Goal: Information Seeking & Learning: Learn about a topic

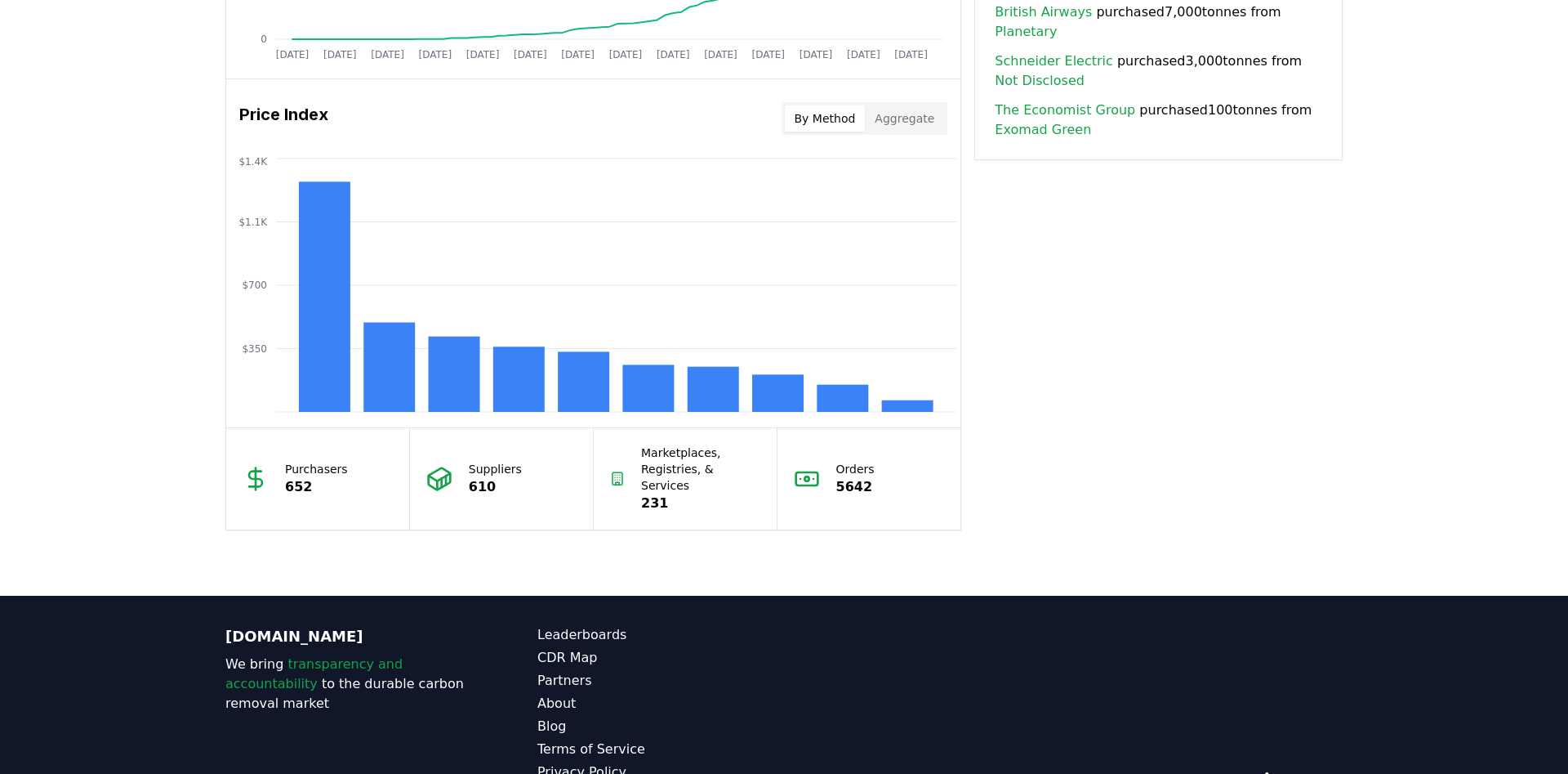
scroll to position [1350, 0]
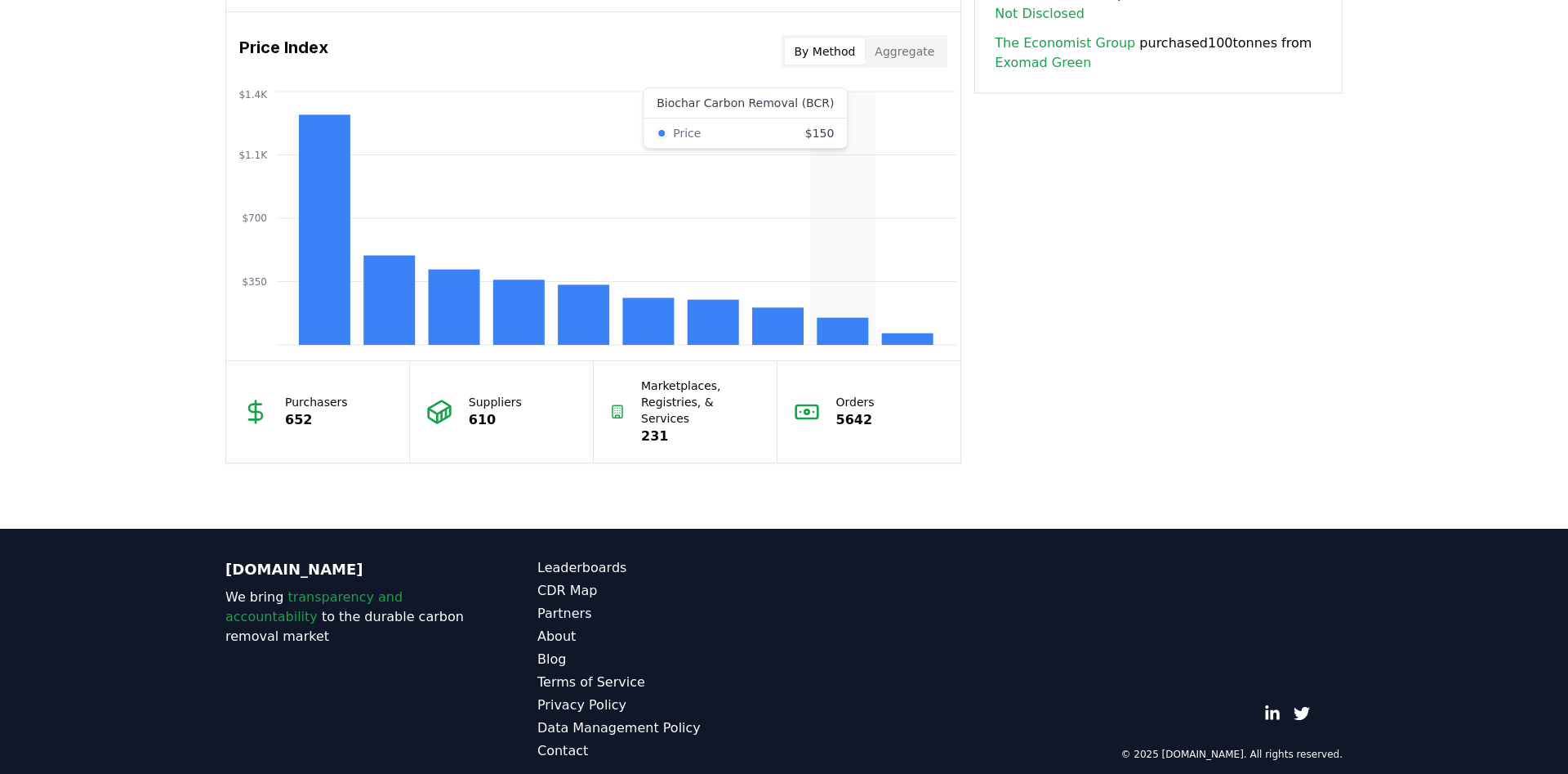
click at [833, 334] on rect at bounding box center [843, 332] width 52 height 27
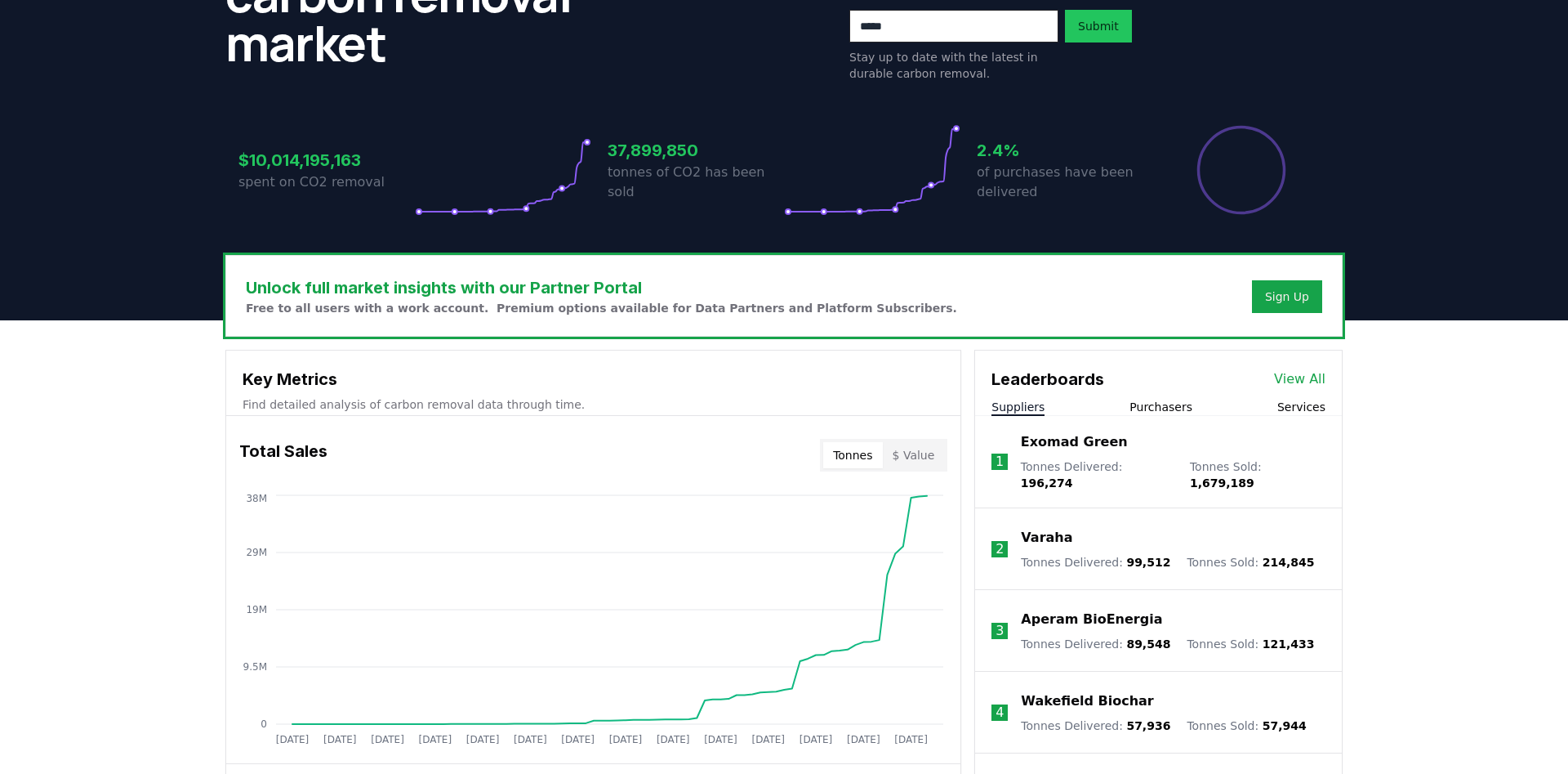
scroll to position [417, 0]
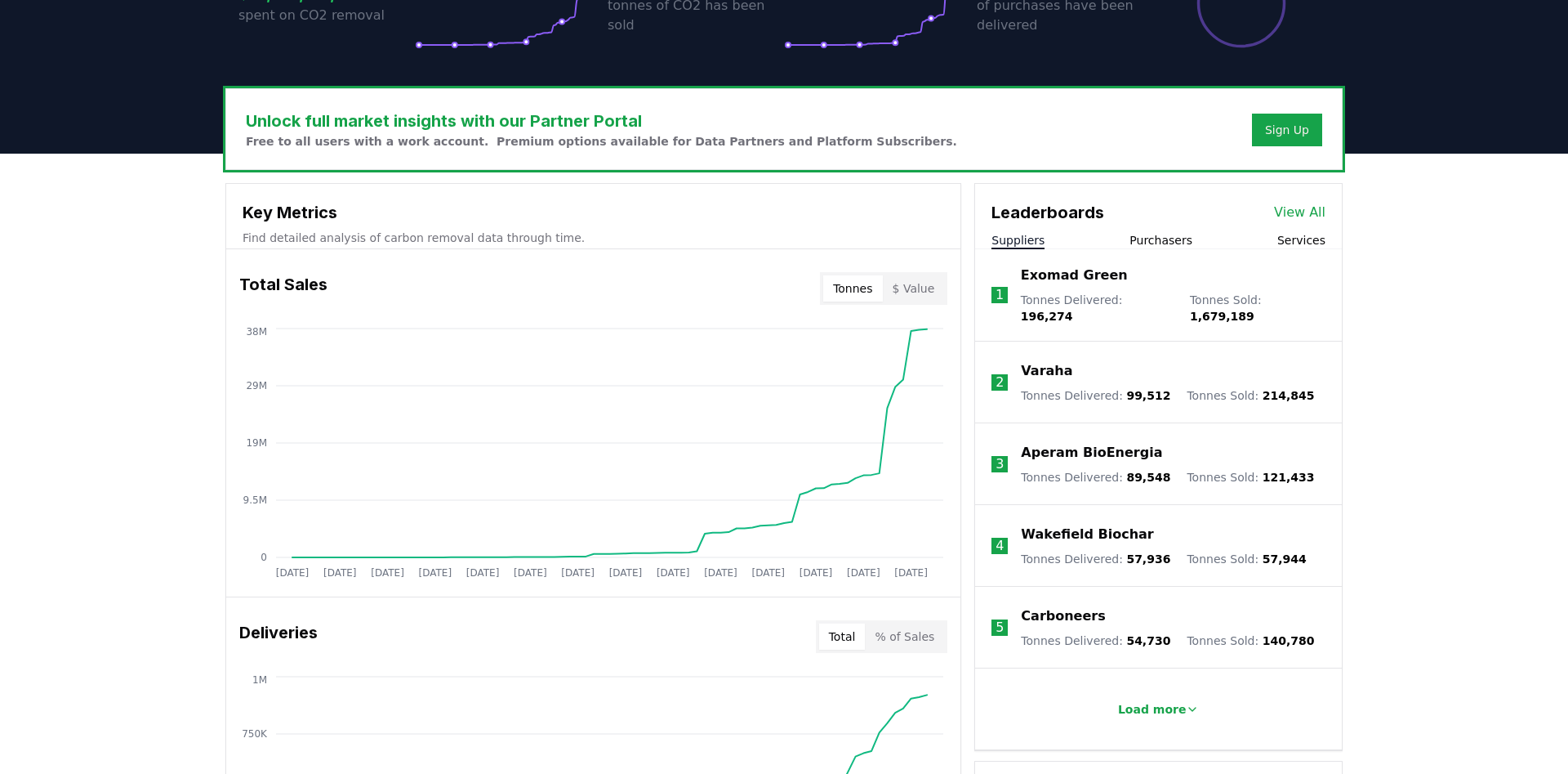
click at [1154, 239] on button "Purchasers" at bounding box center [1162, 240] width 63 height 16
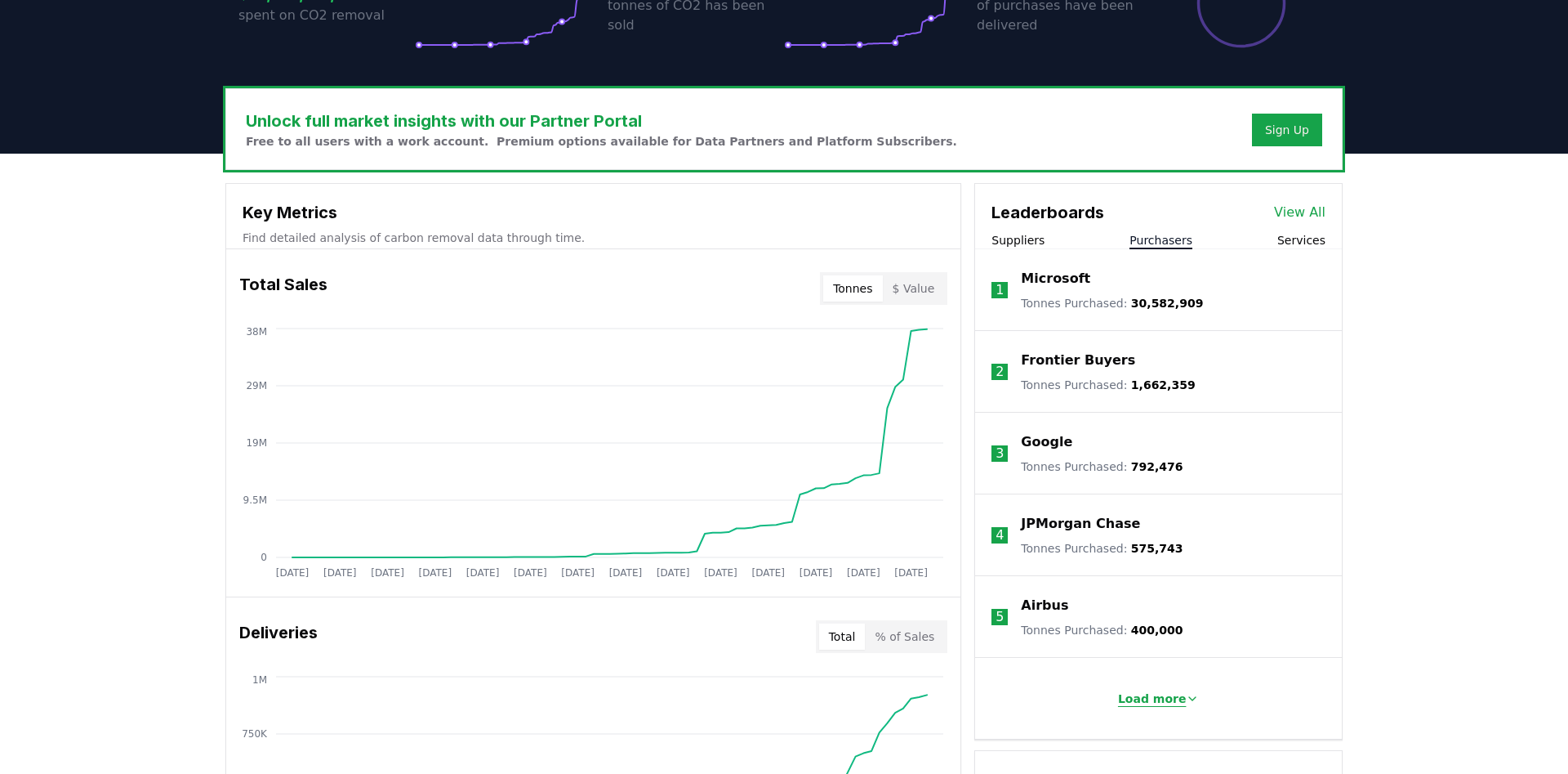
click at [1148, 702] on p "Load more" at bounding box center [1152, 698] width 69 height 16
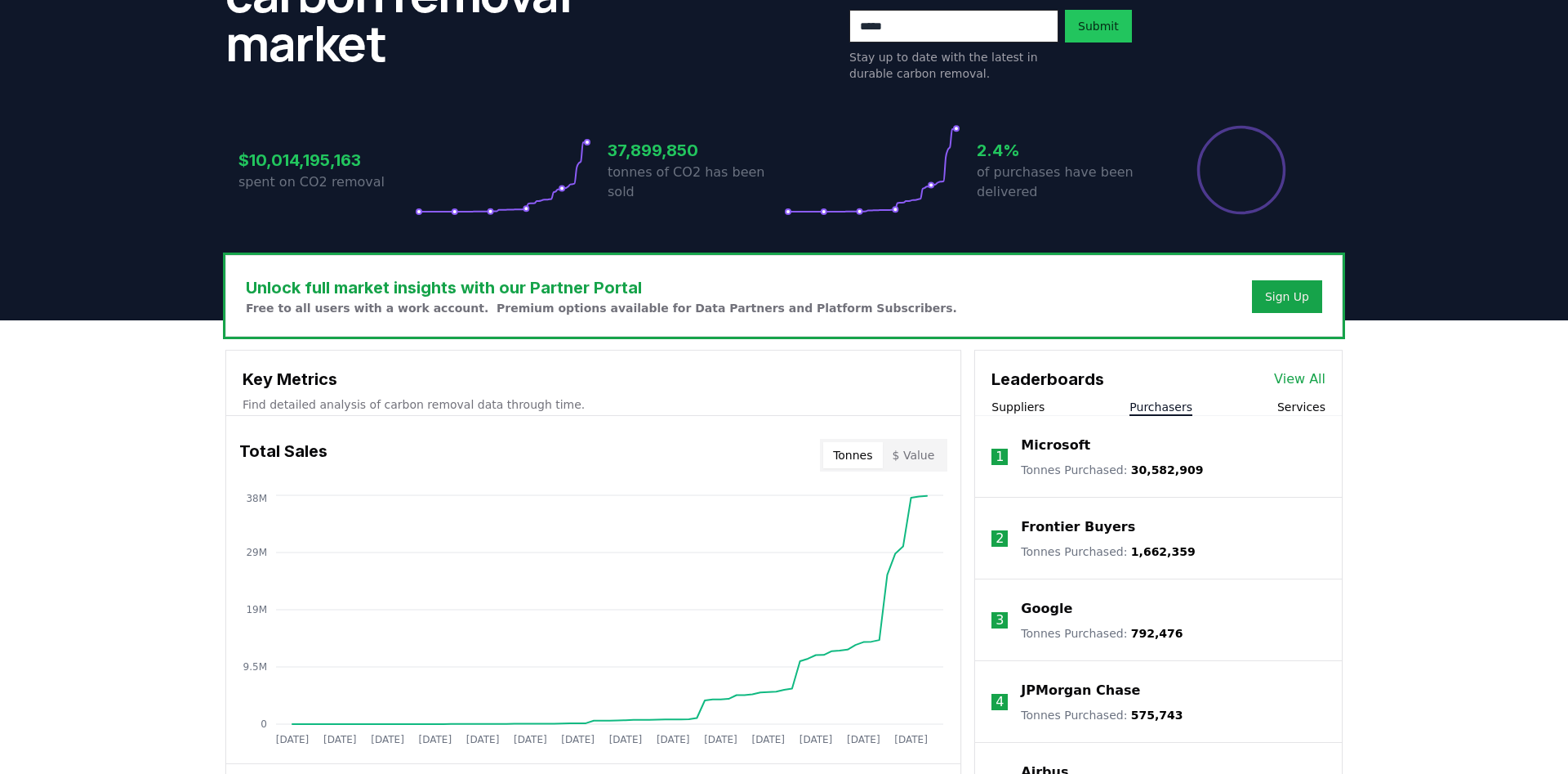
click at [1312, 407] on button "Services" at bounding box center [1301, 407] width 48 height 16
click at [1293, 381] on link "View All" at bounding box center [1300, 378] width 52 height 20
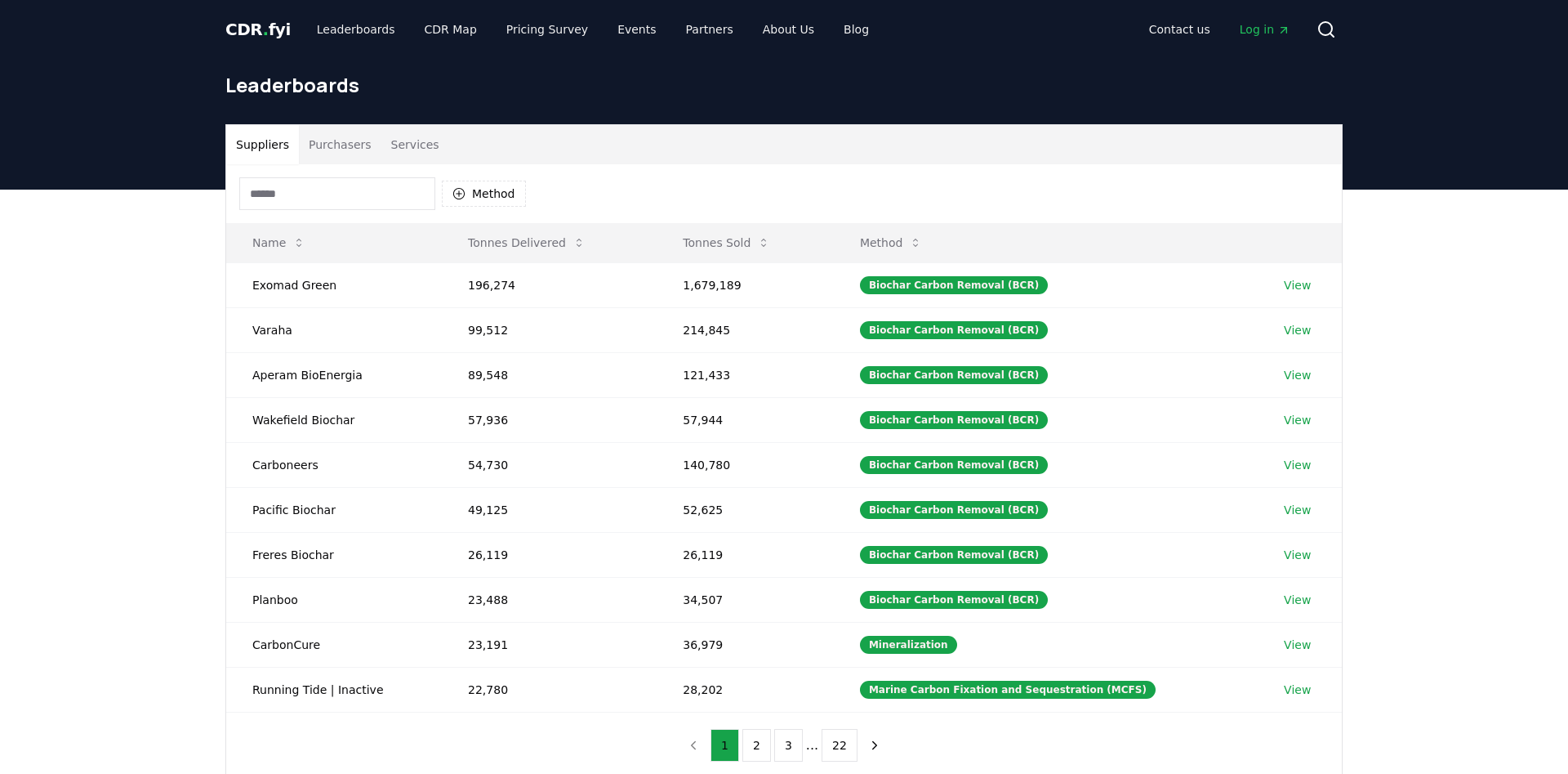
click at [334, 151] on body "CDR . fyi Leaderboards CDR Map Pricing Survey Events Partners About Us Blog Con…" at bounding box center [784, 612] width 1568 height 1225
click at [333, 144] on button "Purchasers" at bounding box center [340, 145] width 82 height 39
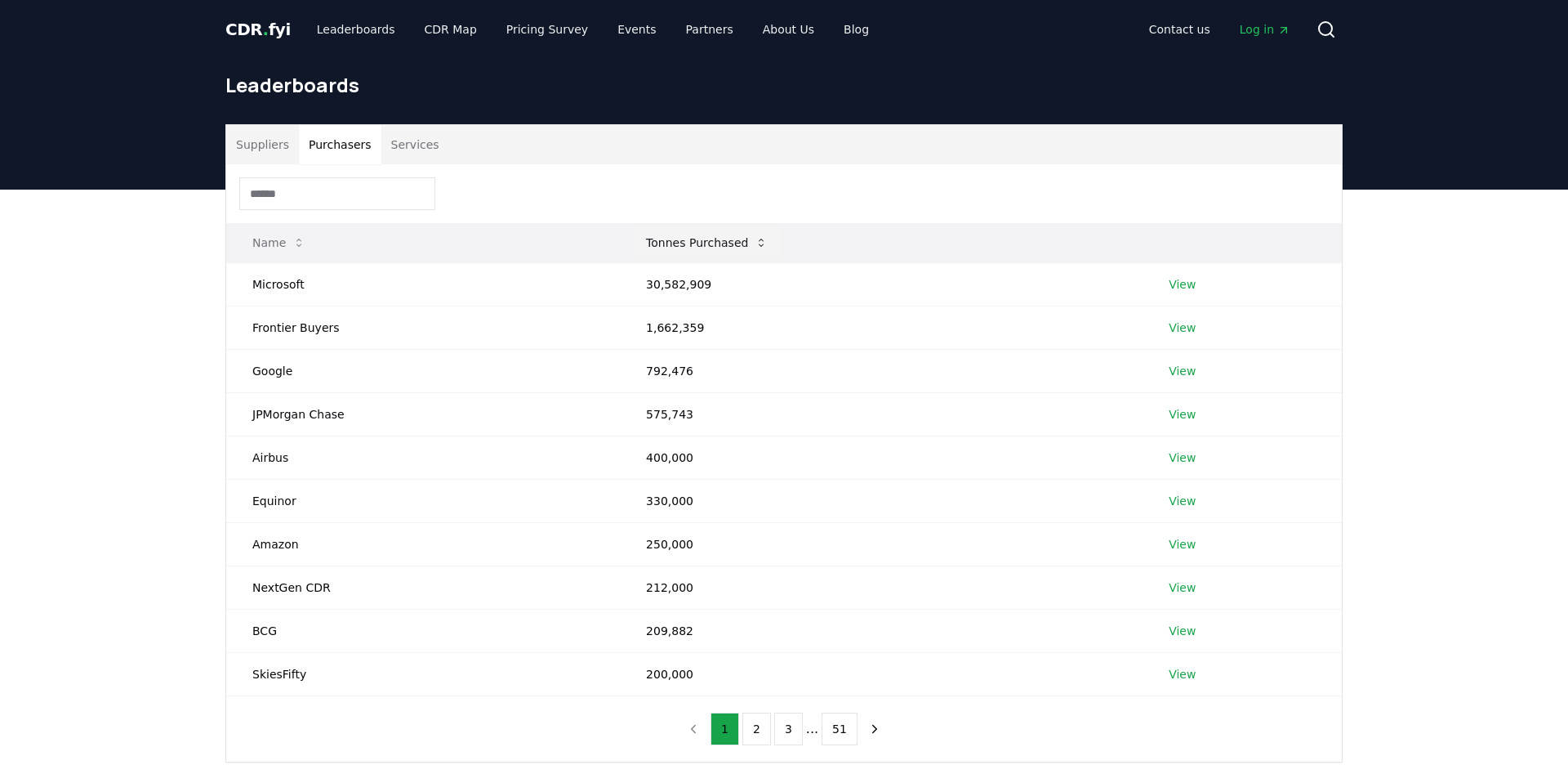
click at [695, 242] on button "Tonnes Purchased" at bounding box center [707, 242] width 148 height 32
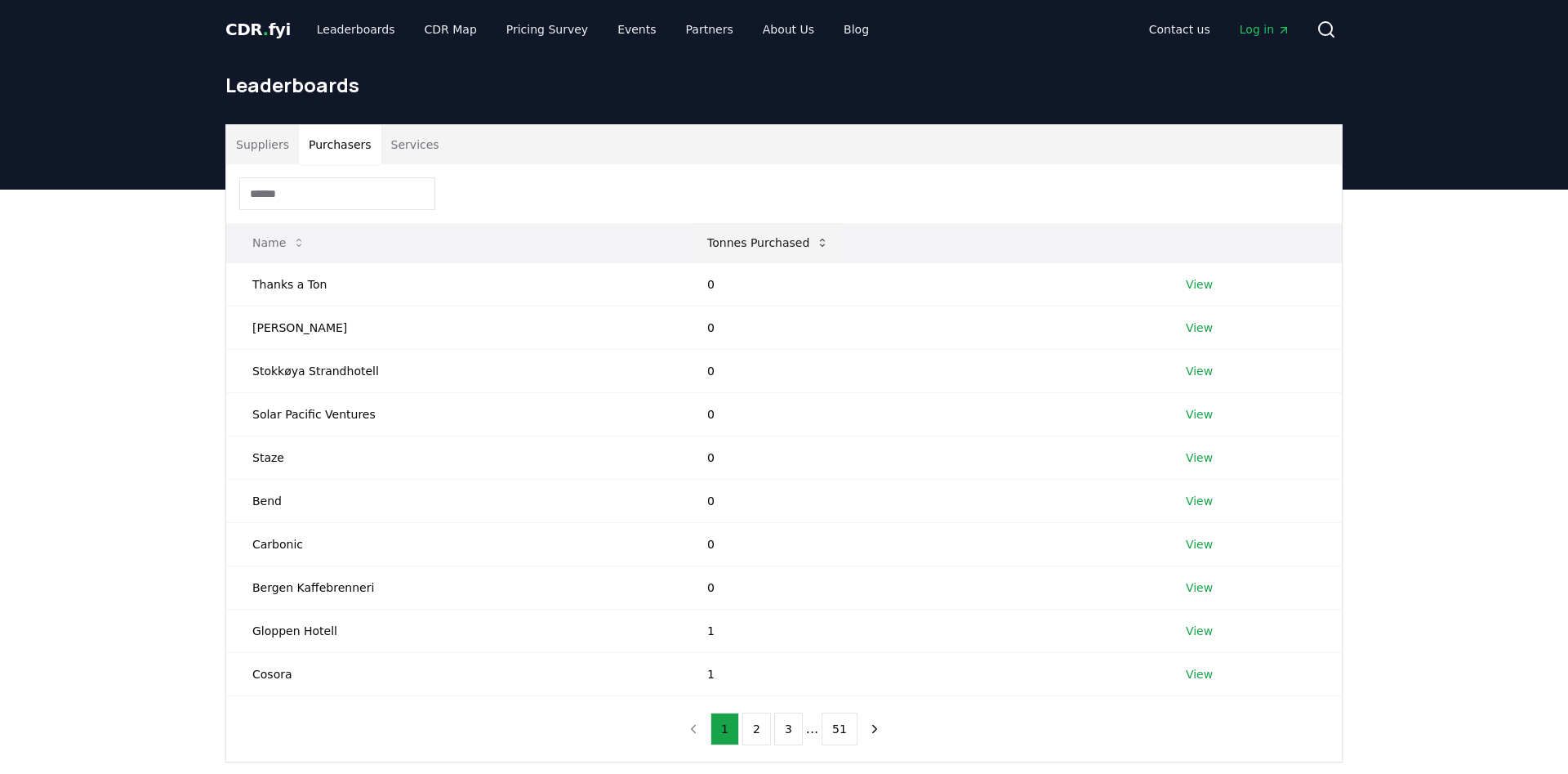
click at [695, 242] on button "Tonnes Purchased" at bounding box center [769, 242] width 148 height 32
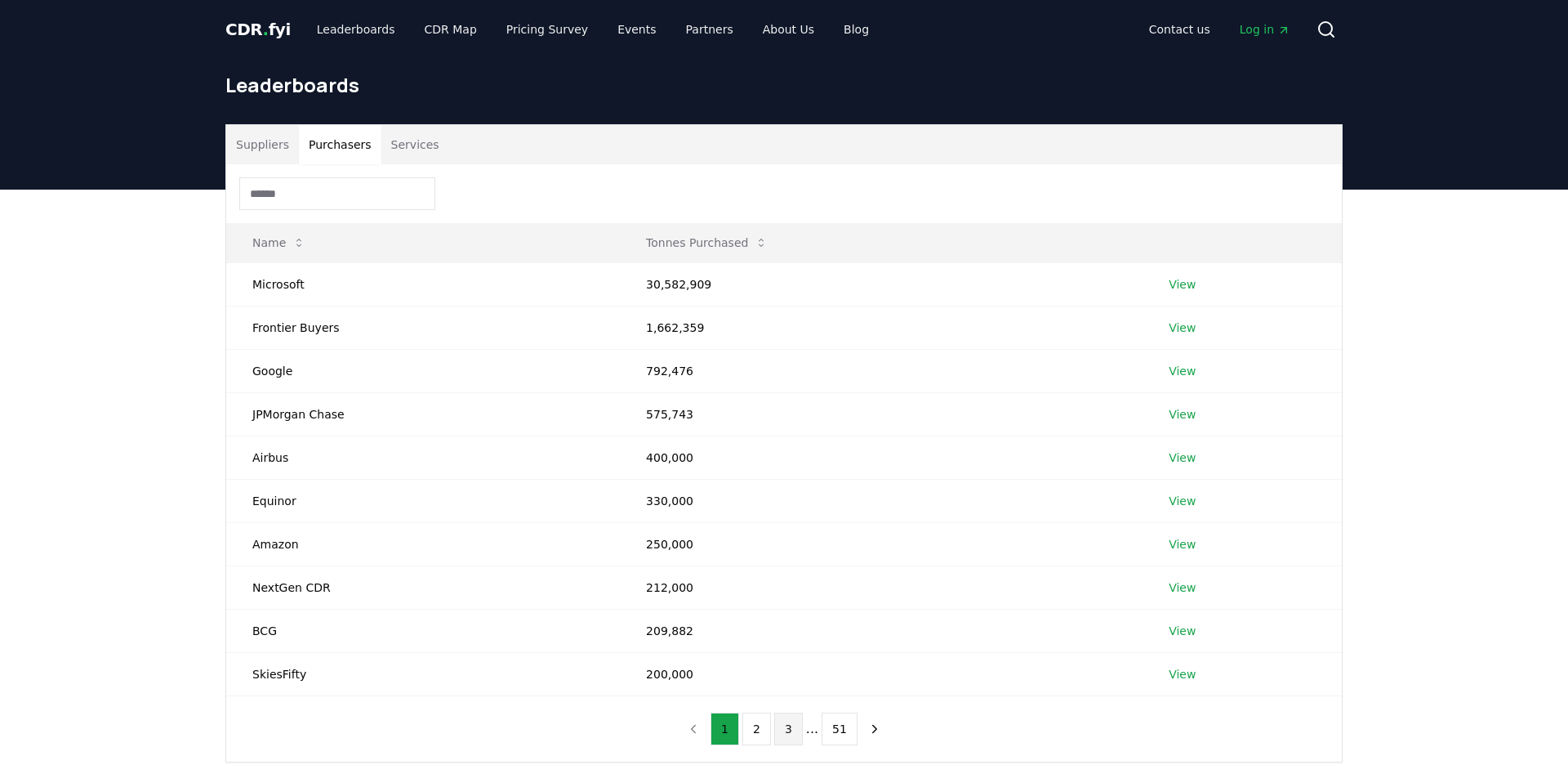
click at [791, 729] on button "3" at bounding box center [789, 729] width 29 height 32
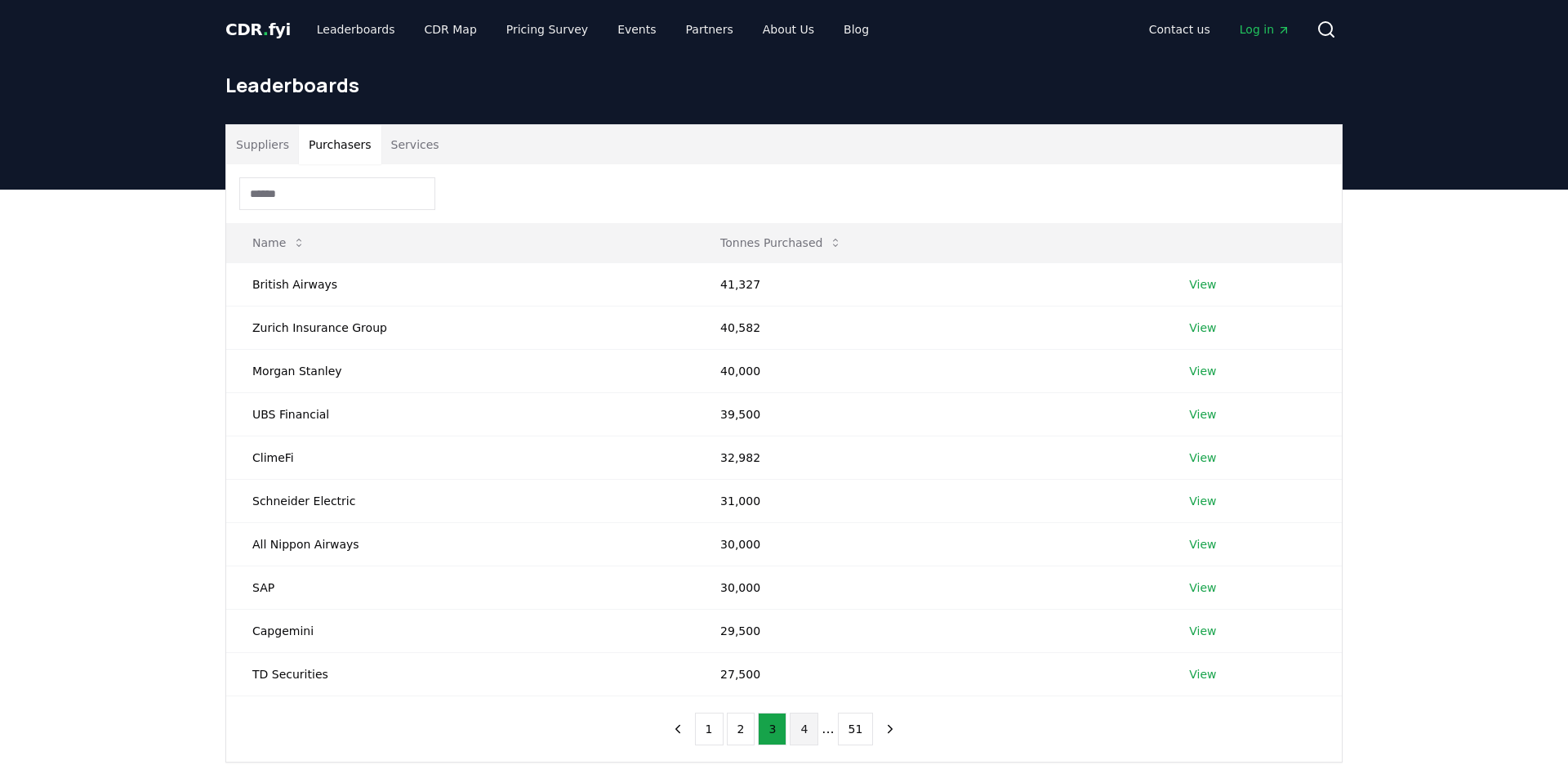
click at [803, 731] on button "4" at bounding box center [804, 729] width 29 height 32
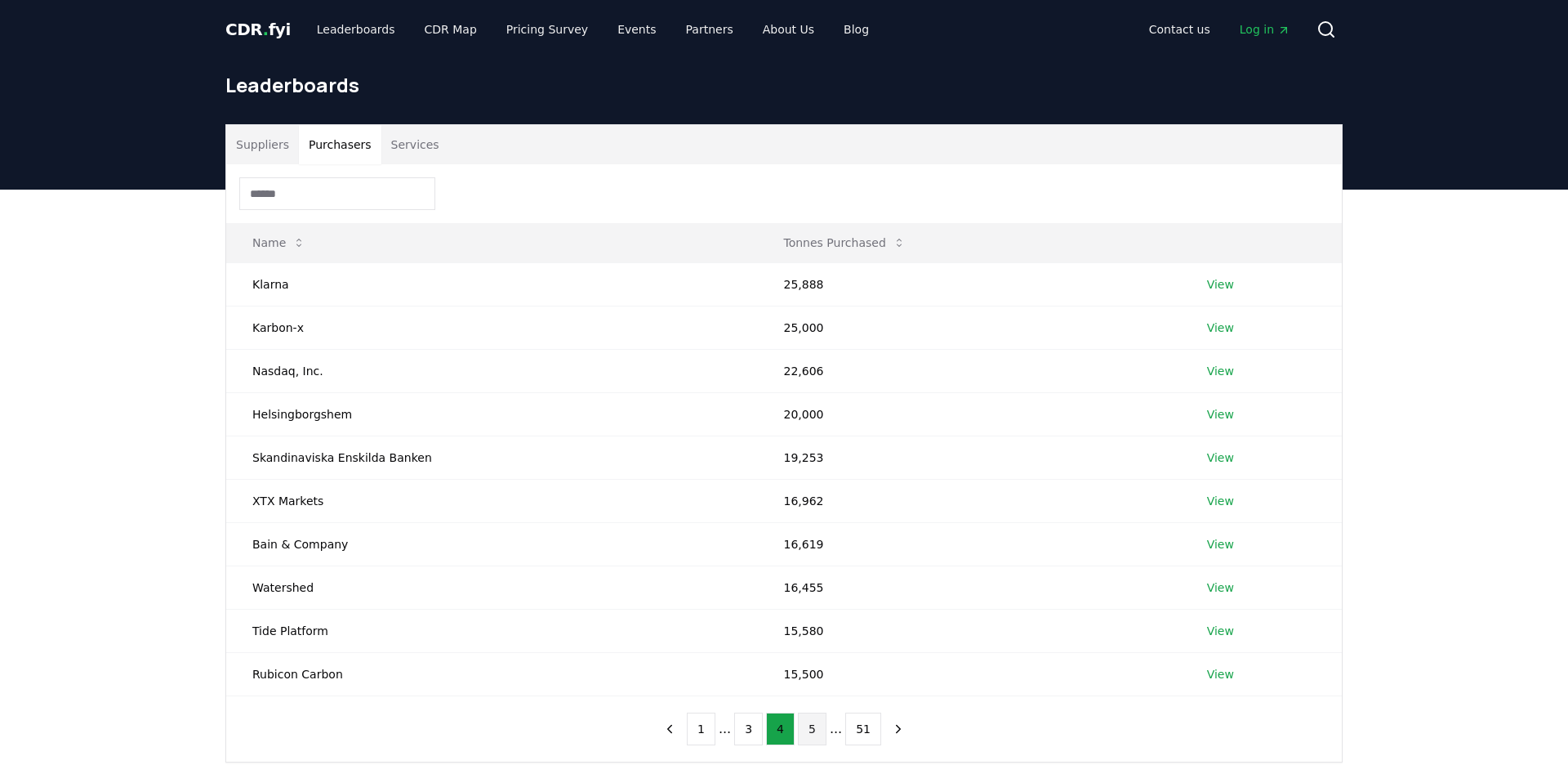
click at [815, 734] on button "5" at bounding box center [813, 729] width 29 height 32
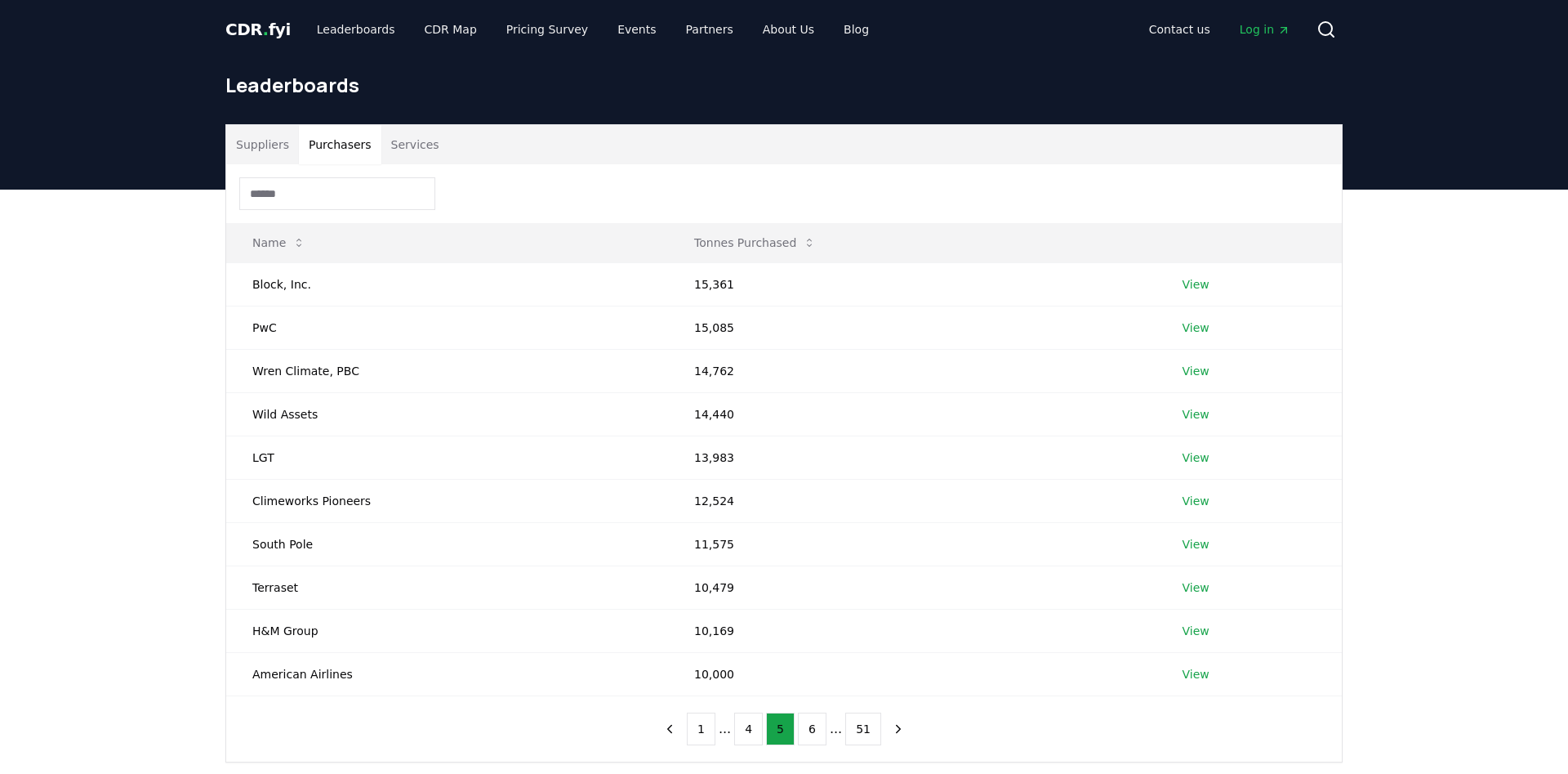
click at [273, 191] on input at bounding box center [337, 193] width 196 height 32
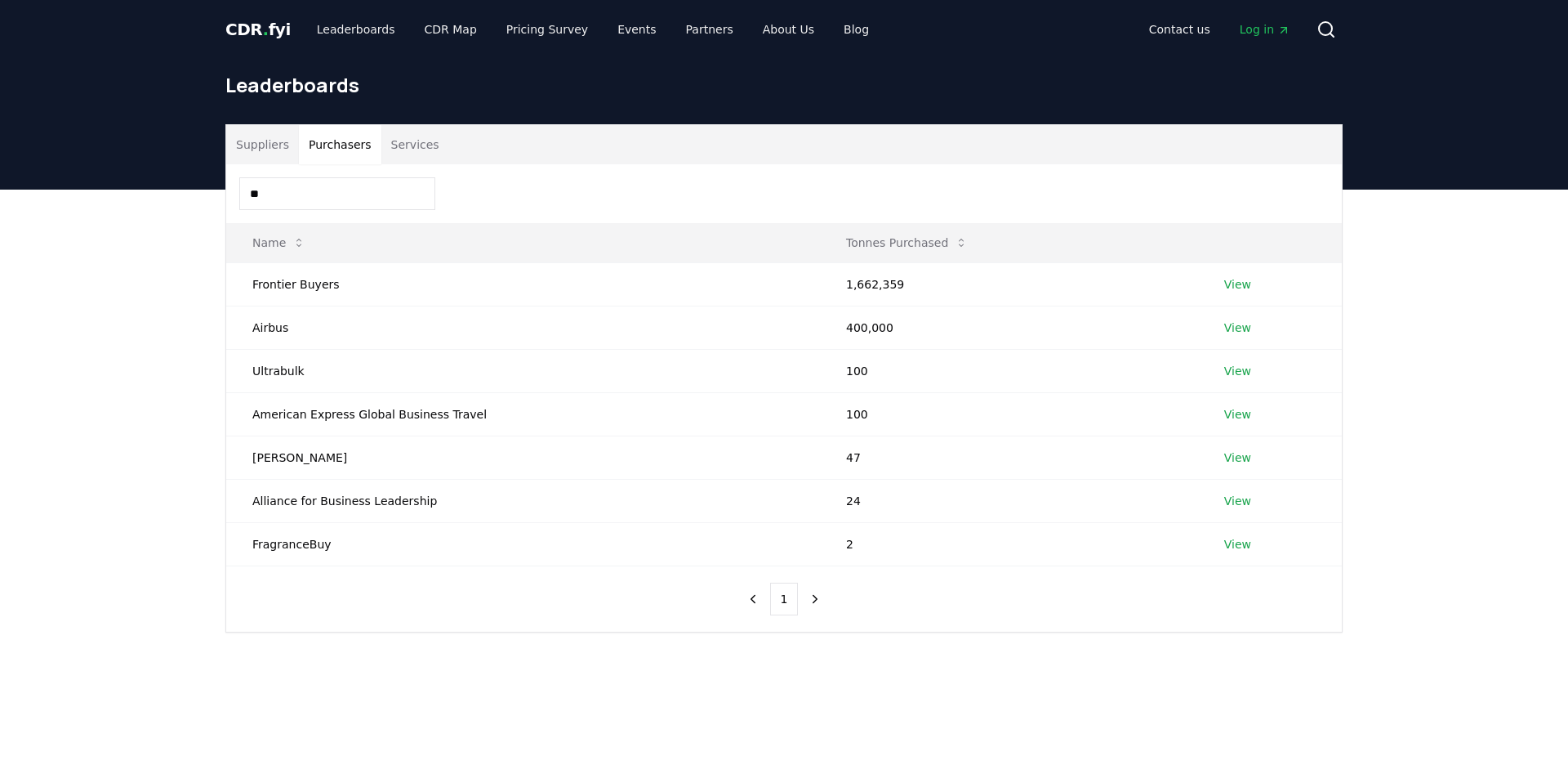
type input "*"
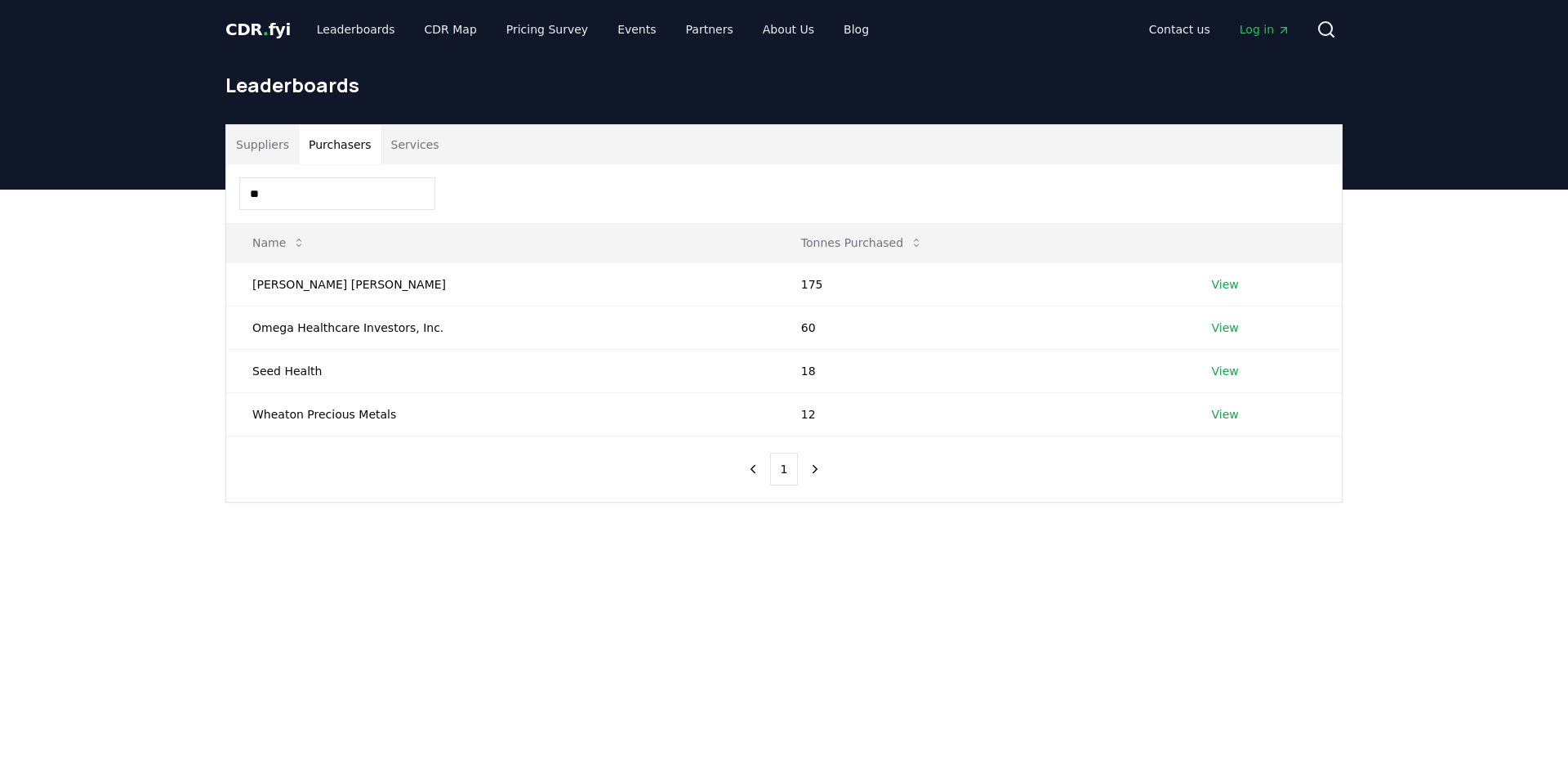
type input "*"
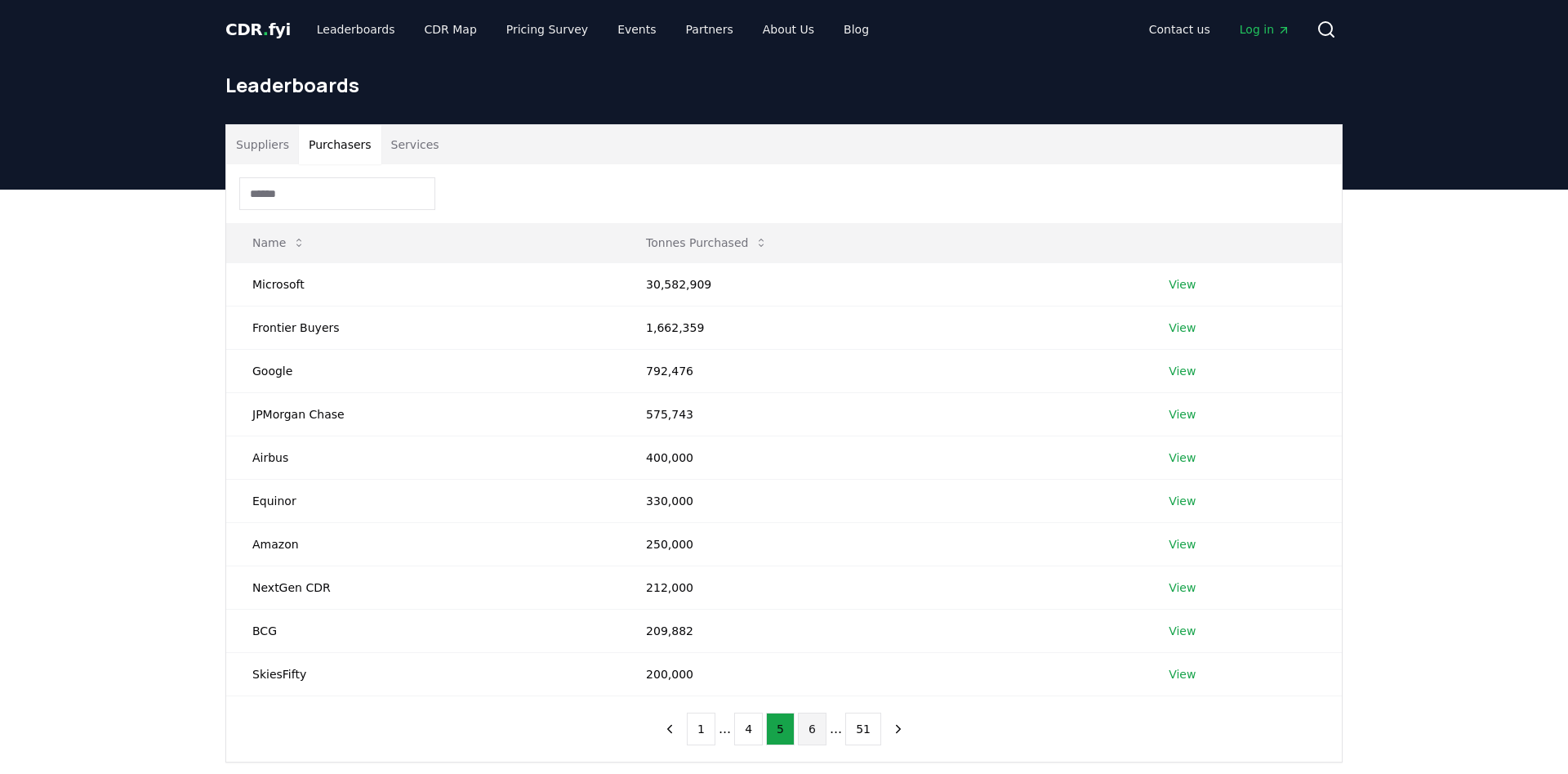
click at [816, 731] on button "6" at bounding box center [813, 729] width 29 height 32
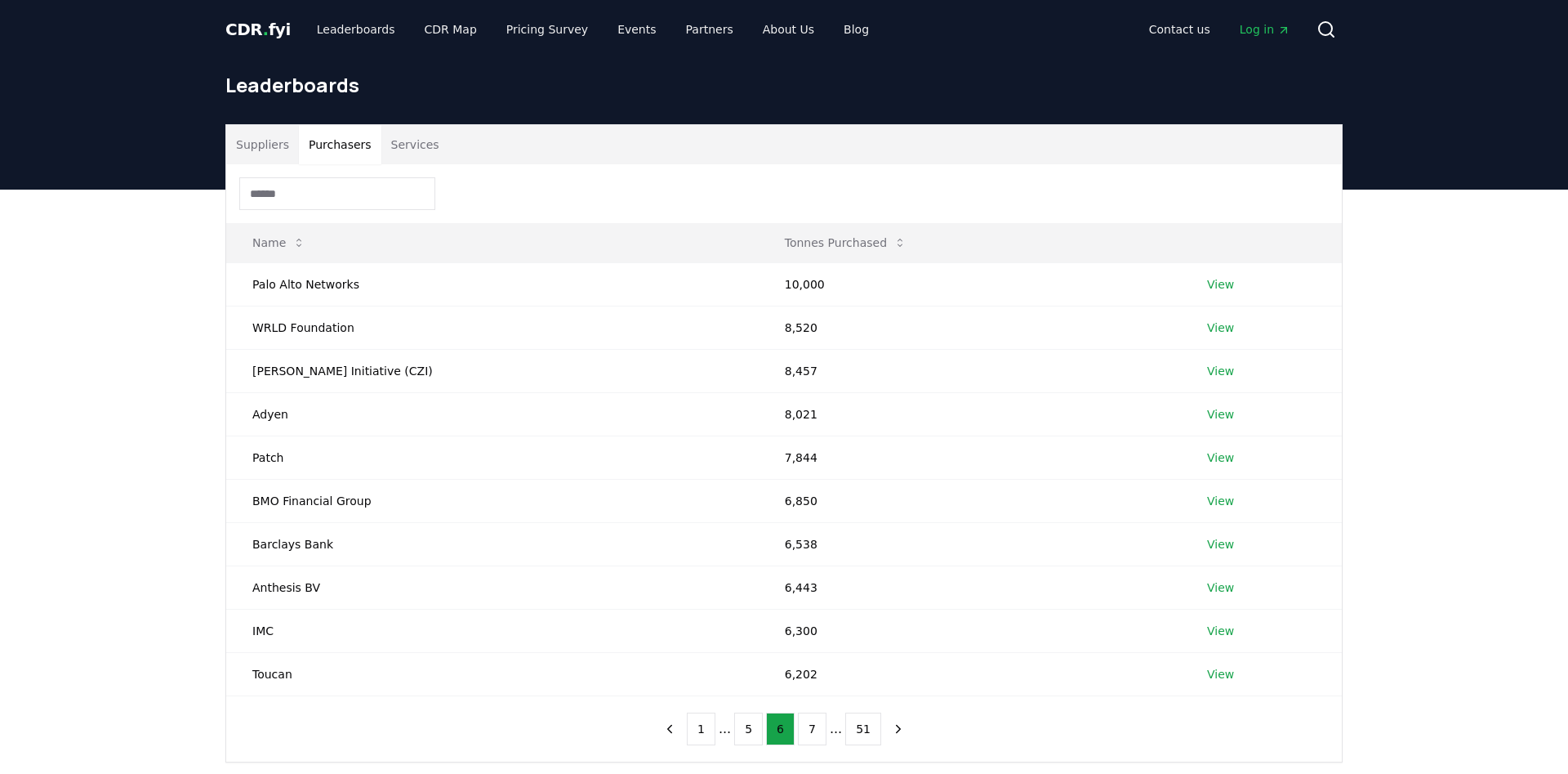
click at [295, 194] on input at bounding box center [337, 193] width 196 height 32
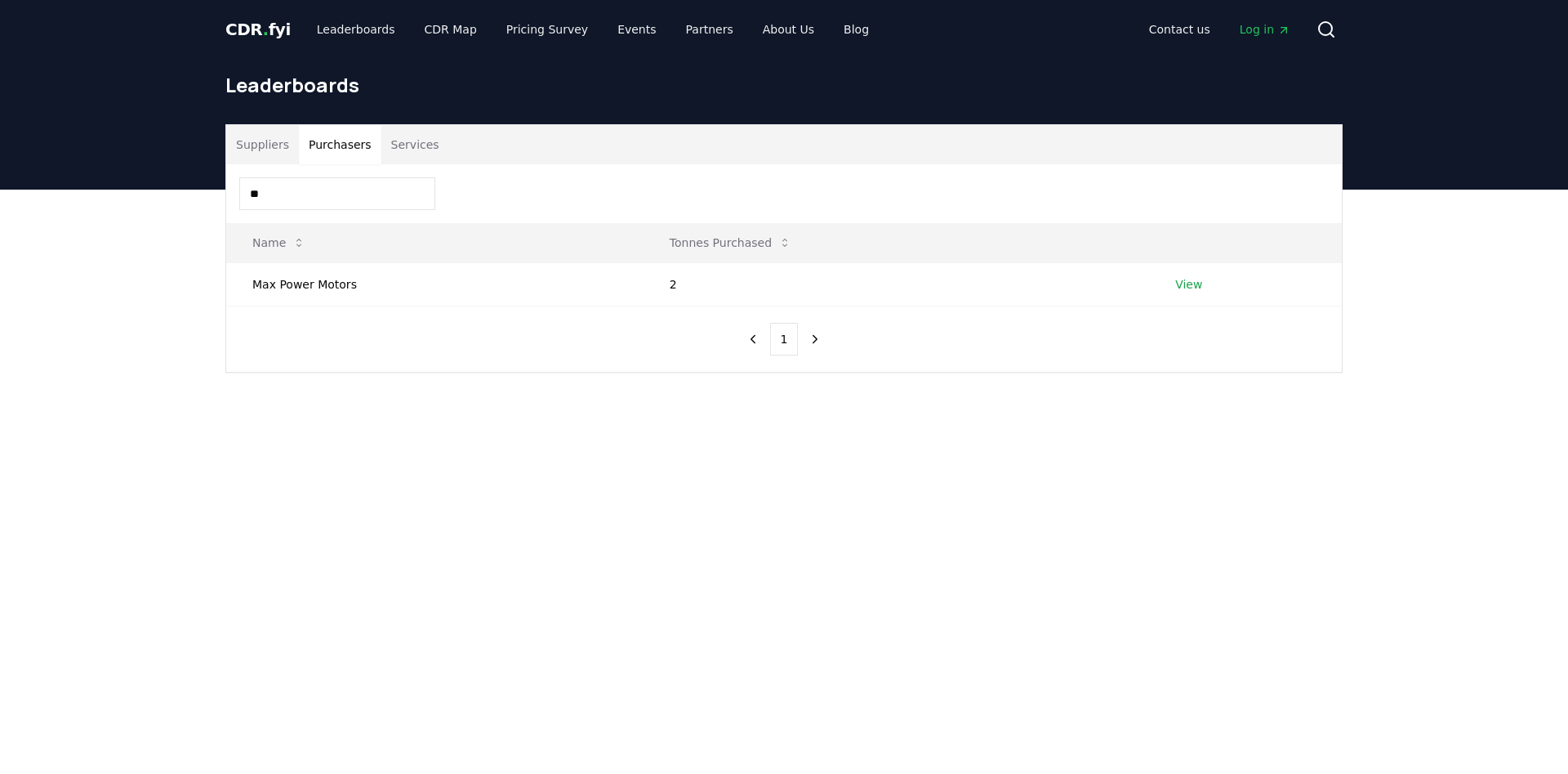
type input "*"
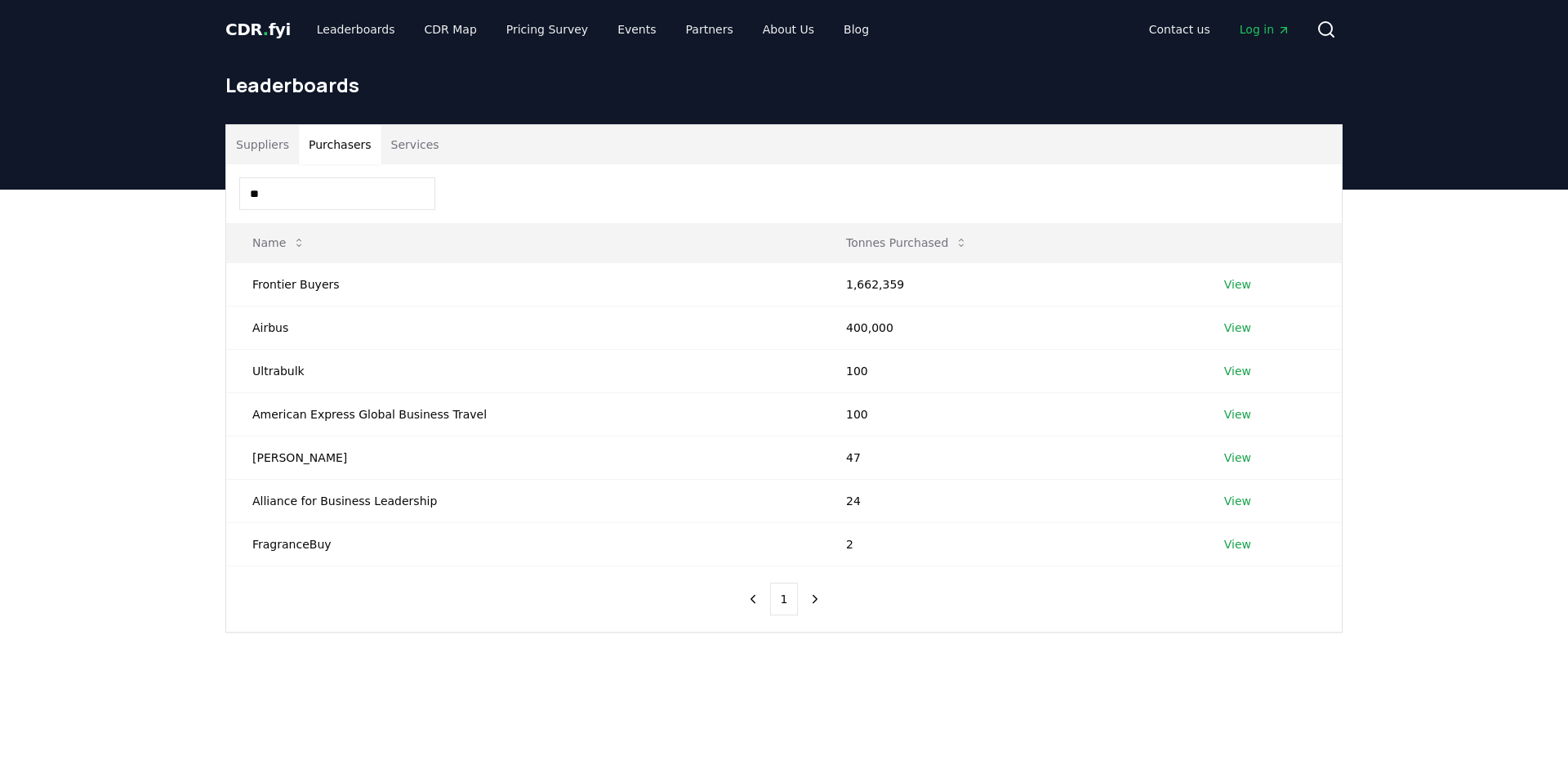
type input "*"
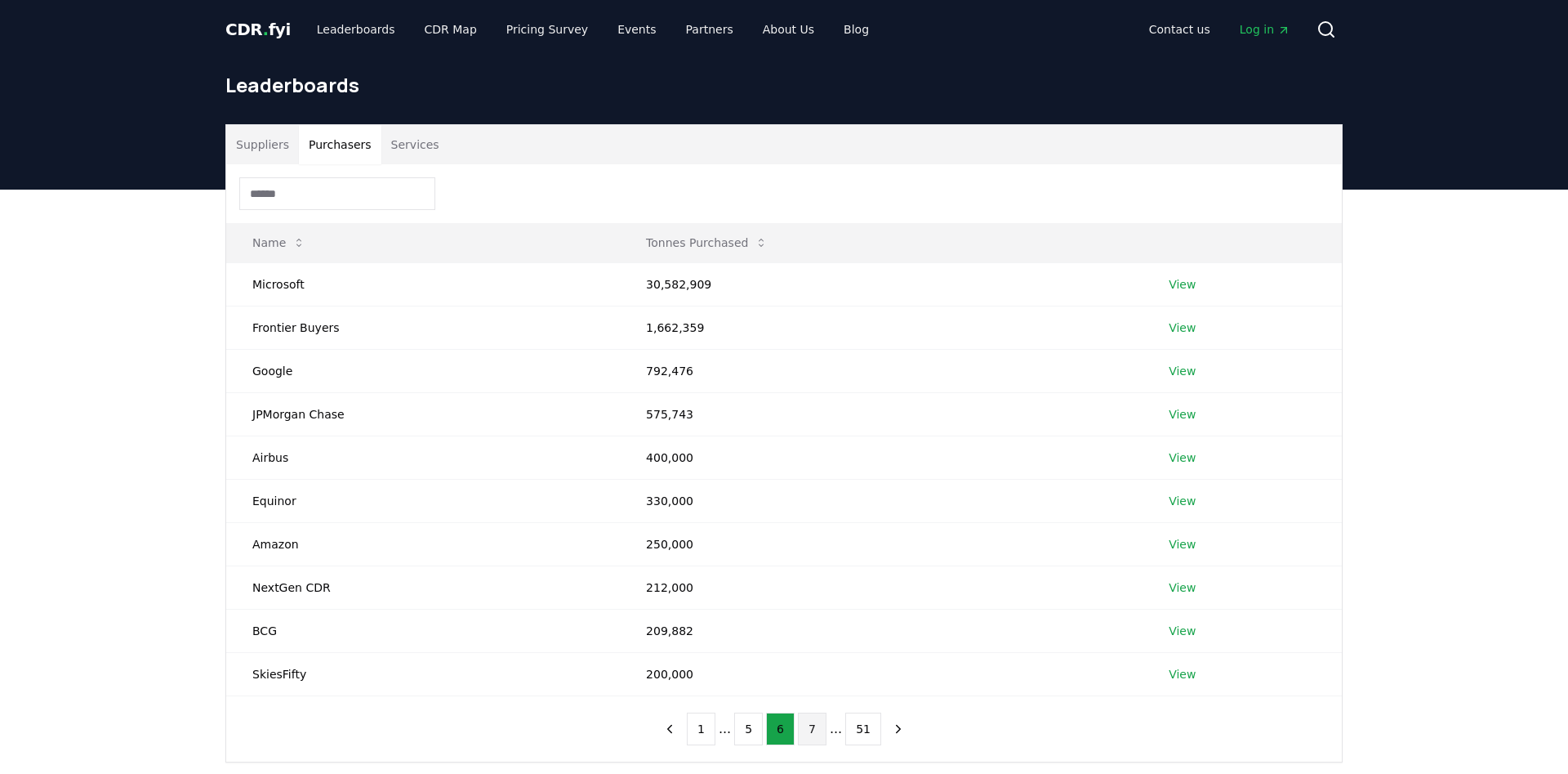
click at [811, 737] on button "7" at bounding box center [813, 729] width 29 height 32
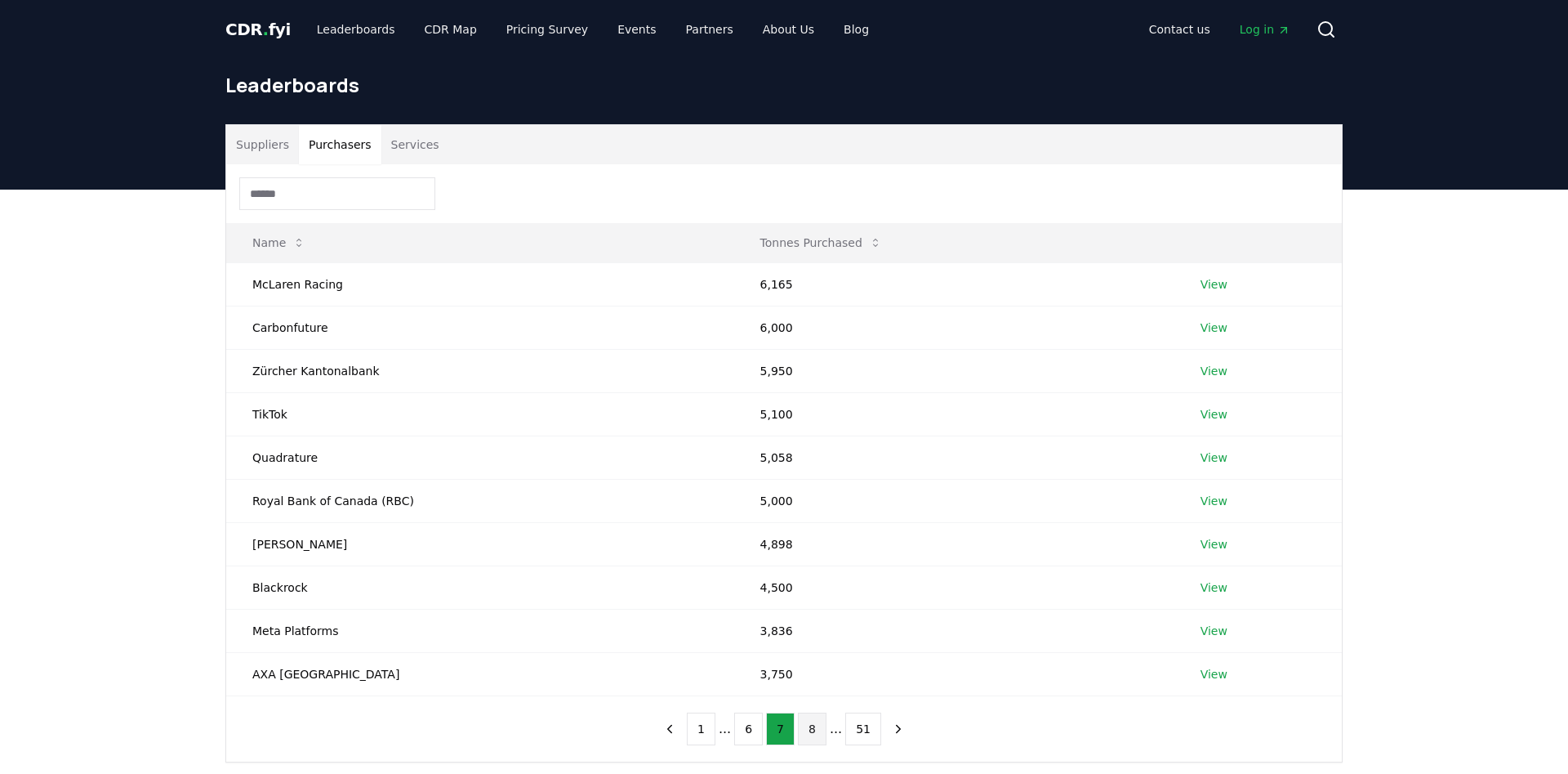
click at [815, 729] on button "8" at bounding box center [813, 729] width 29 height 32
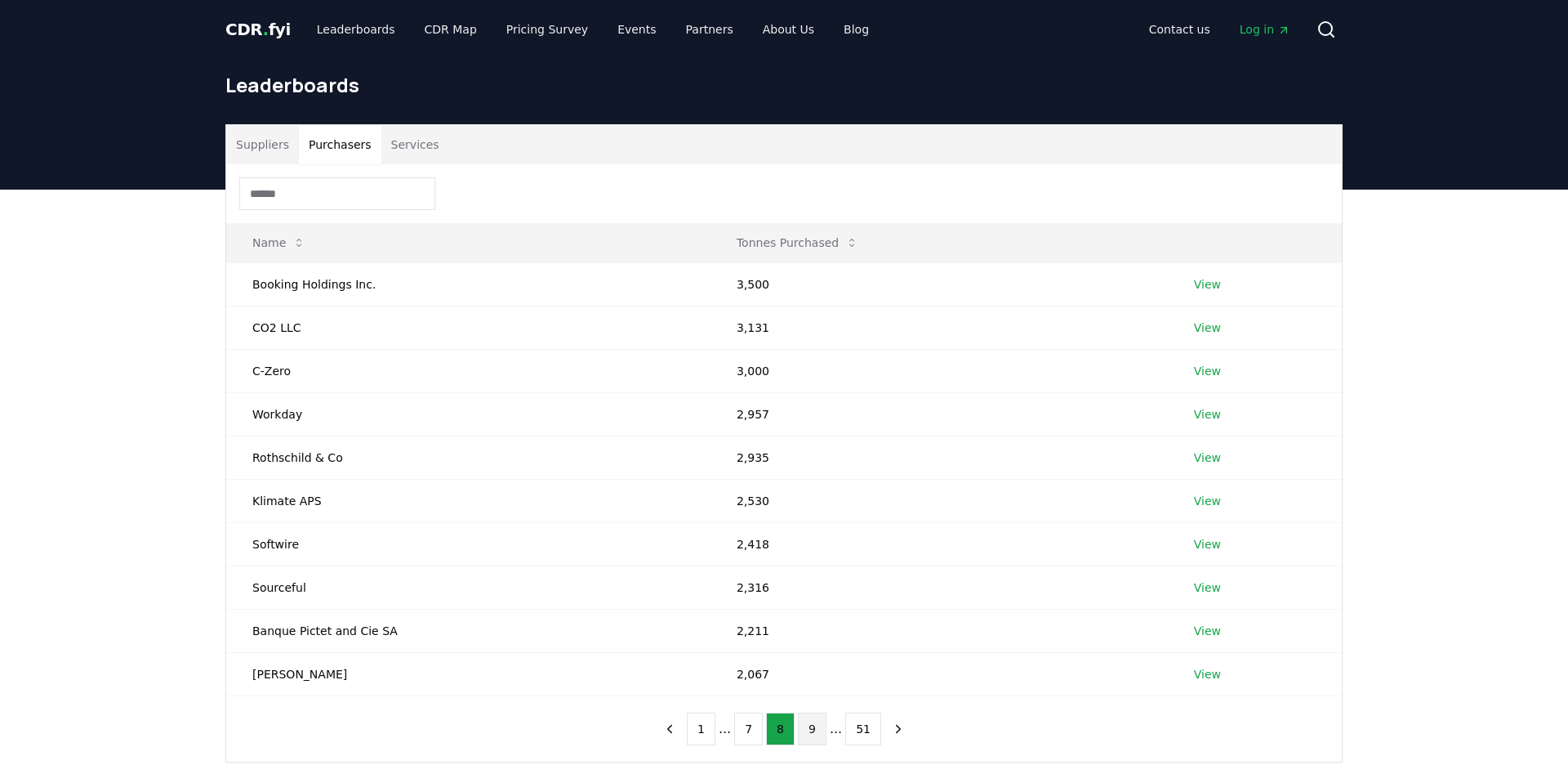
click at [813, 731] on button "9" at bounding box center [813, 729] width 29 height 32
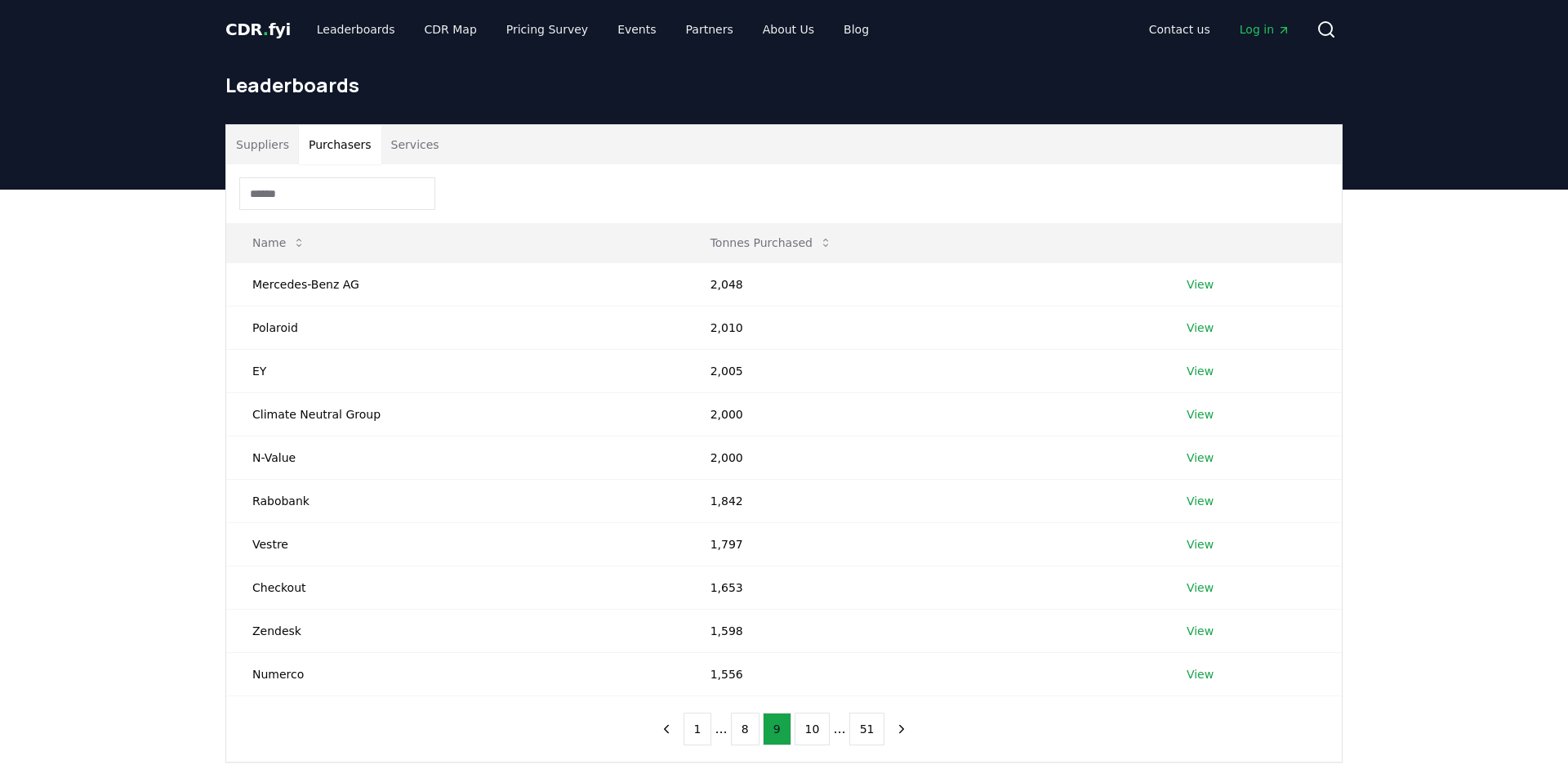
click at [813, 731] on button "10" at bounding box center [813, 729] width 36 height 32
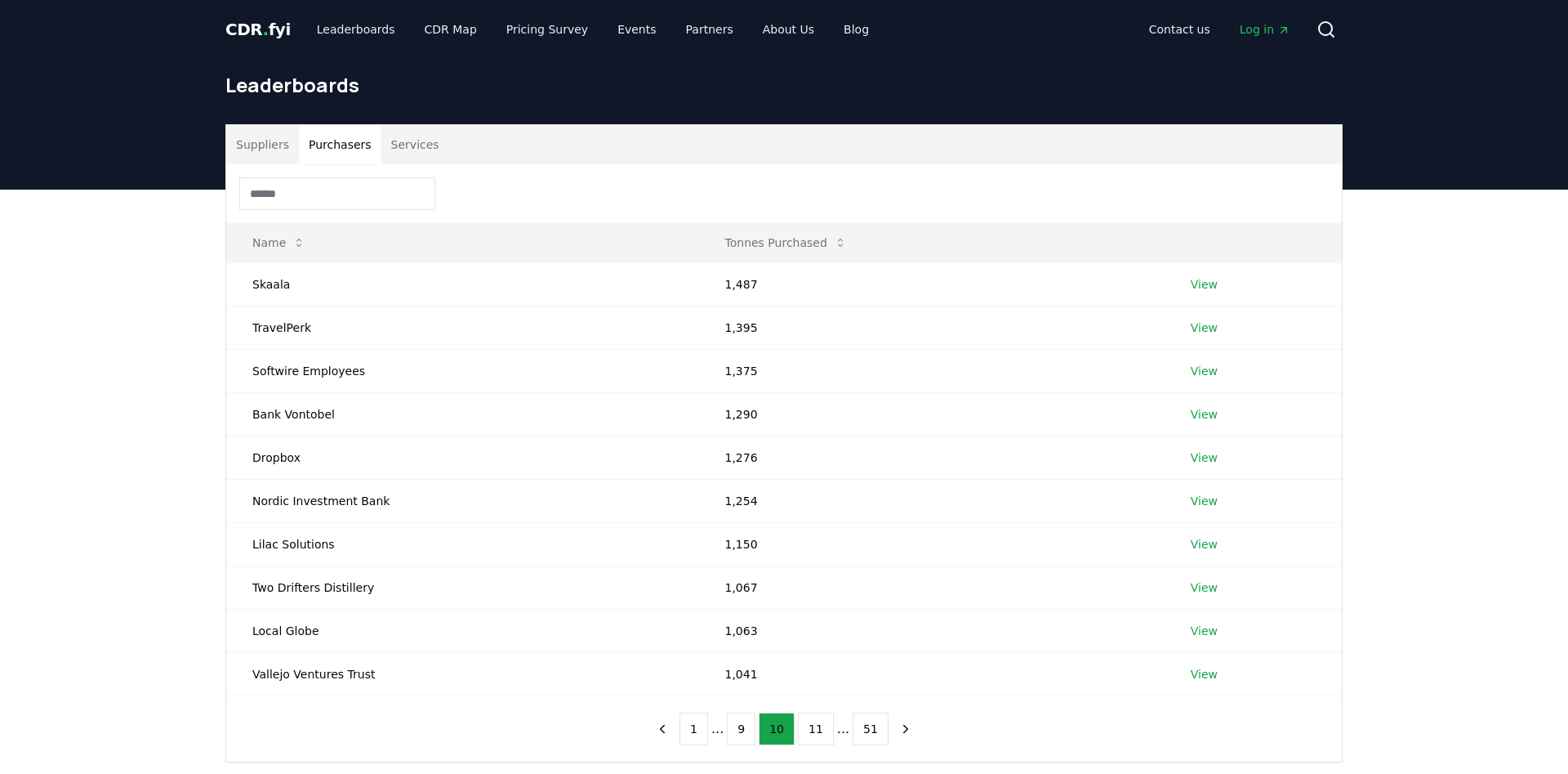
click at [341, 185] on input at bounding box center [337, 193] width 196 height 32
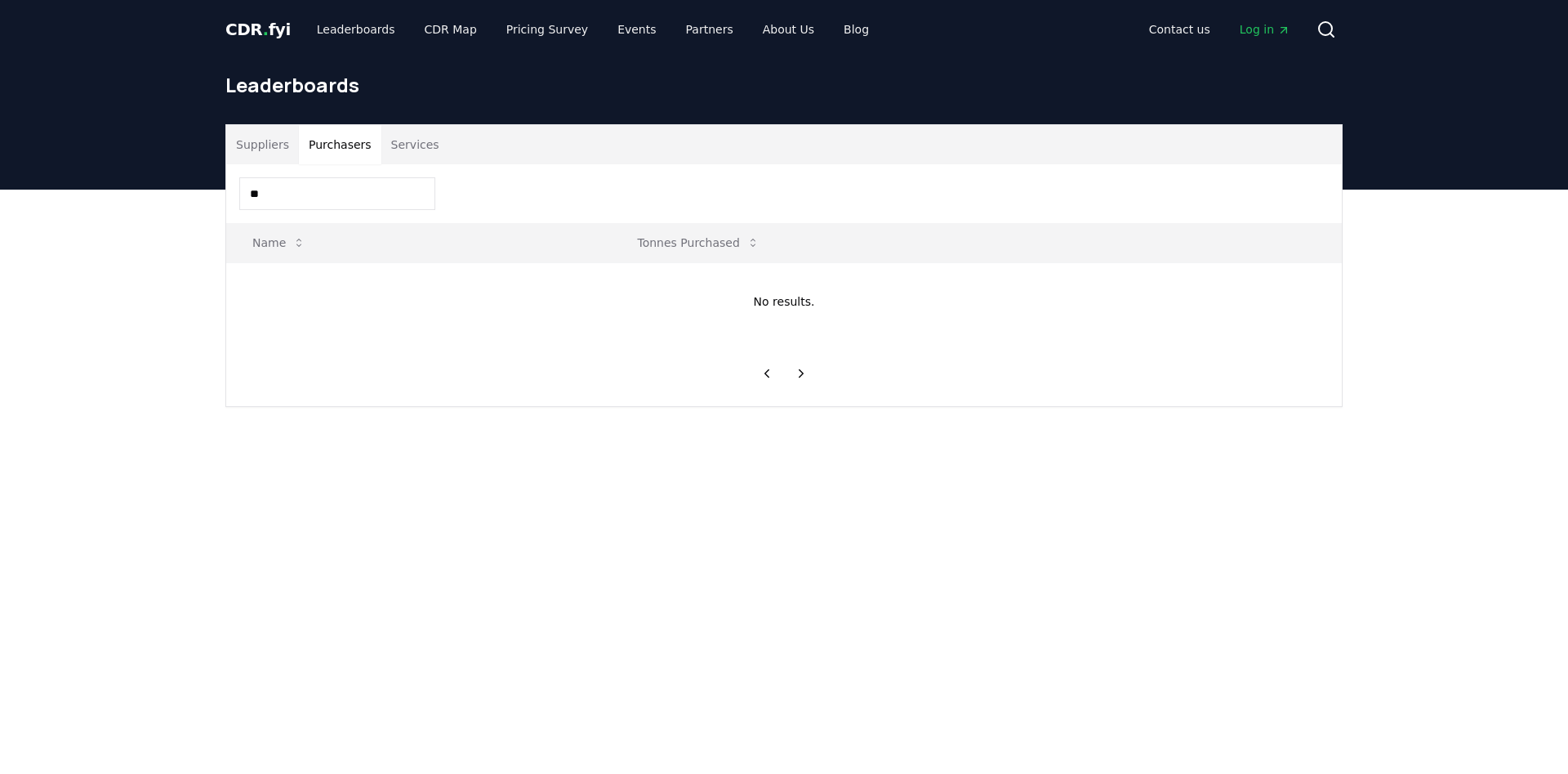
type input "*"
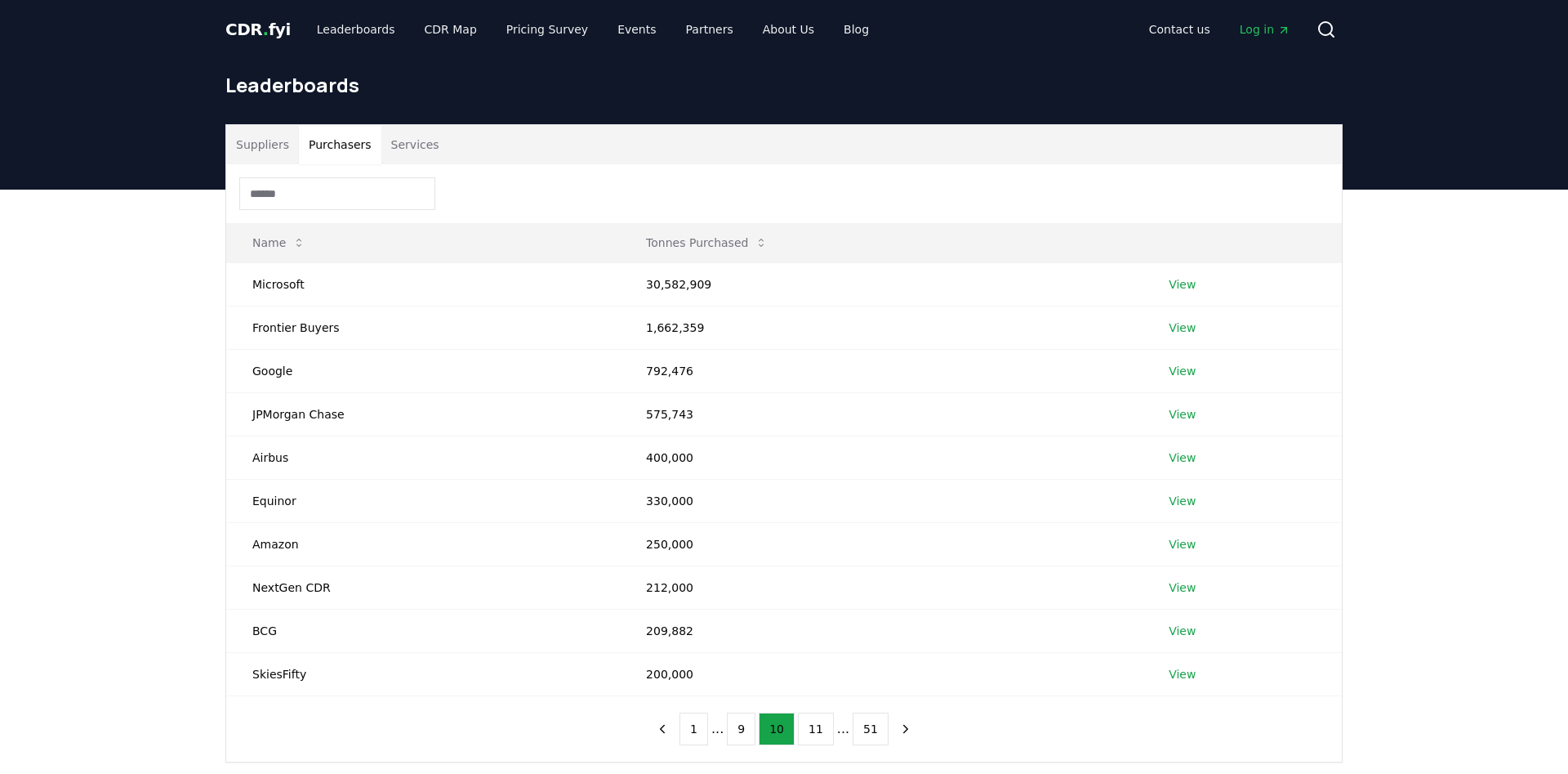
type input "*"
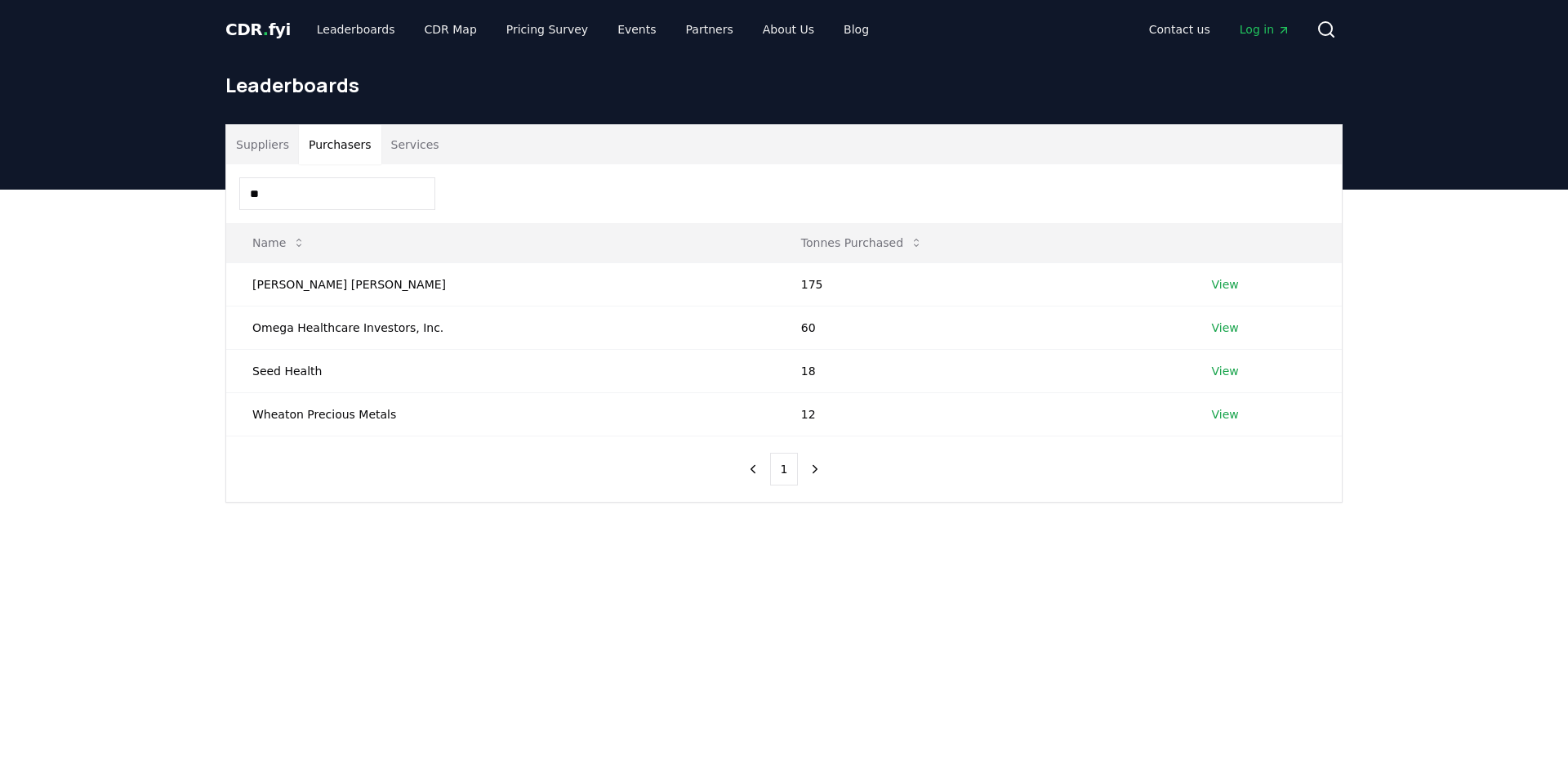
type input "*"
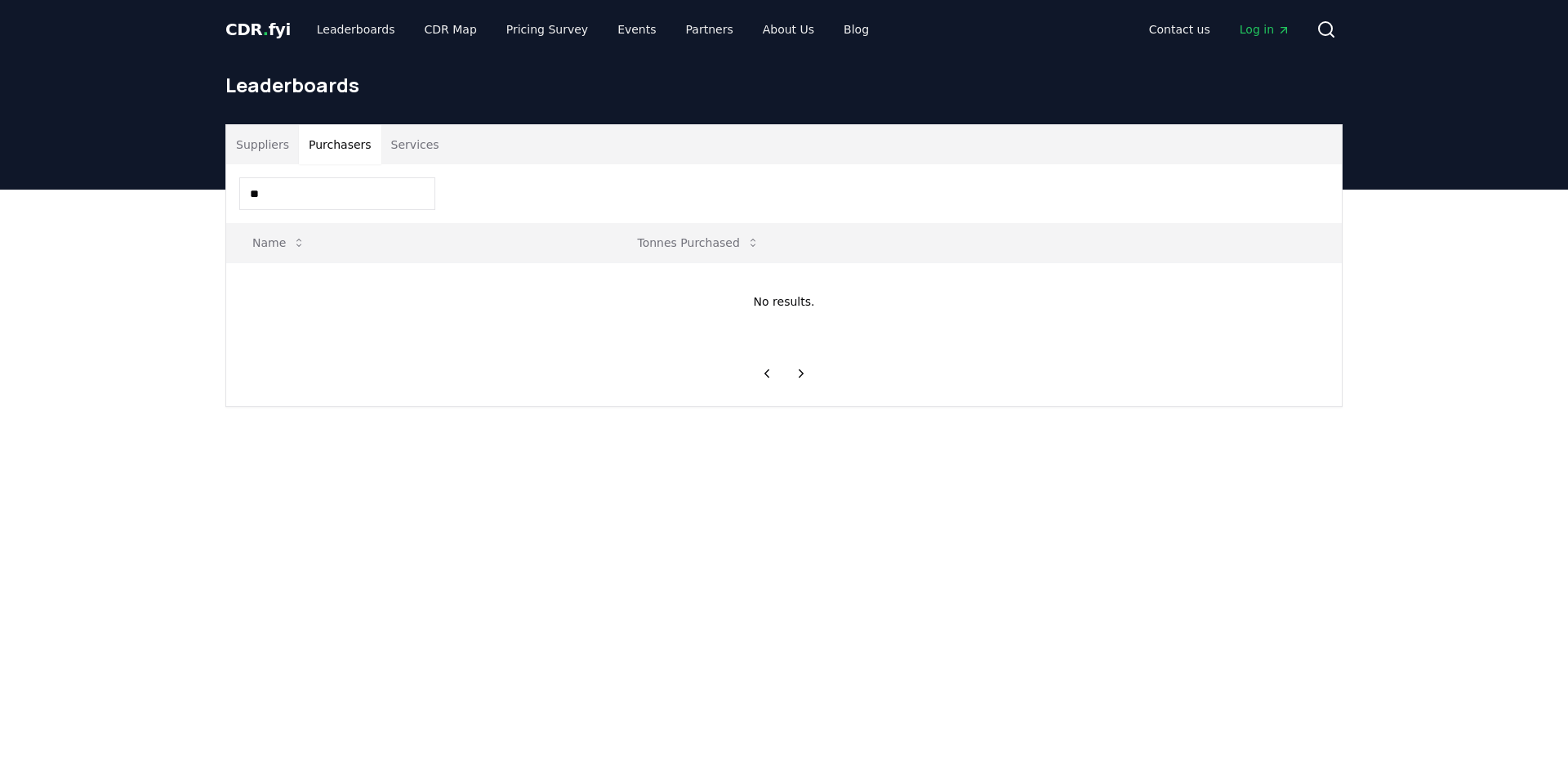
type input "*"
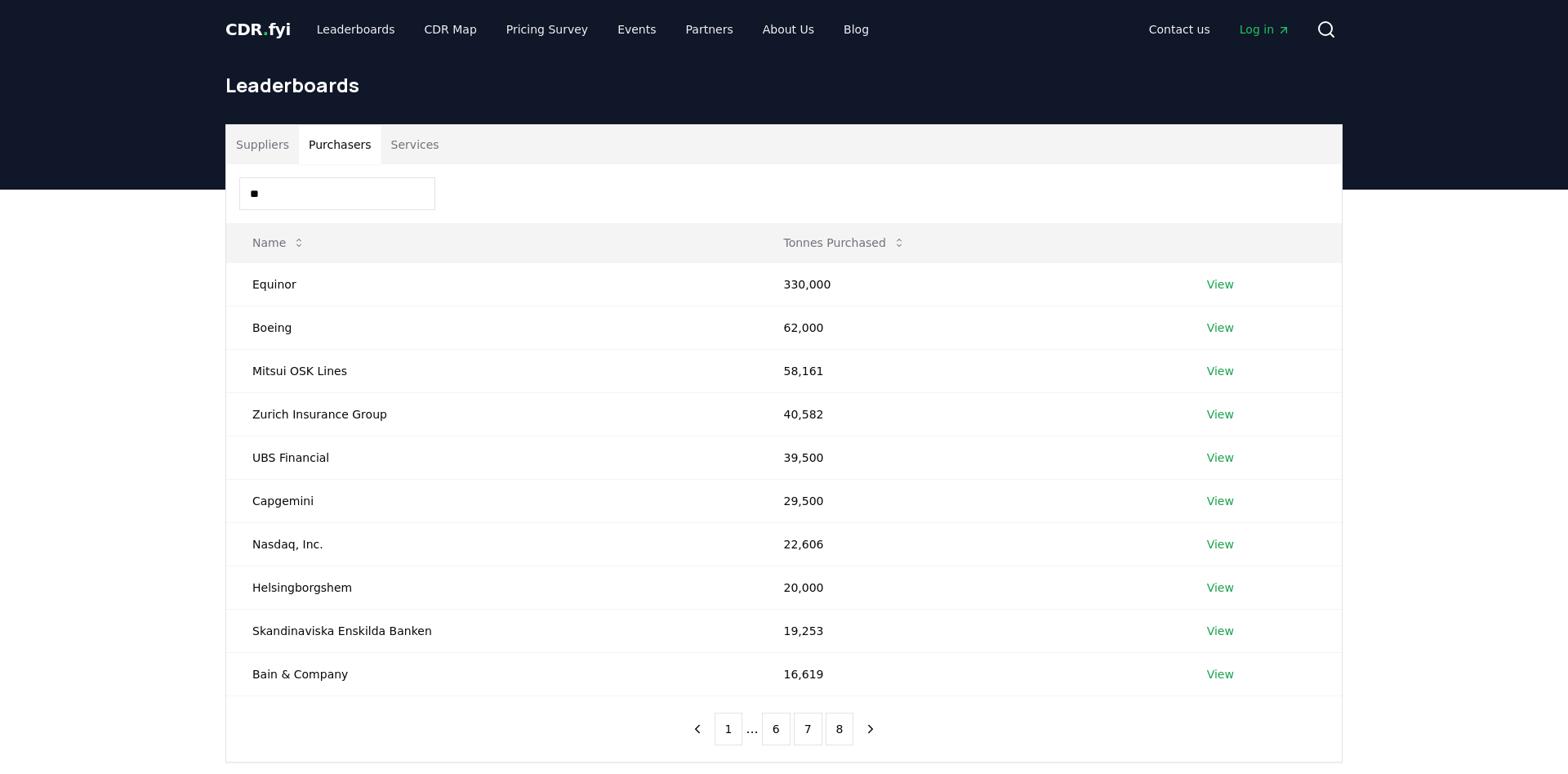
type input "*"
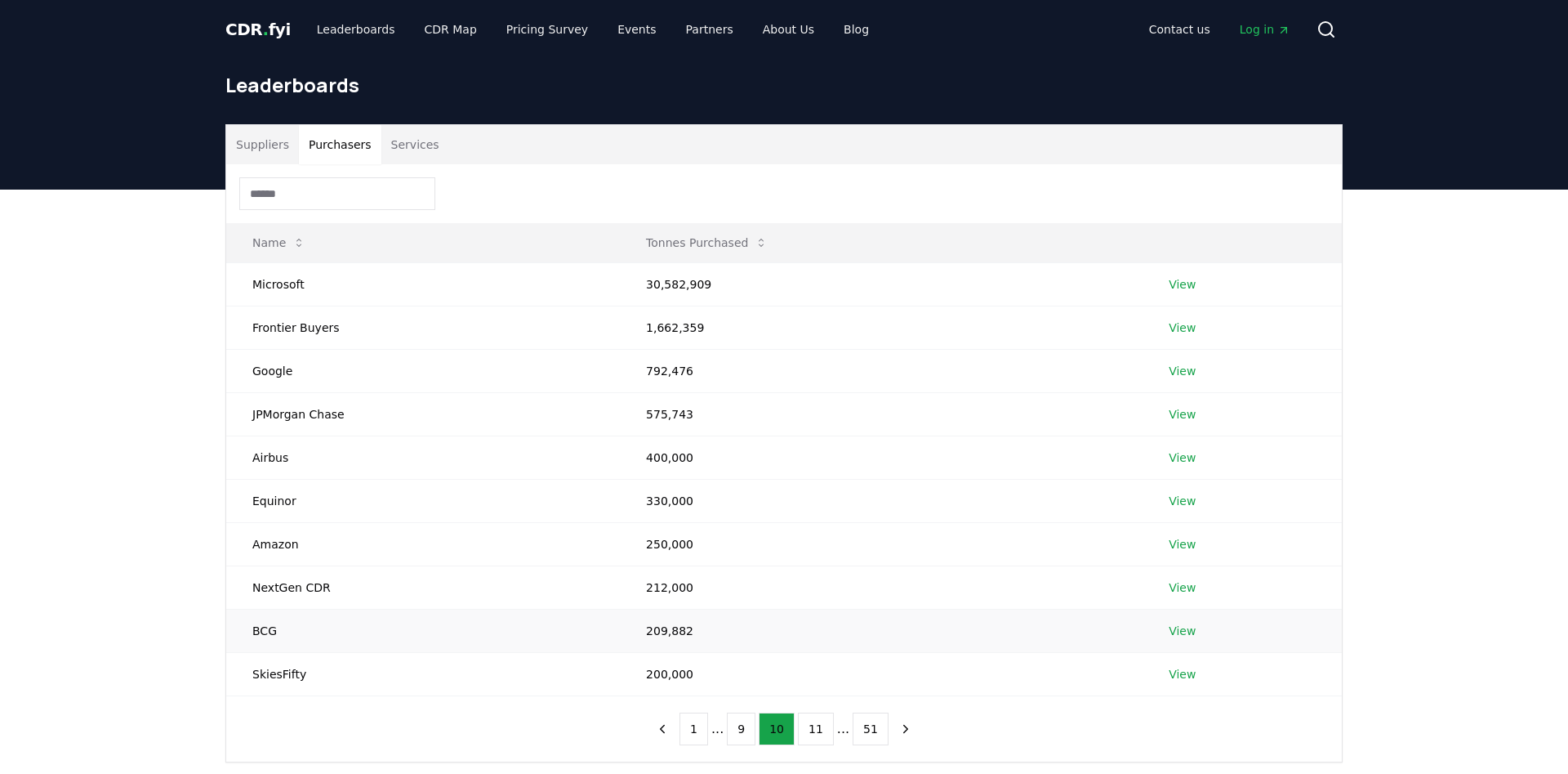
scroll to position [167, 0]
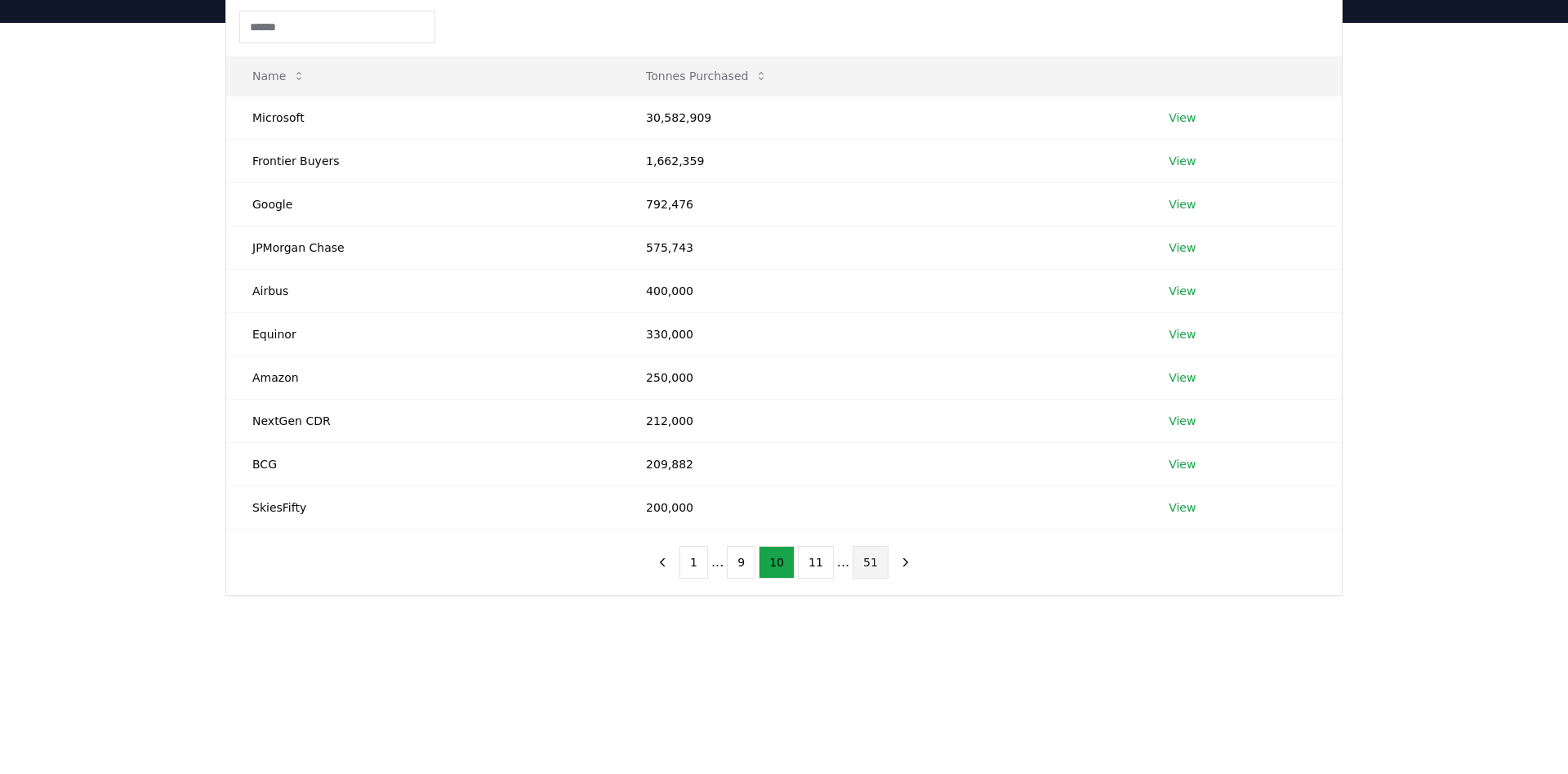
click at [868, 564] on button "51" at bounding box center [871, 562] width 36 height 32
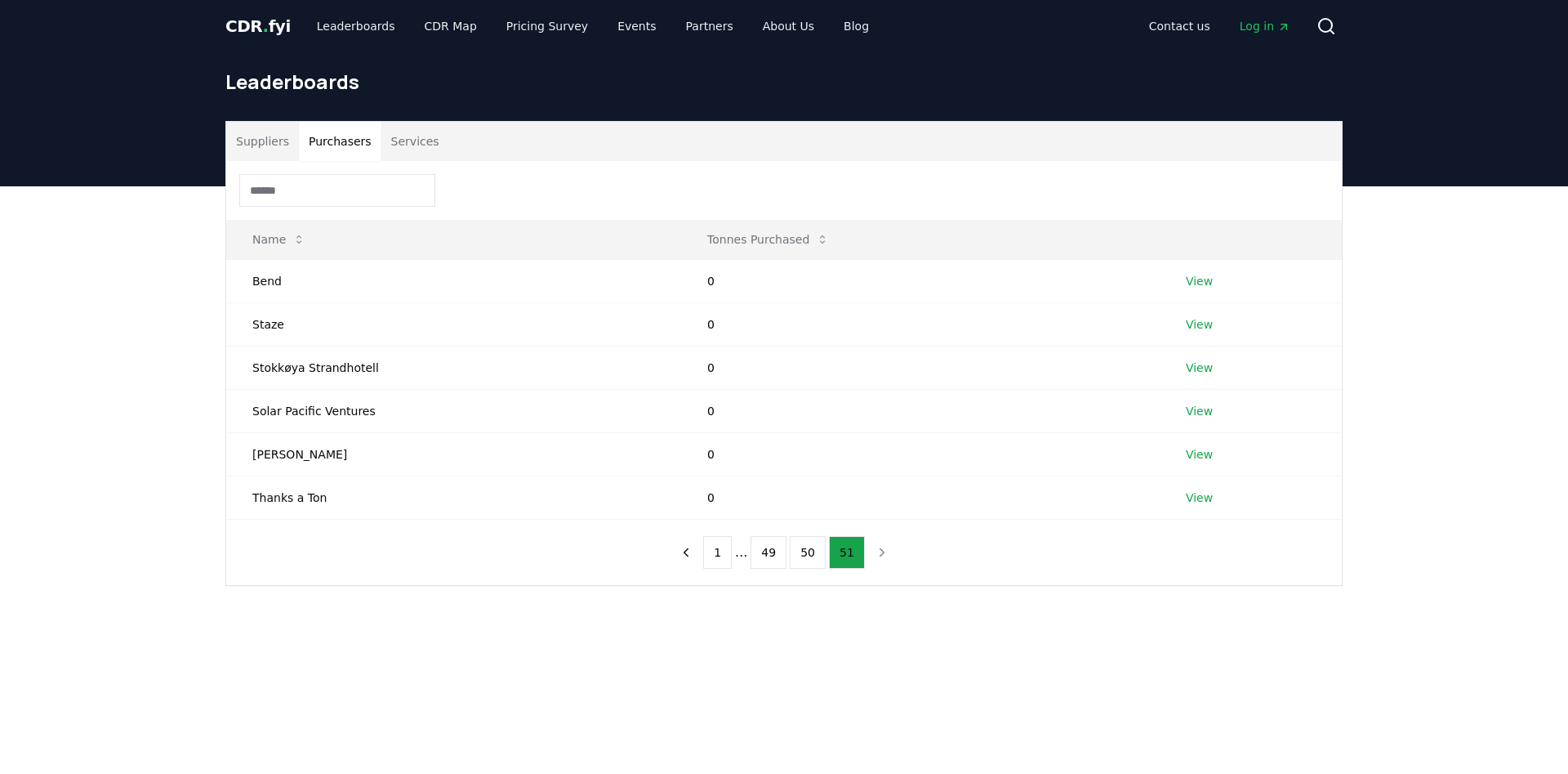
scroll to position [0, 0]
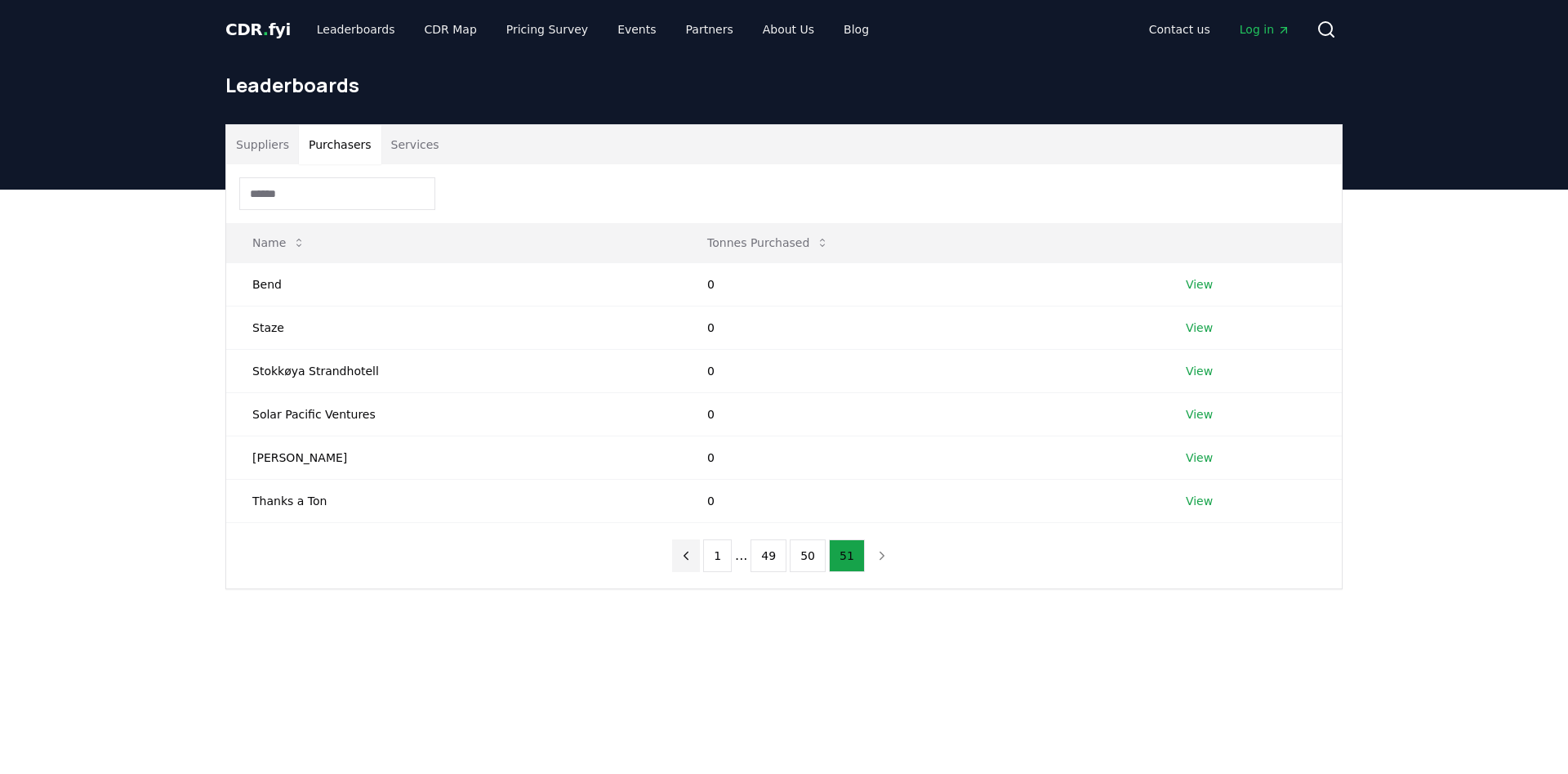
click at [700, 551] on button "previous page" at bounding box center [686, 555] width 28 height 32
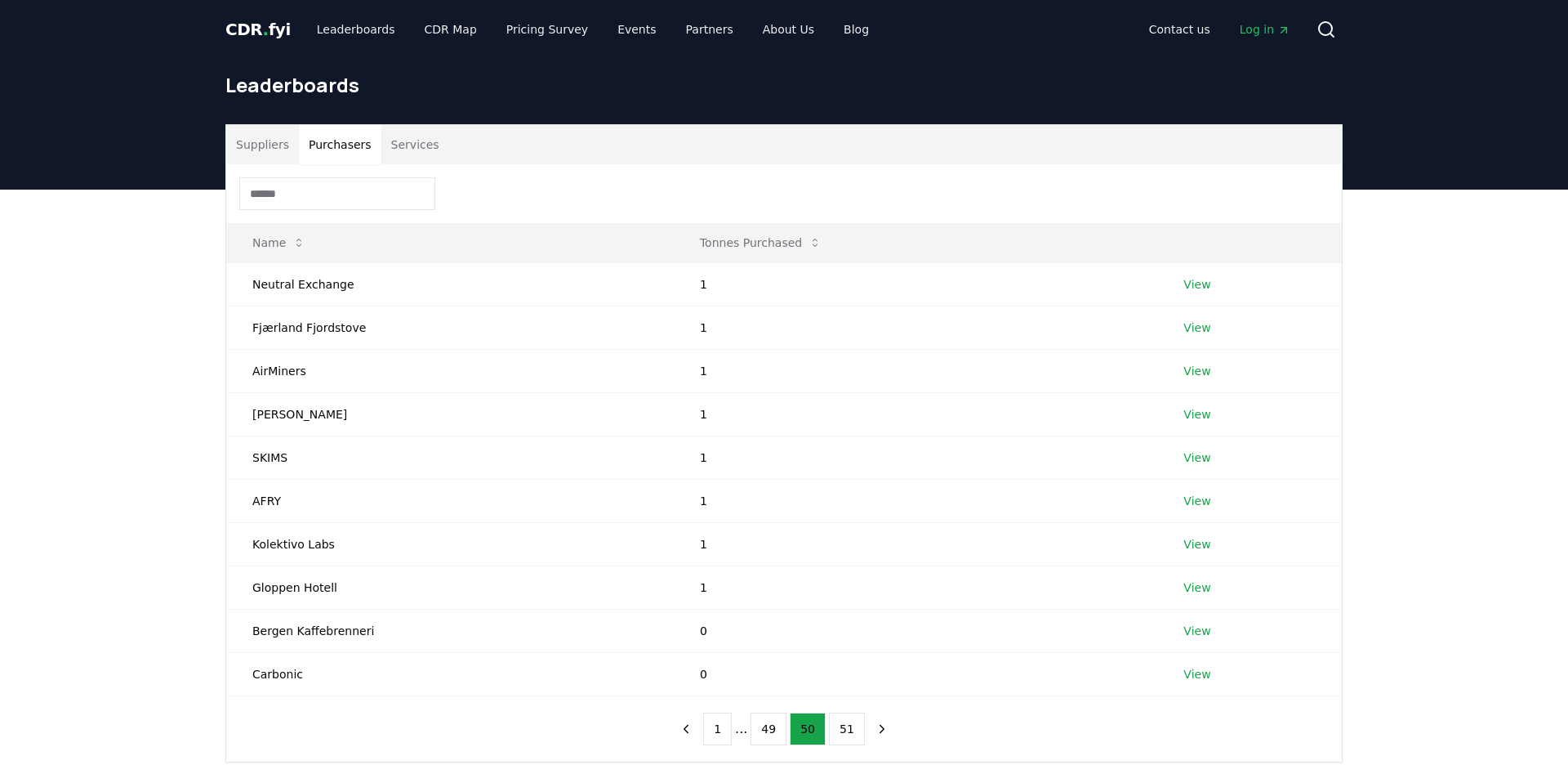
click at [415, 137] on button "Services" at bounding box center [416, 145] width 68 height 39
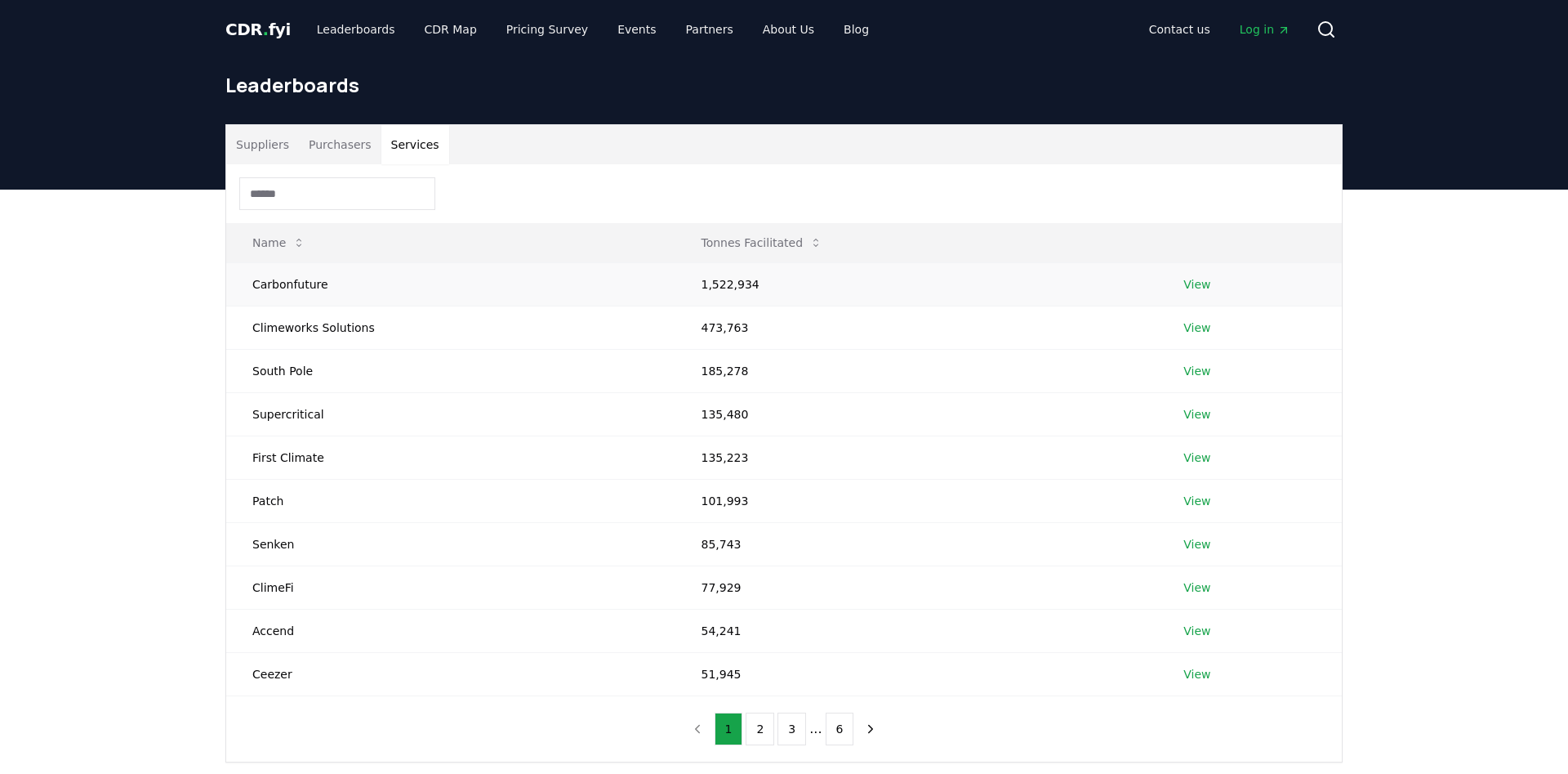
click at [1200, 287] on link "View" at bounding box center [1197, 284] width 27 height 16
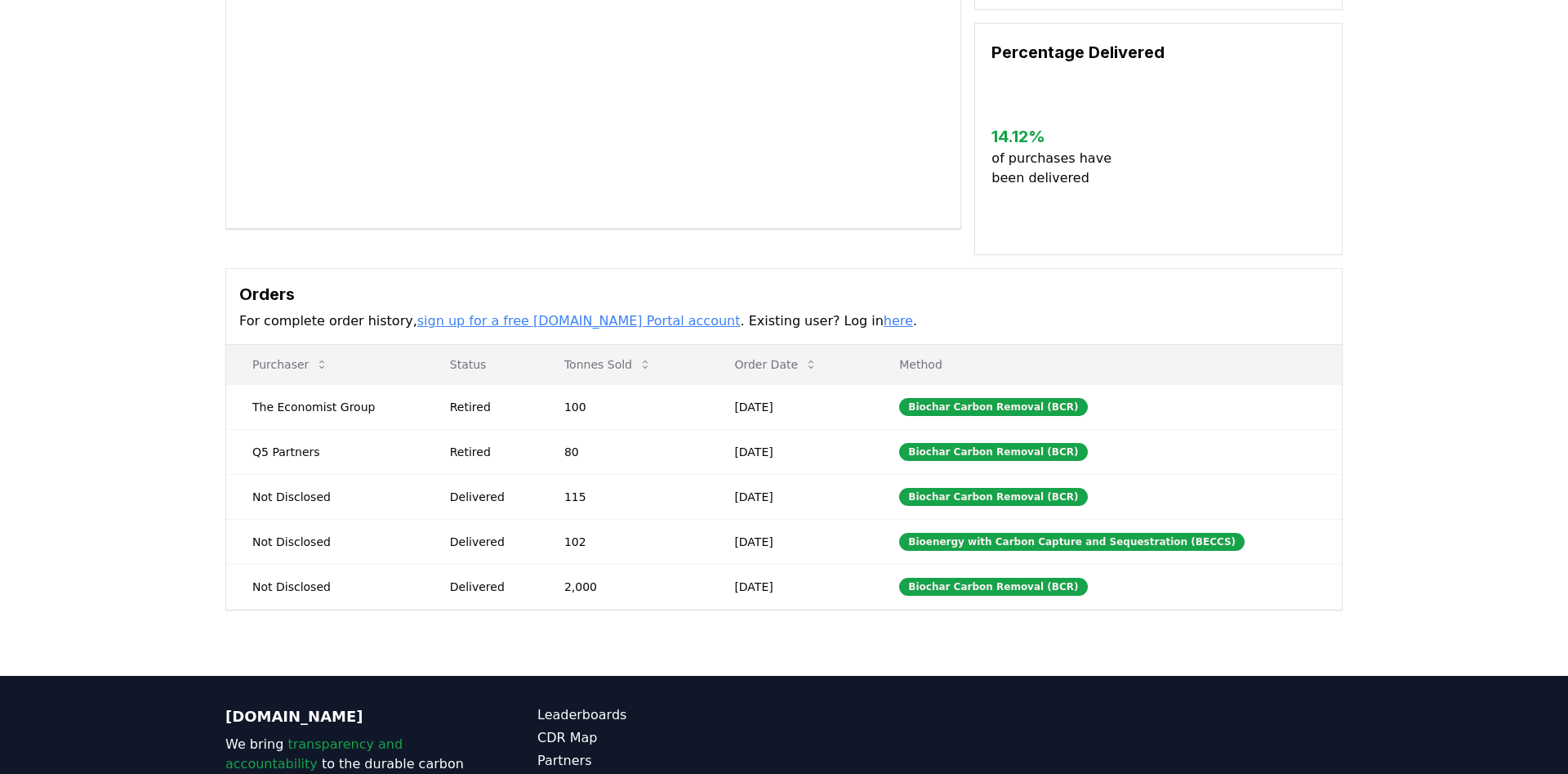
scroll to position [250, 0]
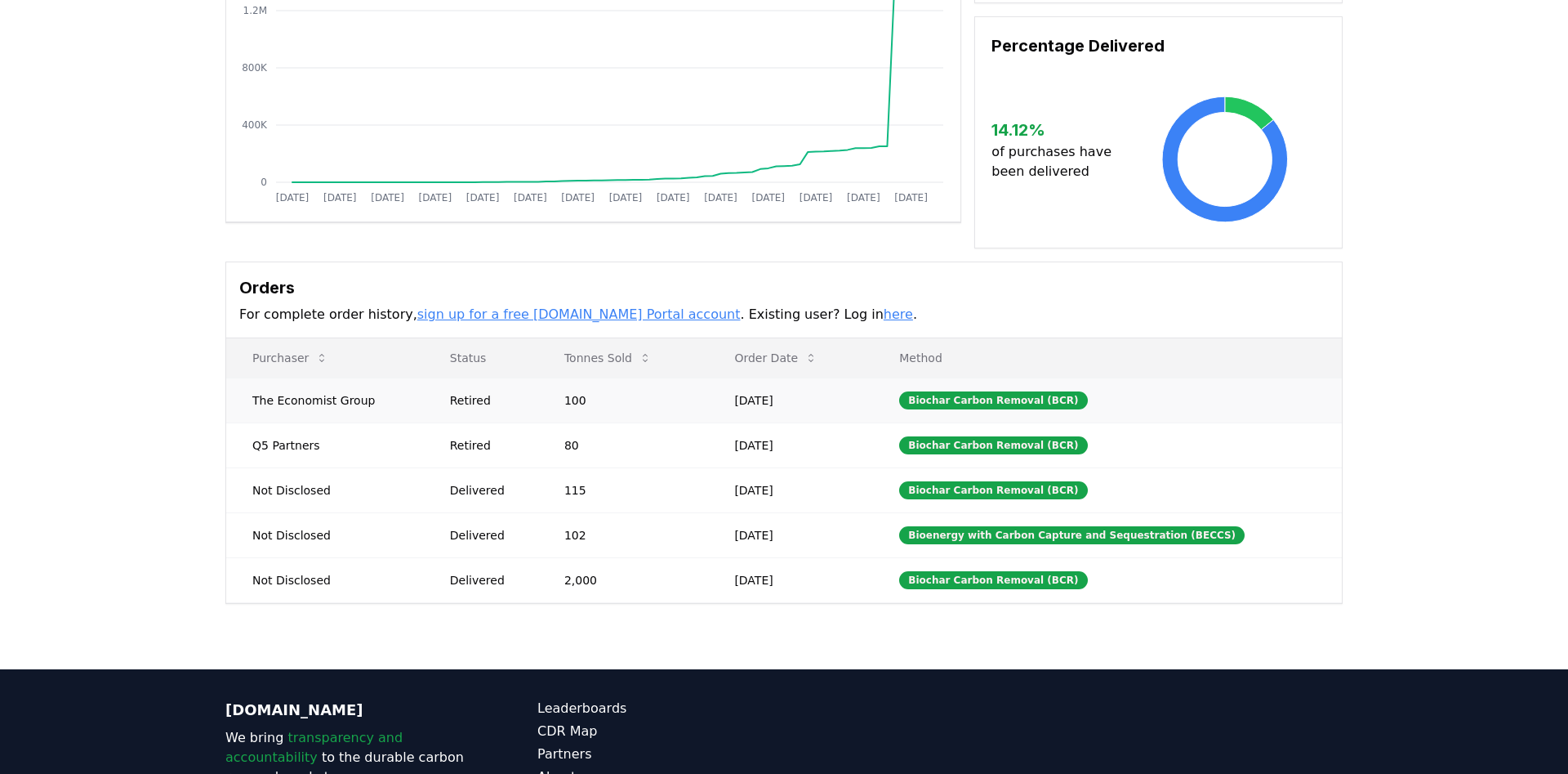
drag, startPoint x: 755, startPoint y: 385, endPoint x: 824, endPoint y: 385, distance: 69.0
click at [824, 385] on body "CDR . fyi Leaderboards CDR Map Pricing Survey Events Partners About Us Blog Con…" at bounding box center [784, 340] width 1568 height 1181
drag, startPoint x: 277, startPoint y: 386, endPoint x: 432, endPoint y: 382, distance: 155.1
click at [432, 382] on tr "The Economist Group Retired 100 [DATE] Biochar Carbon Removal (BCR)" at bounding box center [784, 400] width 1116 height 45
drag, startPoint x: 560, startPoint y: 561, endPoint x: 611, endPoint y: 561, distance: 51.0
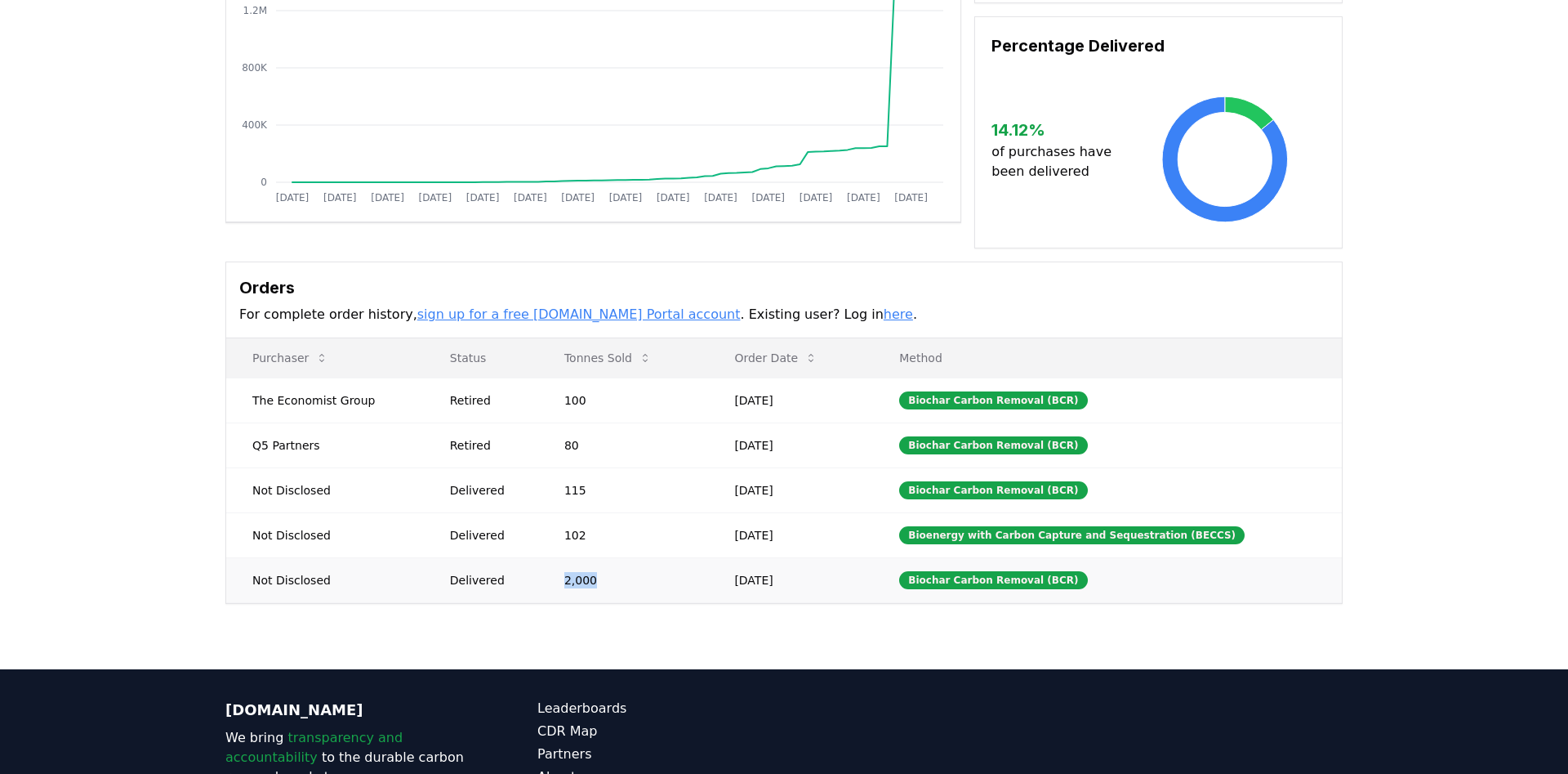
click at [611, 561] on td "2,000" at bounding box center [623, 579] width 170 height 45
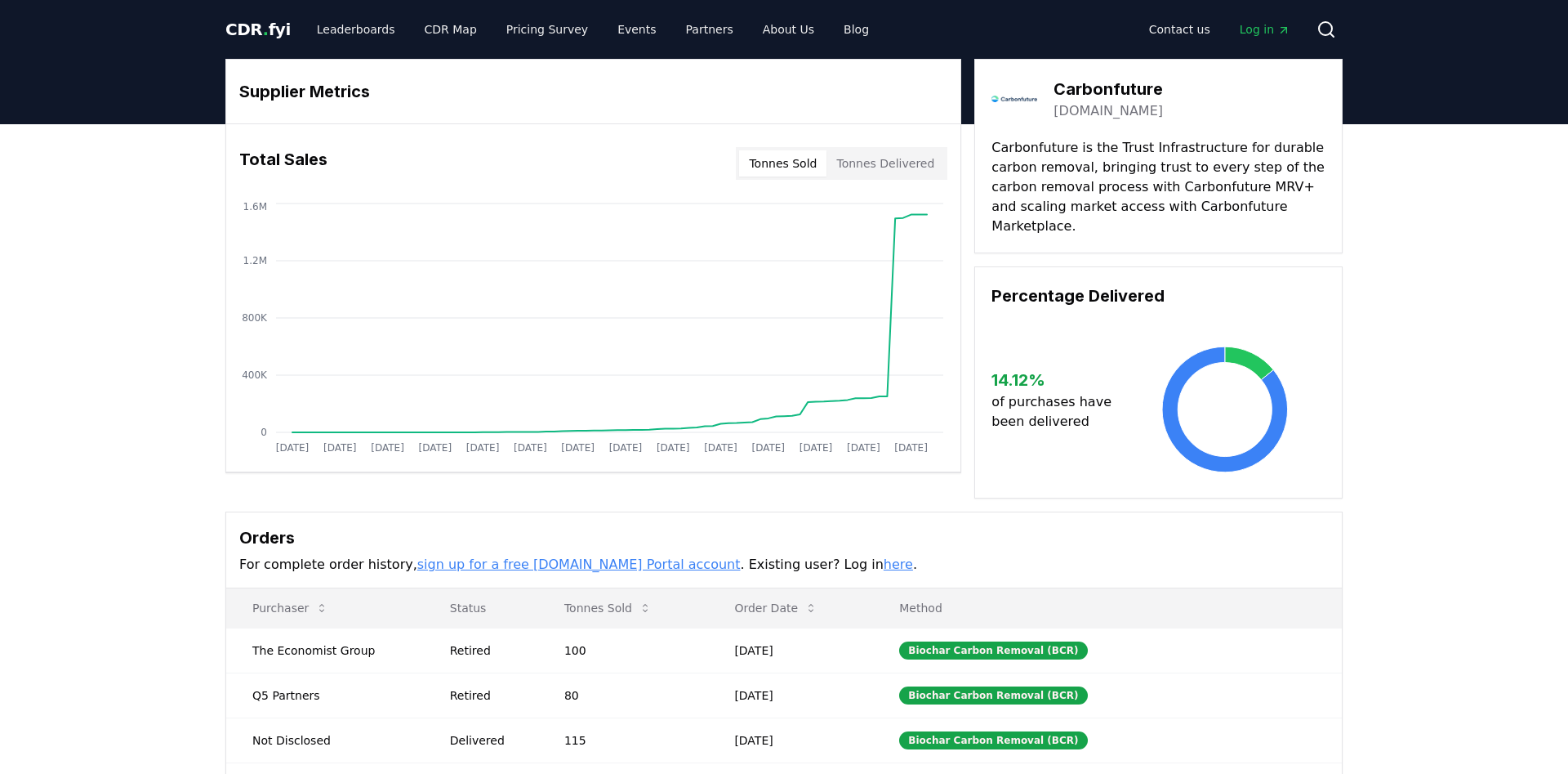
click at [268, 28] on span "CDR . fyi" at bounding box center [258, 29] width 65 height 20
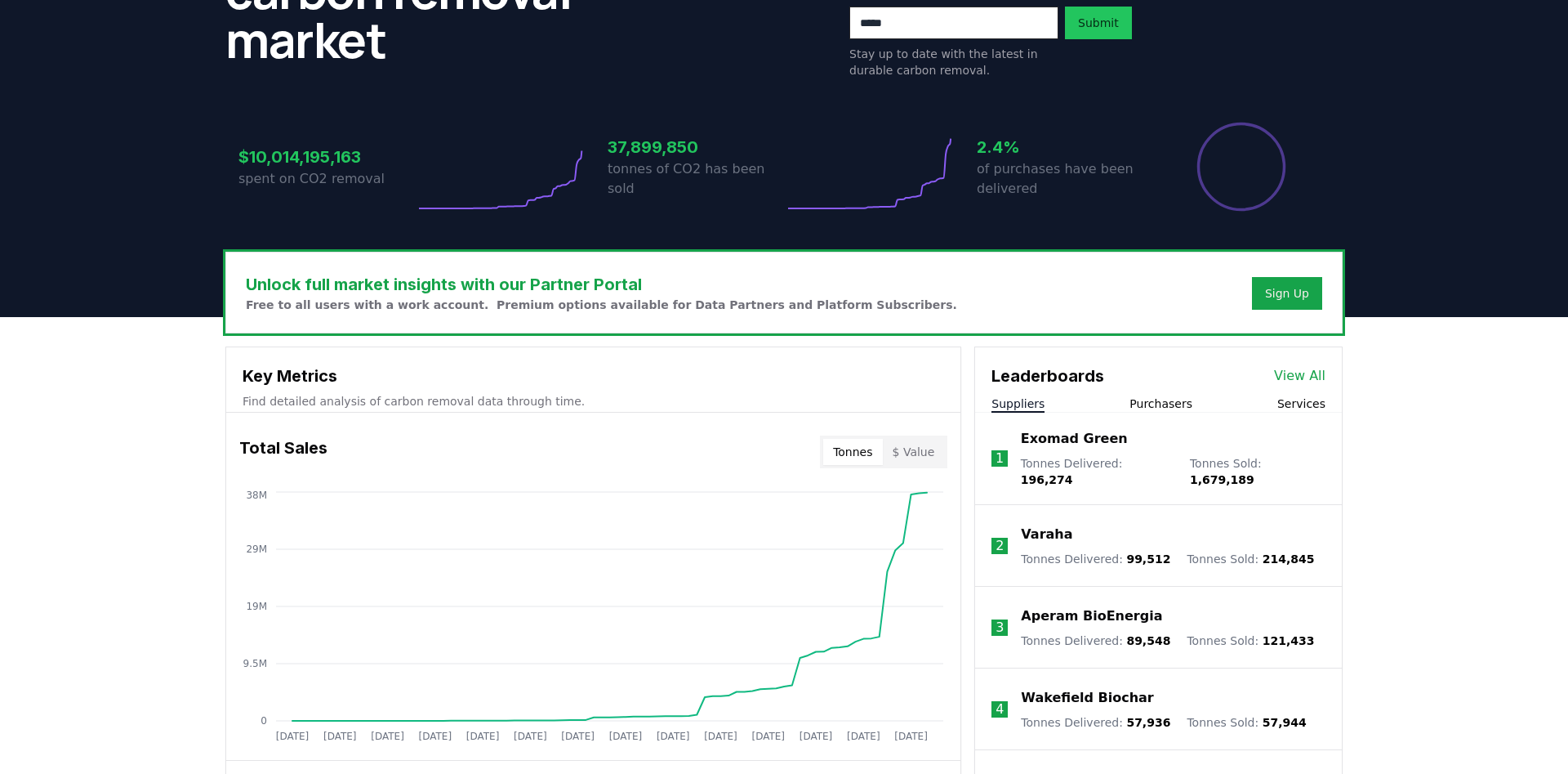
scroll to position [333, 0]
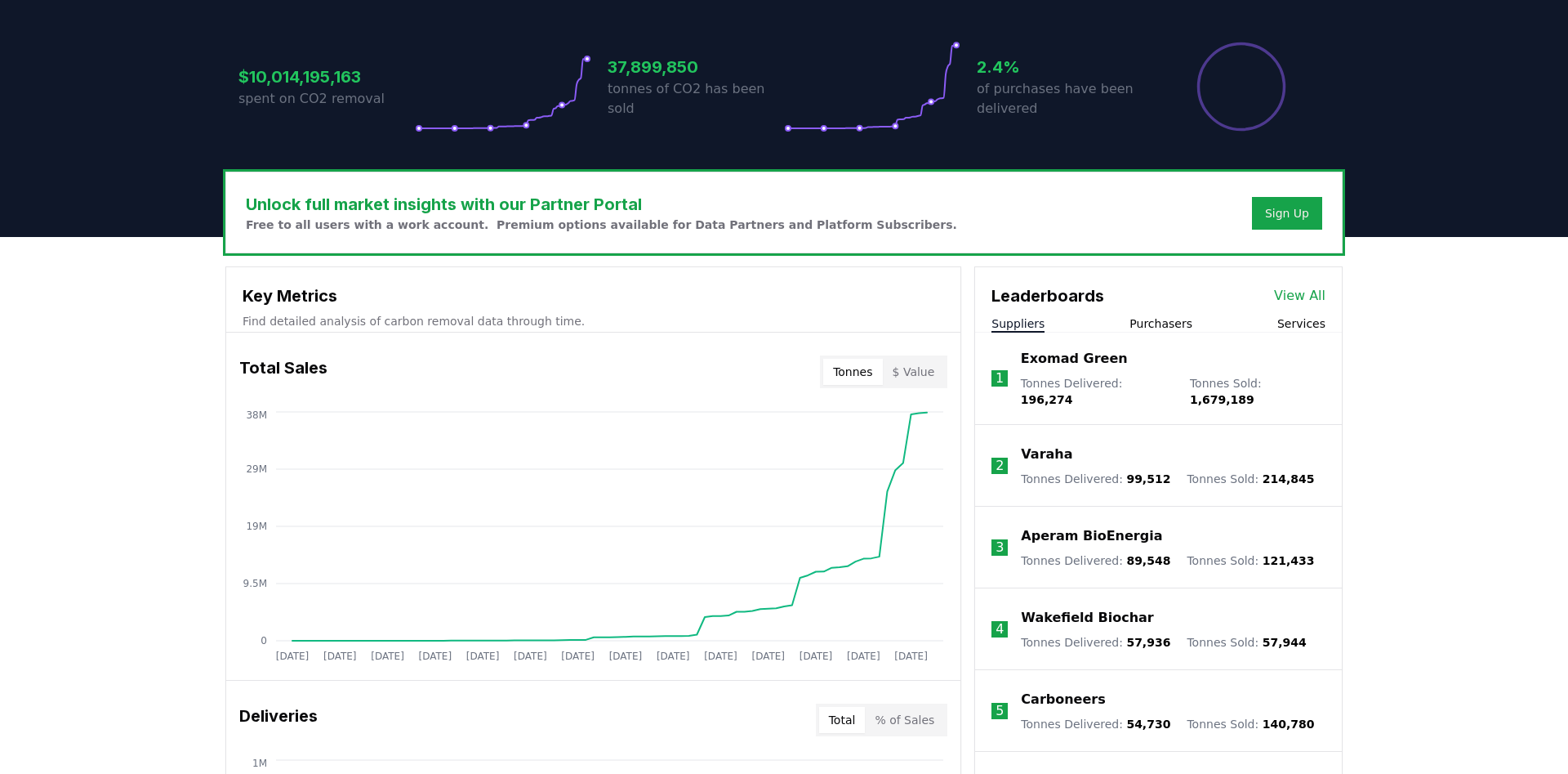
click at [1152, 326] on button "Purchasers" at bounding box center [1162, 323] width 63 height 16
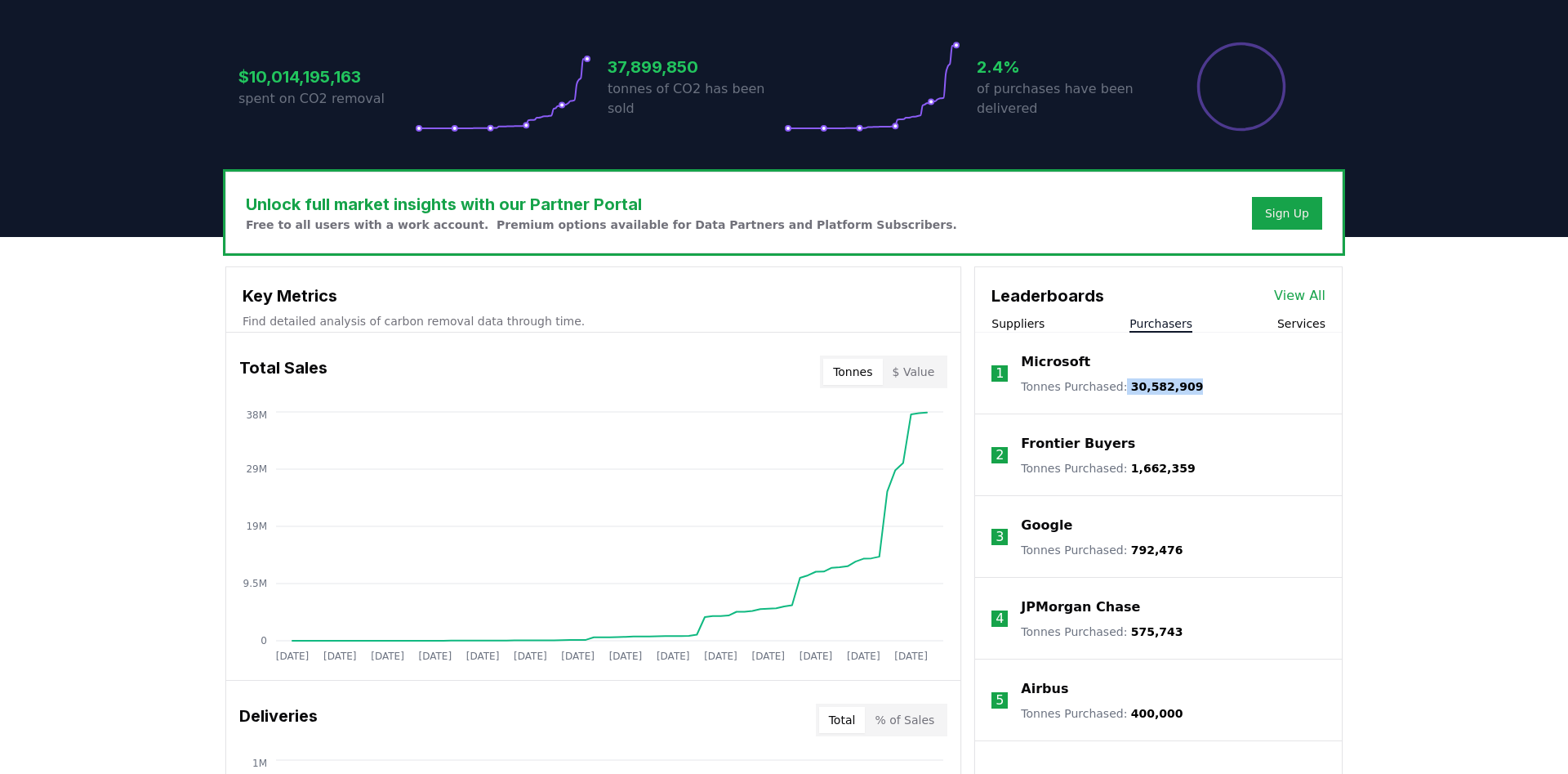
drag, startPoint x: 1116, startPoint y: 384, endPoint x: 1182, endPoint y: 389, distance: 66.2
click at [1182, 389] on li "1 Microsoft Tonnes Purchased : 30,582,909" at bounding box center [1158, 373] width 366 height 82
click at [1043, 364] on p "Microsoft" at bounding box center [1056, 361] width 70 height 20
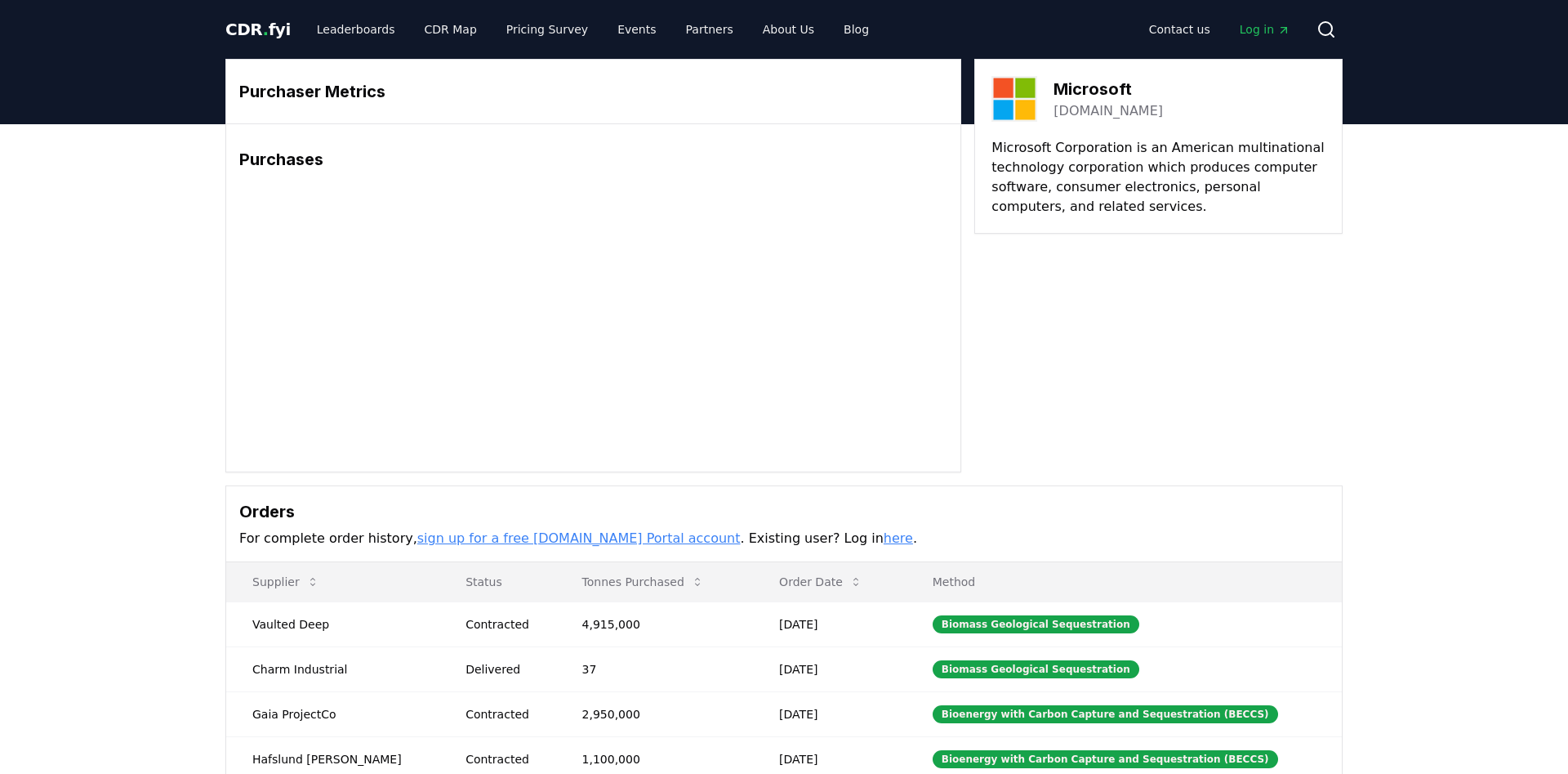
click at [263, 33] on body "CDR . fyi Leaderboards CDR Map Pricing Survey Events Partners About Us Blog Con…" at bounding box center [784, 579] width 1568 height 1159
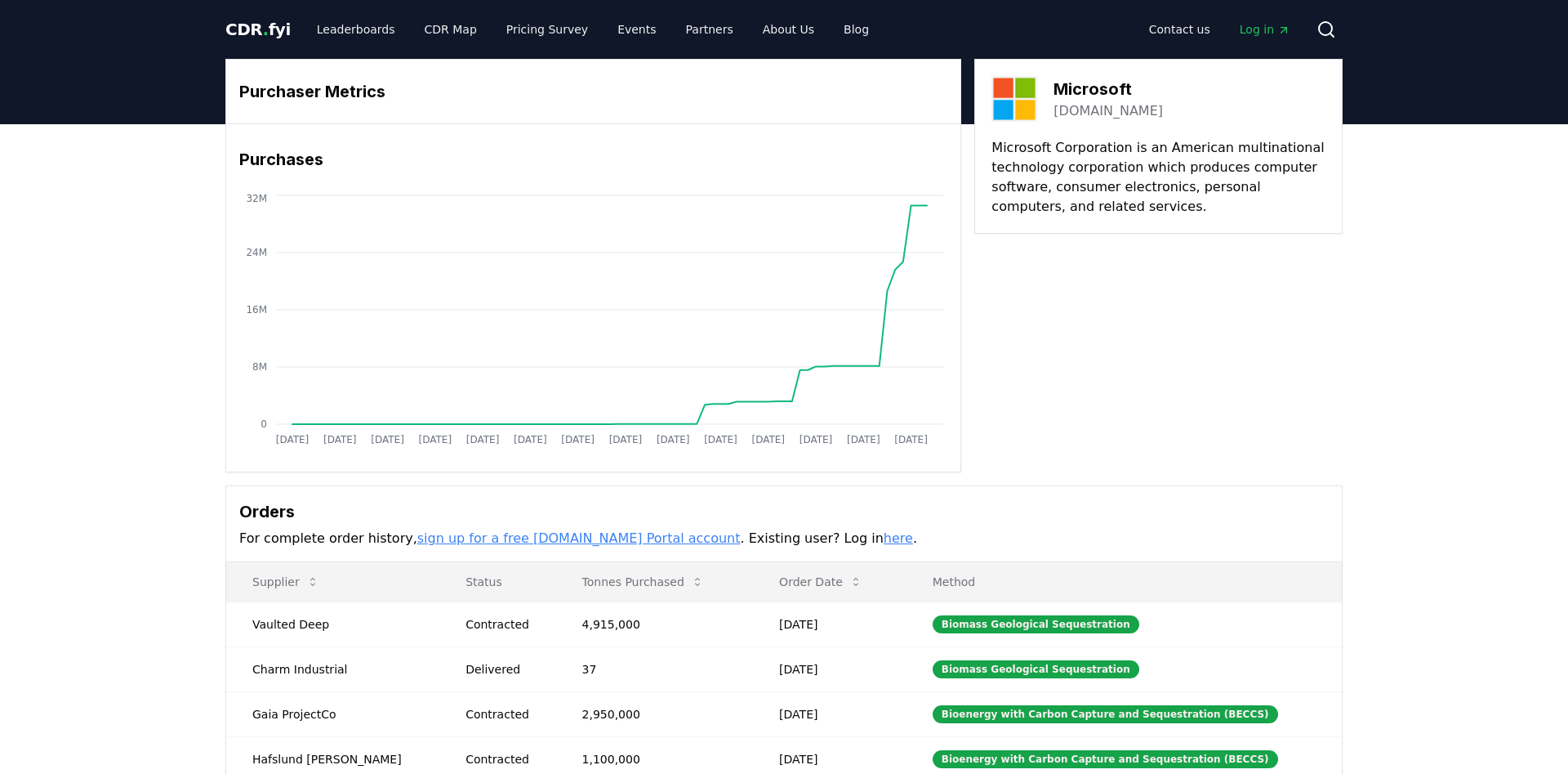
click at [245, 28] on span "CDR . fyi" at bounding box center [258, 29] width 65 height 20
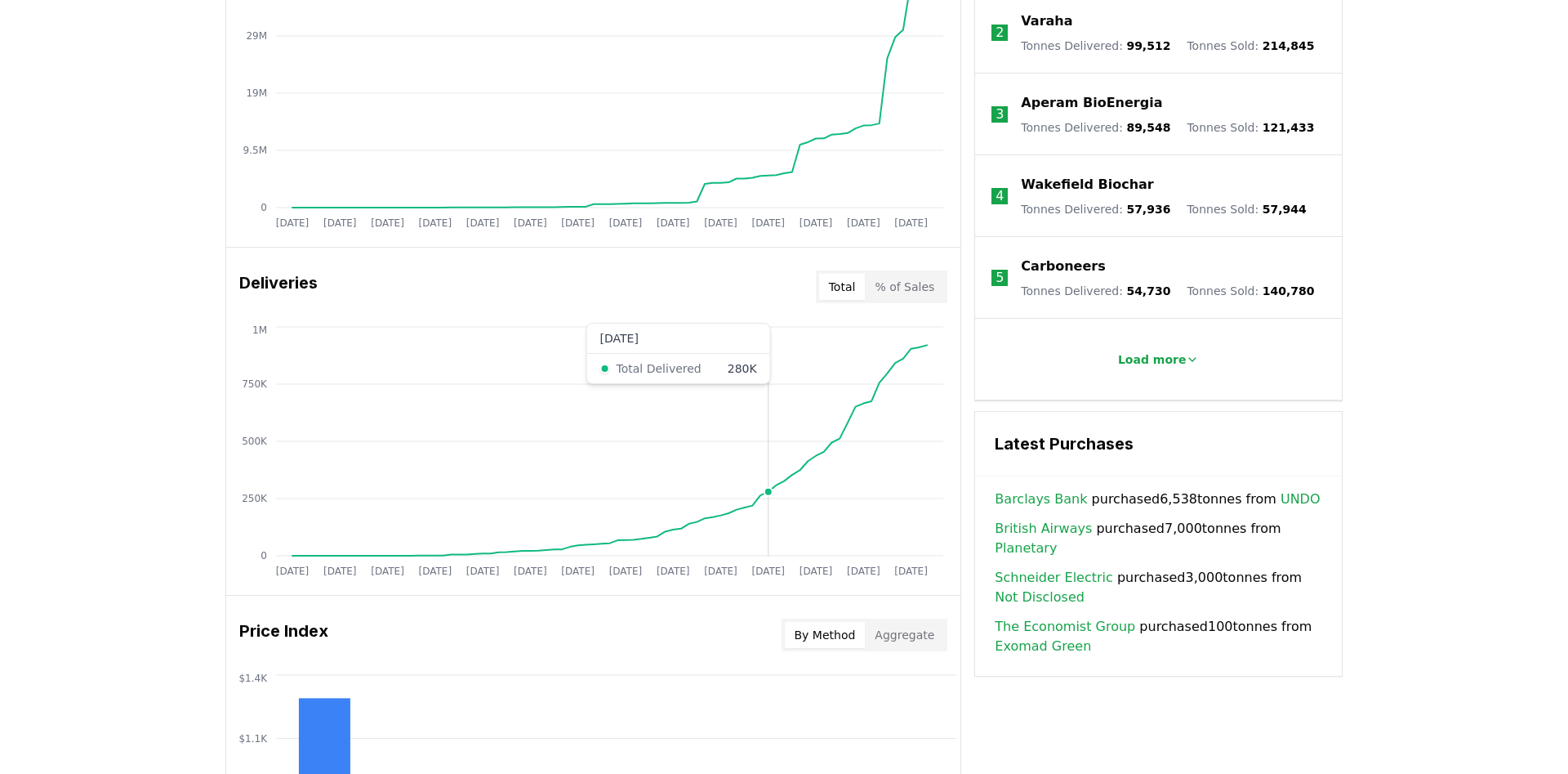
scroll to position [350, 0]
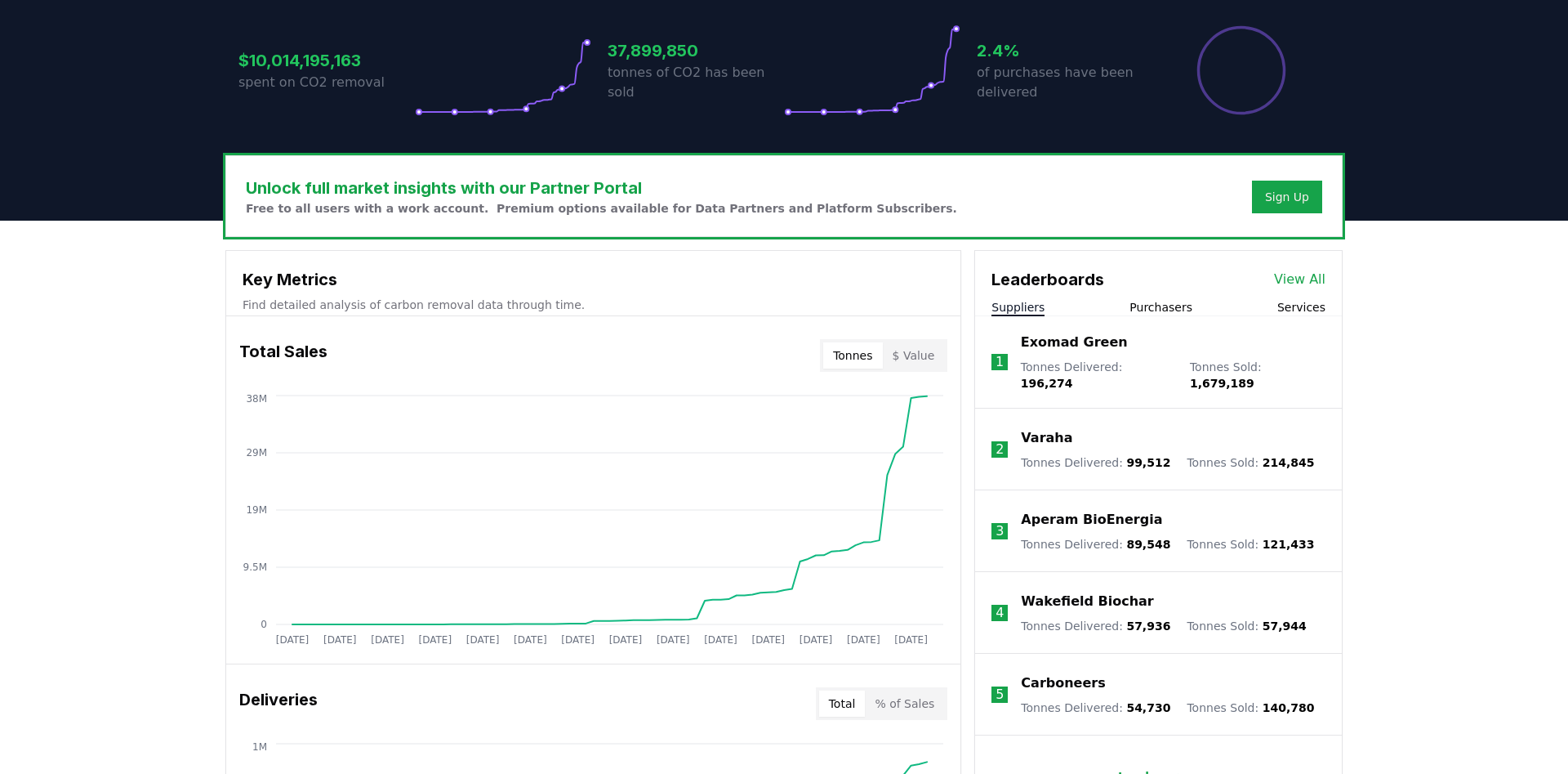
click at [941, 341] on div "Tonnes $ Value" at bounding box center [883, 356] width 128 height 32
click at [912, 363] on button "$ Value" at bounding box center [913, 356] width 62 height 26
click at [1170, 306] on button "Purchasers" at bounding box center [1162, 307] width 63 height 16
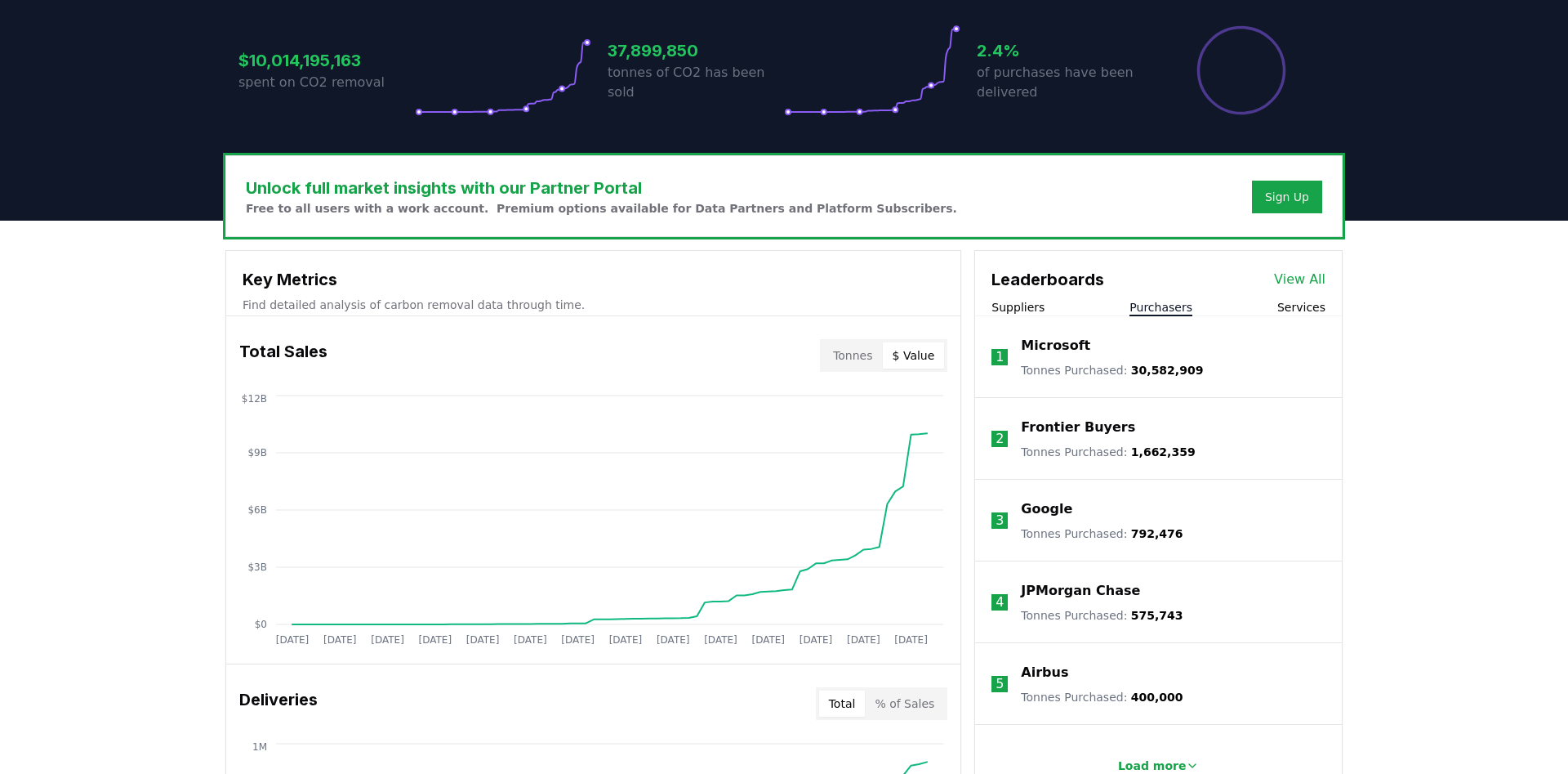
click at [1066, 340] on p "Microsoft" at bounding box center [1056, 345] width 70 height 20
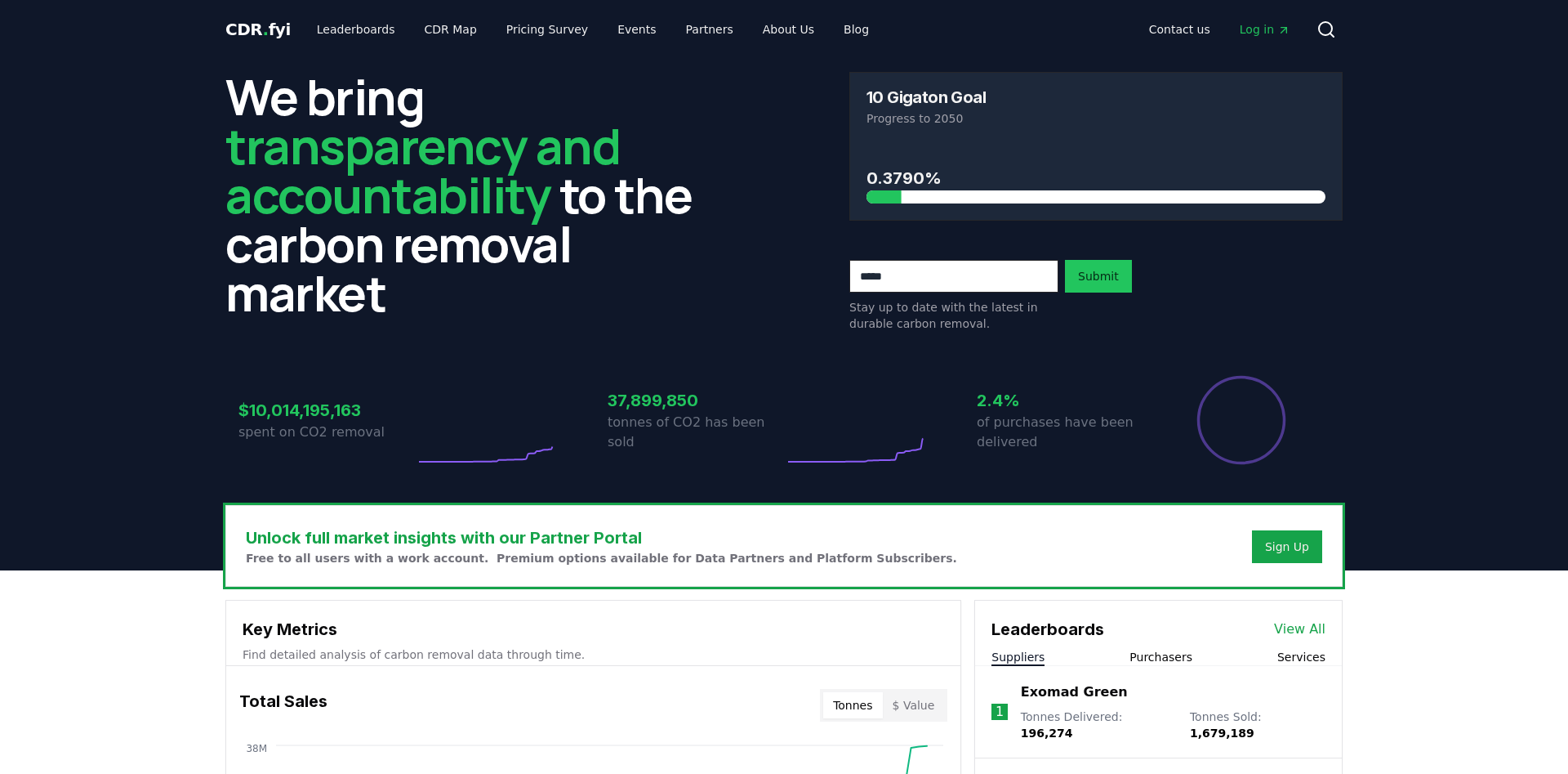
scroll to position [350, 0]
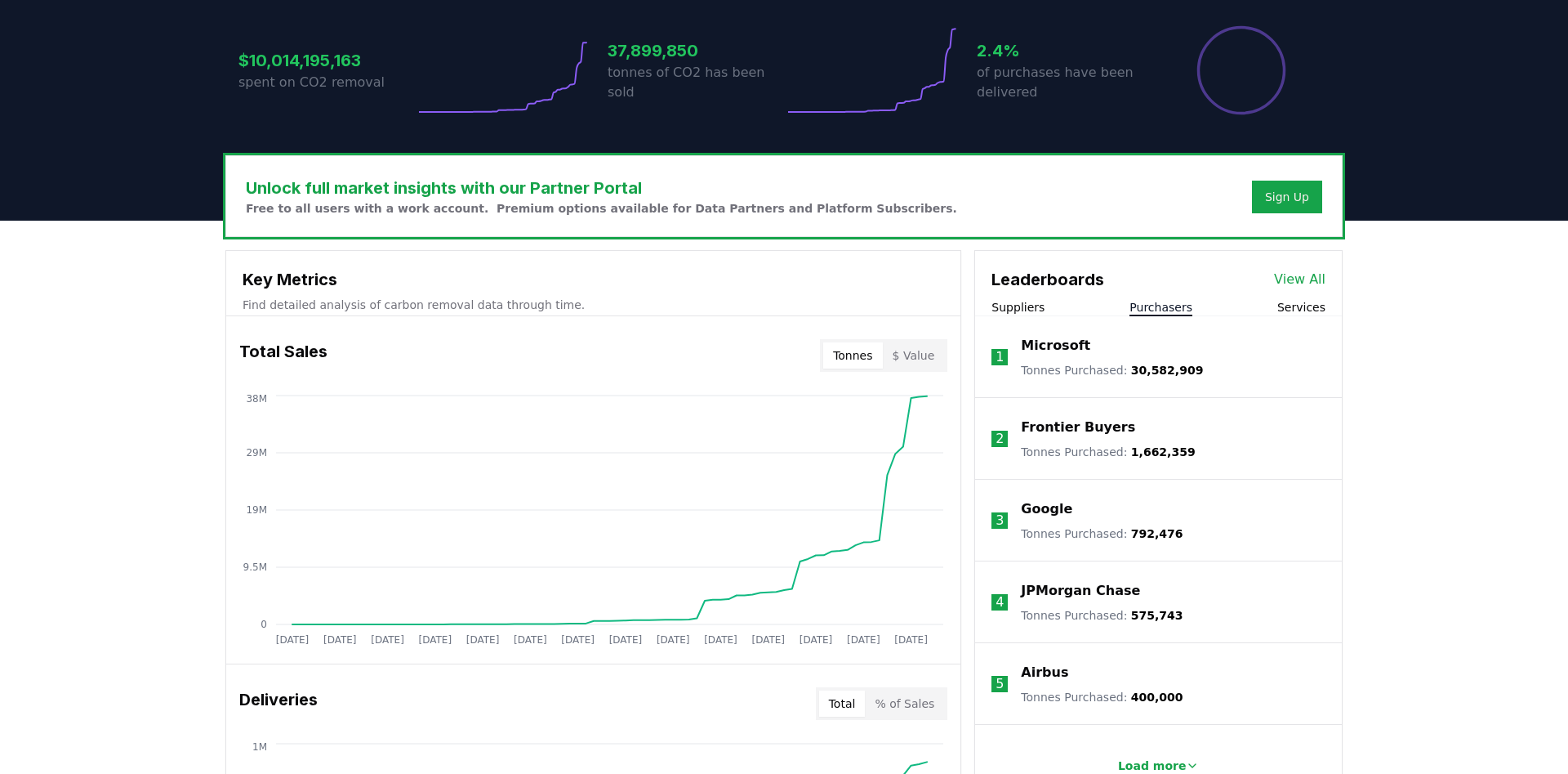
click at [1151, 301] on button "Purchasers" at bounding box center [1162, 307] width 63 height 16
drag, startPoint x: 1122, startPoint y: 535, endPoint x: 1175, endPoint y: 532, distance: 53.1
click at [1175, 532] on li "3 Google Tonnes Purchased : 792,476" at bounding box center [1158, 521] width 366 height 82
drag, startPoint x: 1120, startPoint y: 615, endPoint x: 1164, endPoint y: 616, distance: 44.0
click at [1164, 616] on p "Tonnes Purchased : 575,743" at bounding box center [1102, 615] width 162 height 16
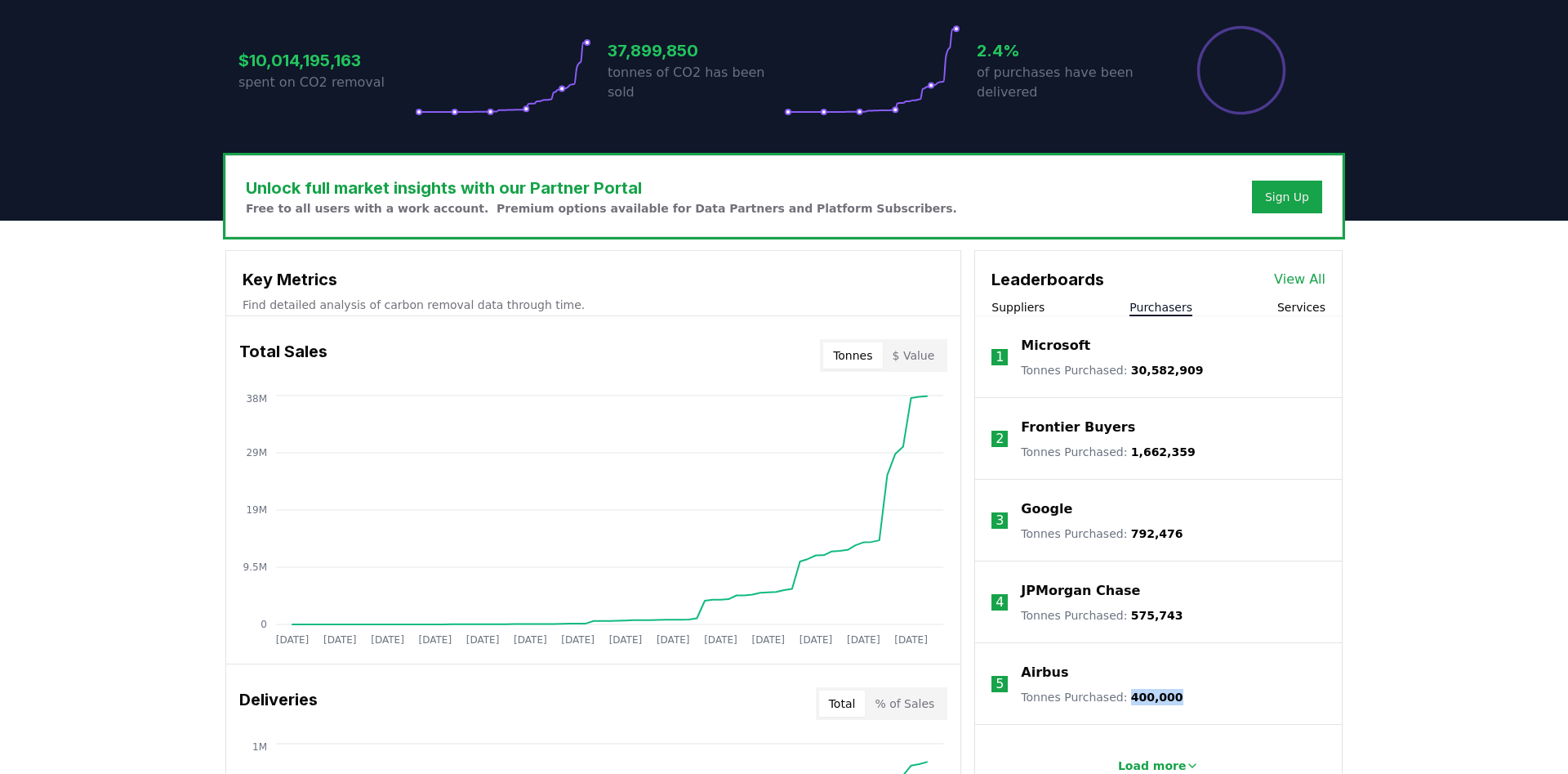
drag, startPoint x: 1122, startPoint y: 696, endPoint x: 1169, endPoint y: 692, distance: 47.2
click at [1169, 692] on li "5 Airbus Tonnes Purchased : 400,000" at bounding box center [1158, 684] width 366 height 82
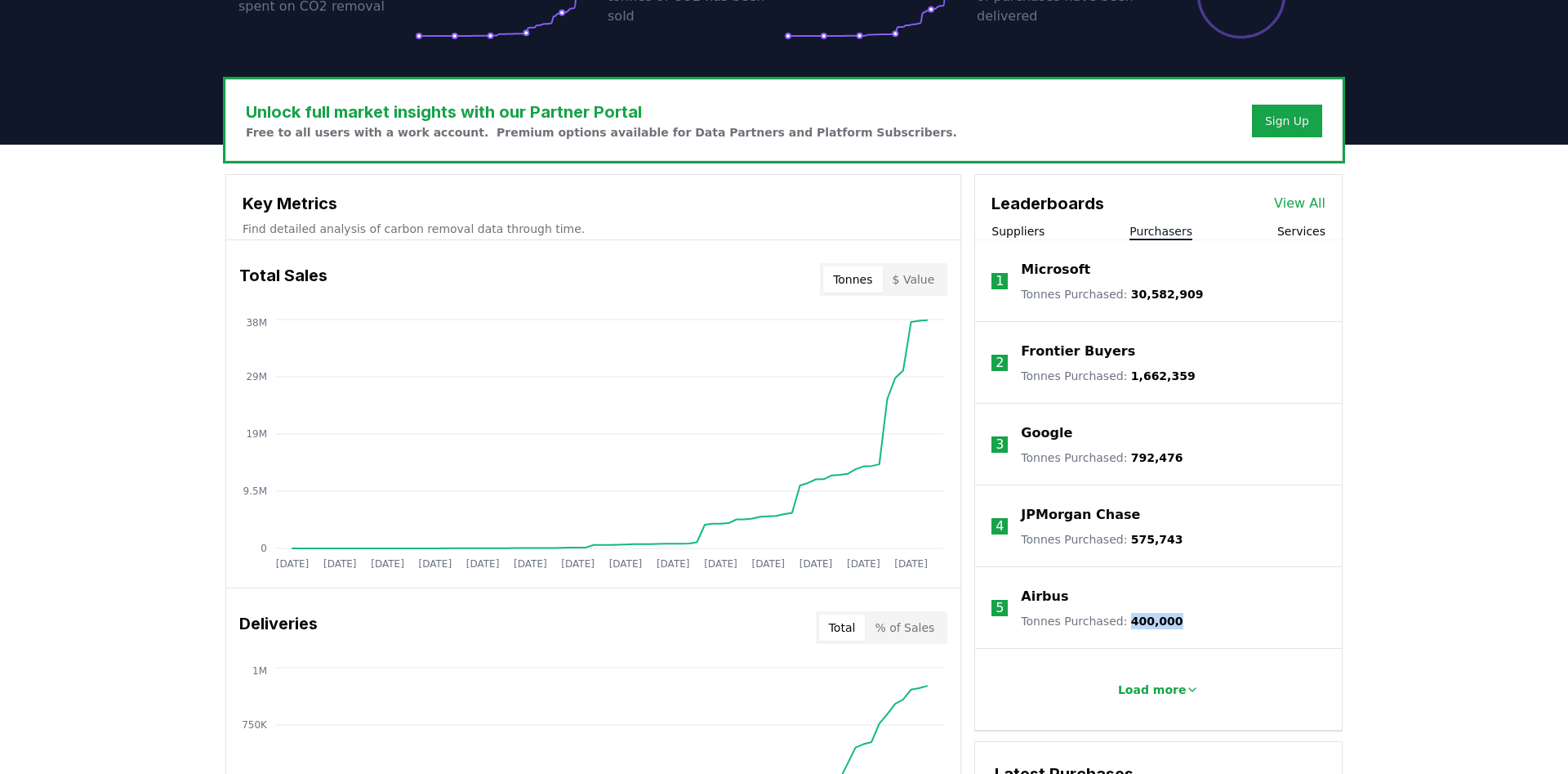
scroll to position [516, 0]
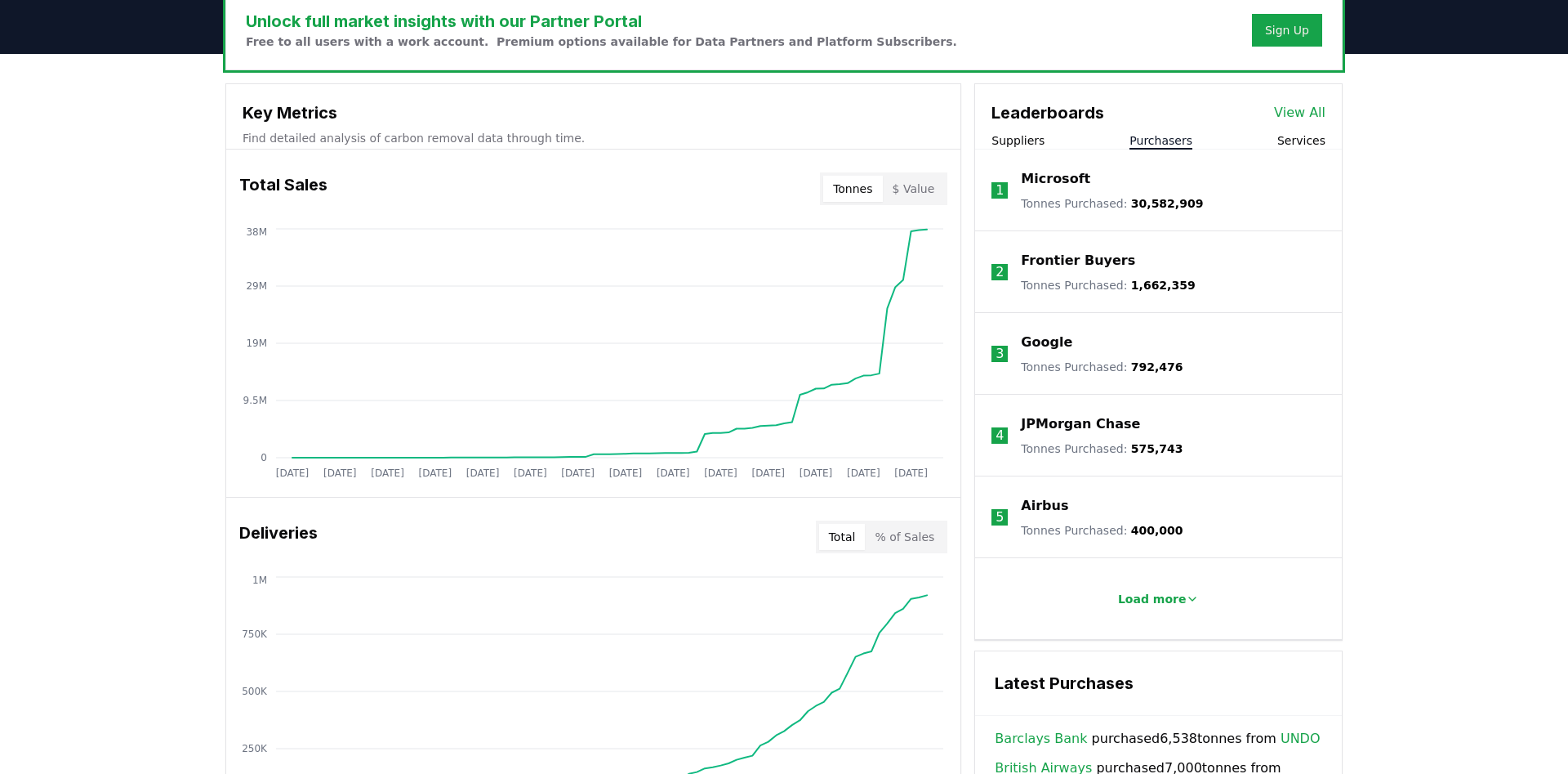
click at [1040, 497] on p "Airbus" at bounding box center [1045, 505] width 48 height 20
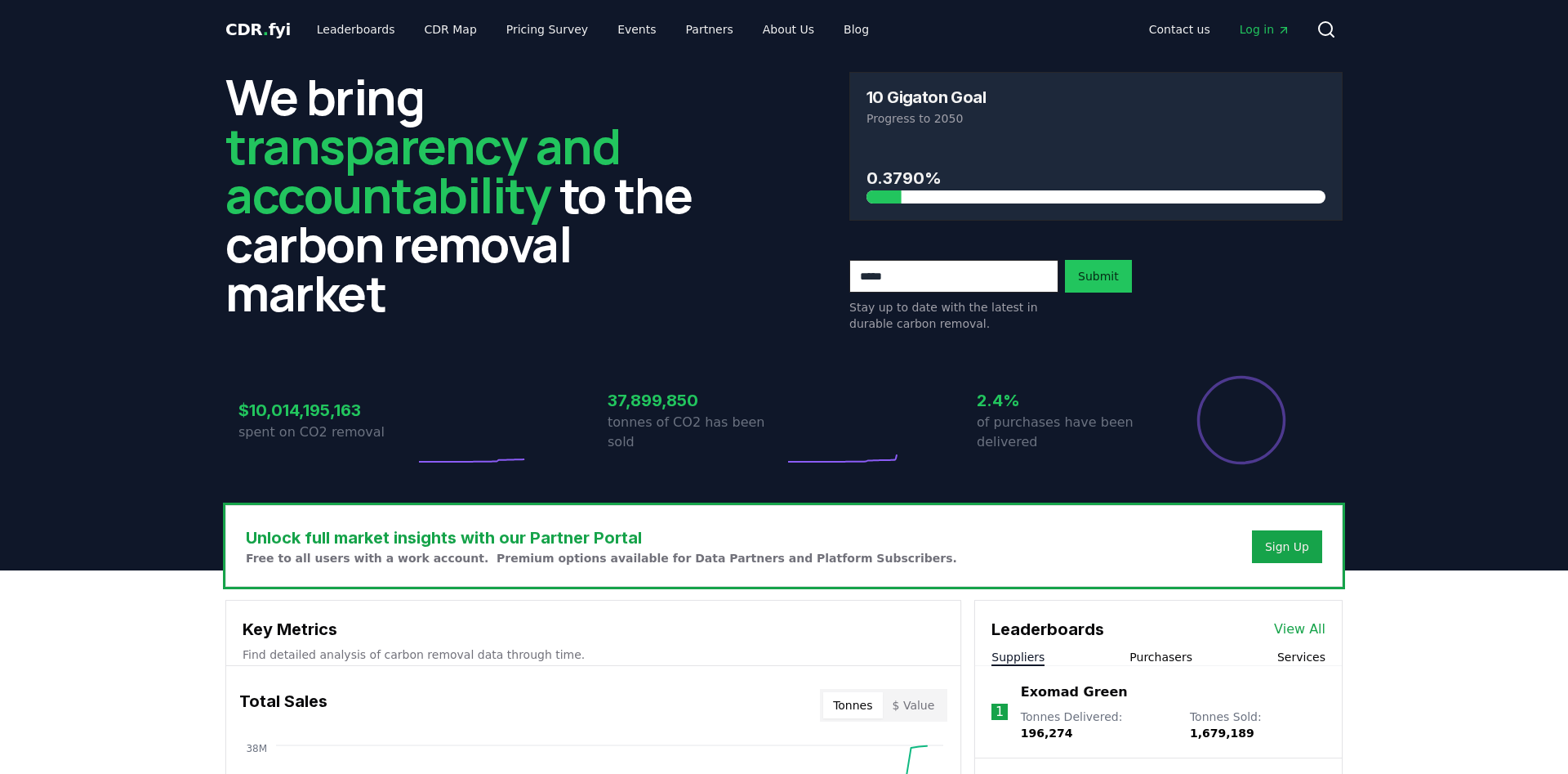
scroll to position [516, 0]
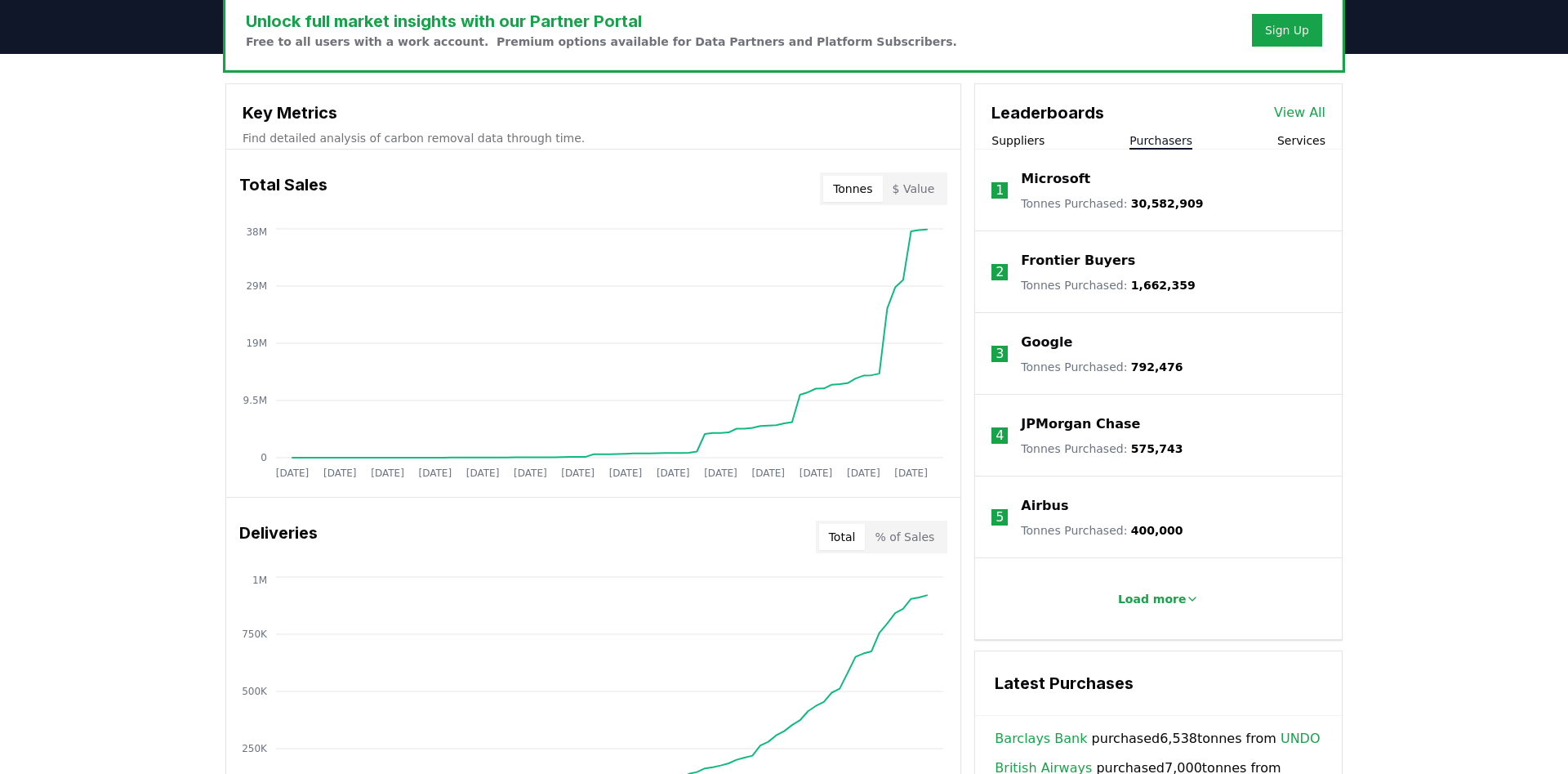
click at [1173, 140] on button "Purchasers" at bounding box center [1162, 140] width 63 height 16
click at [1132, 533] on span "400,000" at bounding box center [1157, 530] width 52 height 13
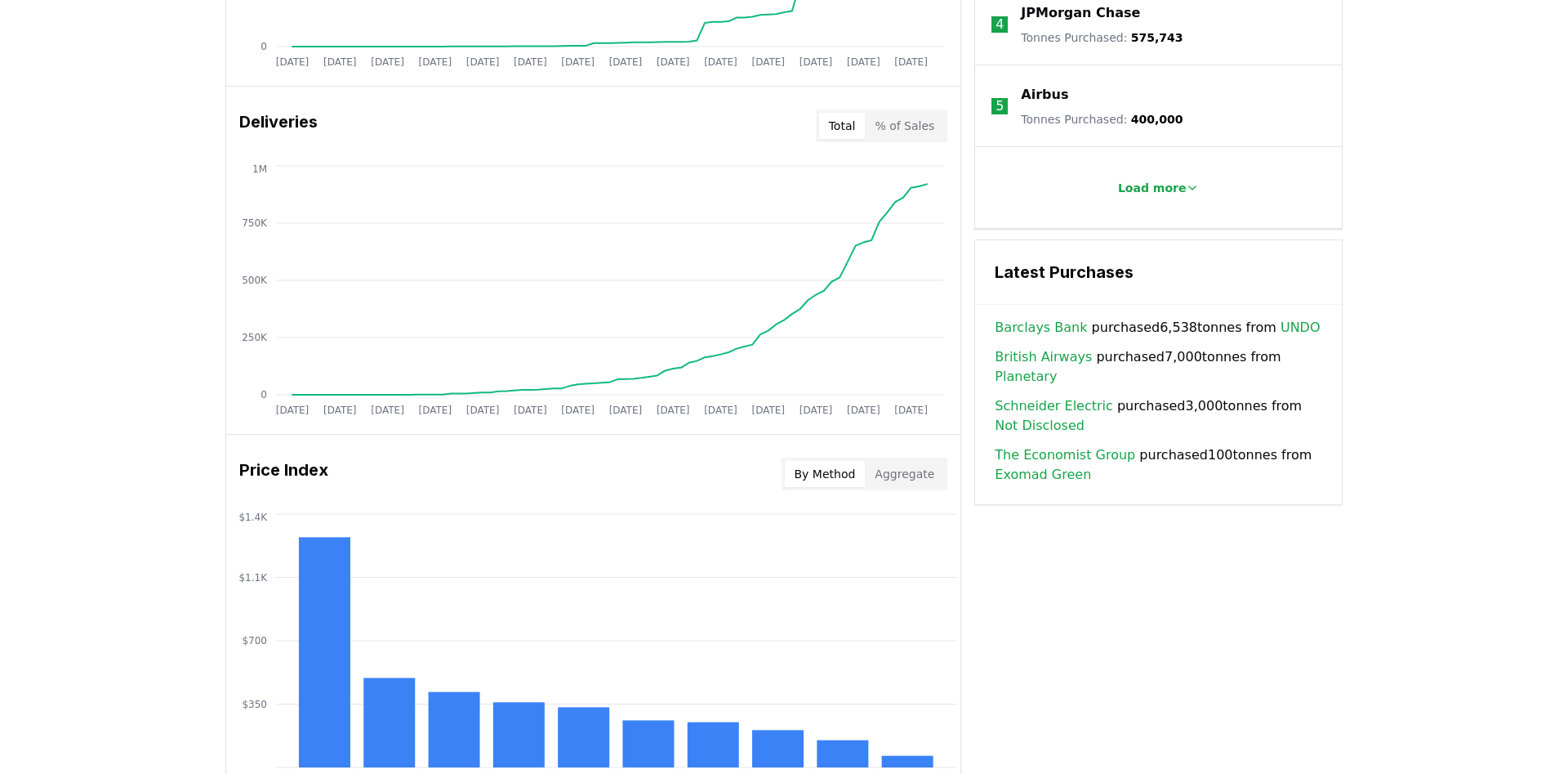
scroll to position [933, 0]
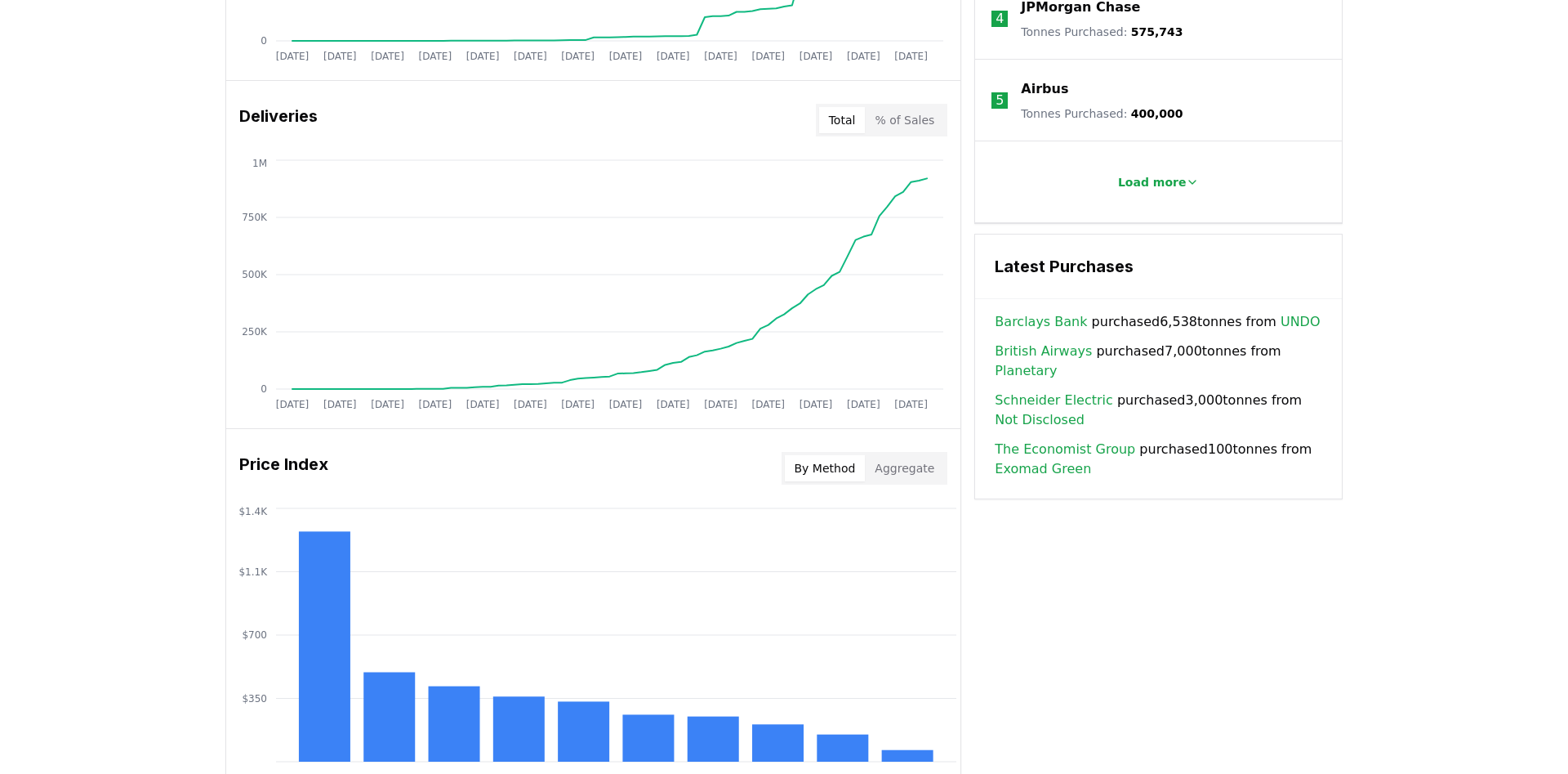
click at [1057, 361] on link "Planetary" at bounding box center [1025, 371] width 62 height 20
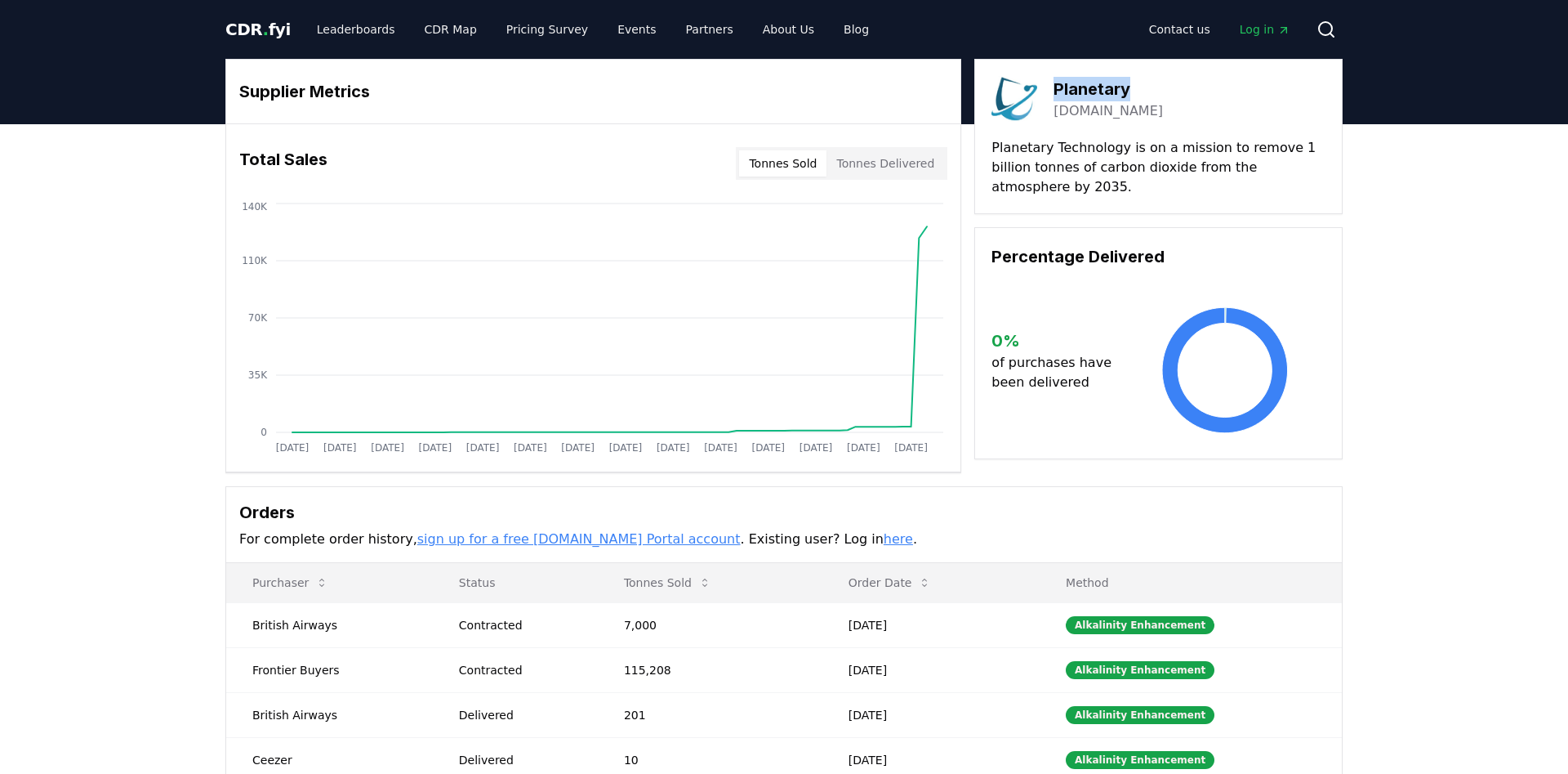
drag, startPoint x: 1058, startPoint y: 82, endPoint x: 1141, endPoint y: 89, distance: 83.3
click at [1141, 89] on h3 "Planetary" at bounding box center [1108, 88] width 110 height 25
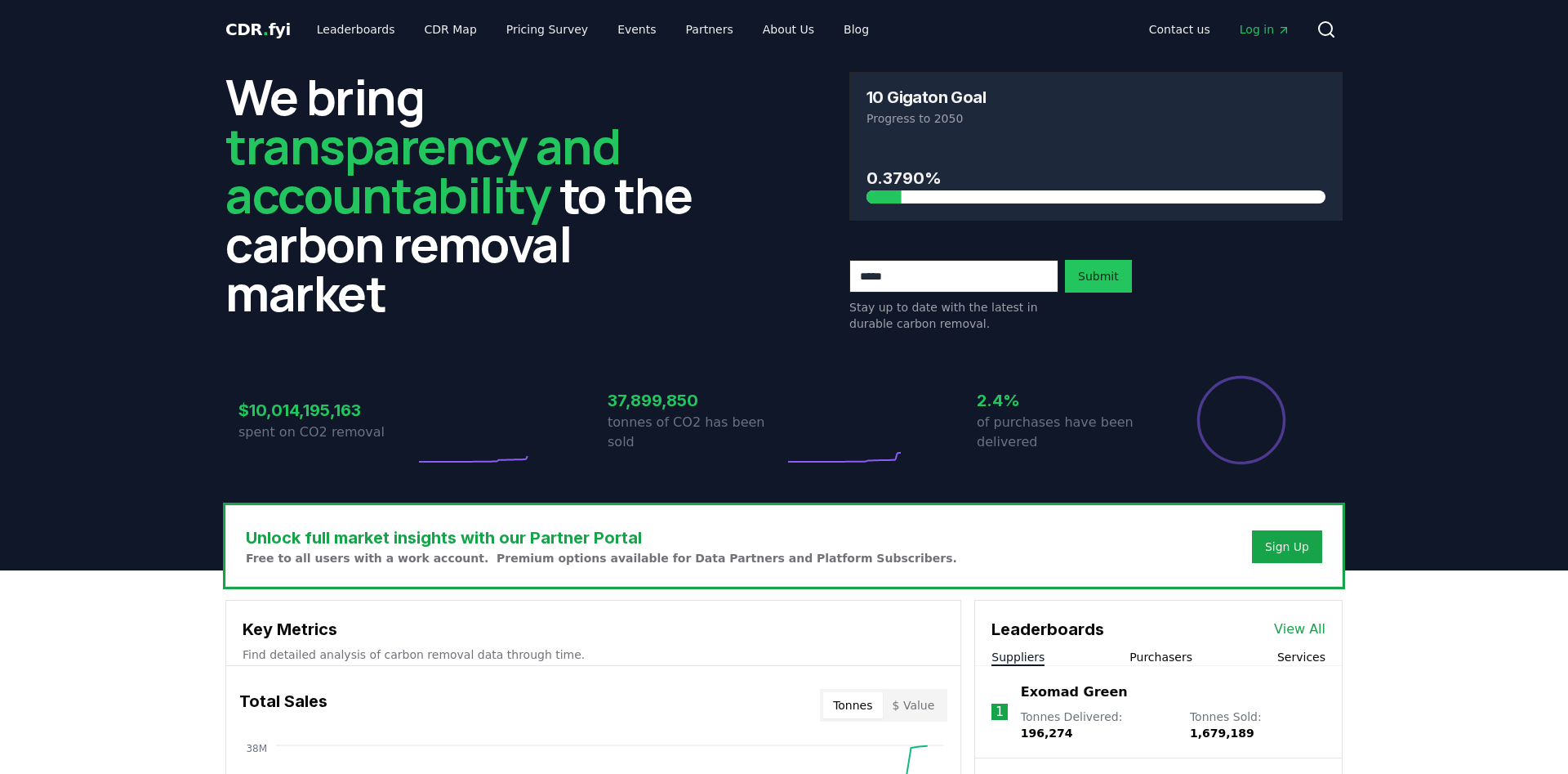
scroll to position [933, 0]
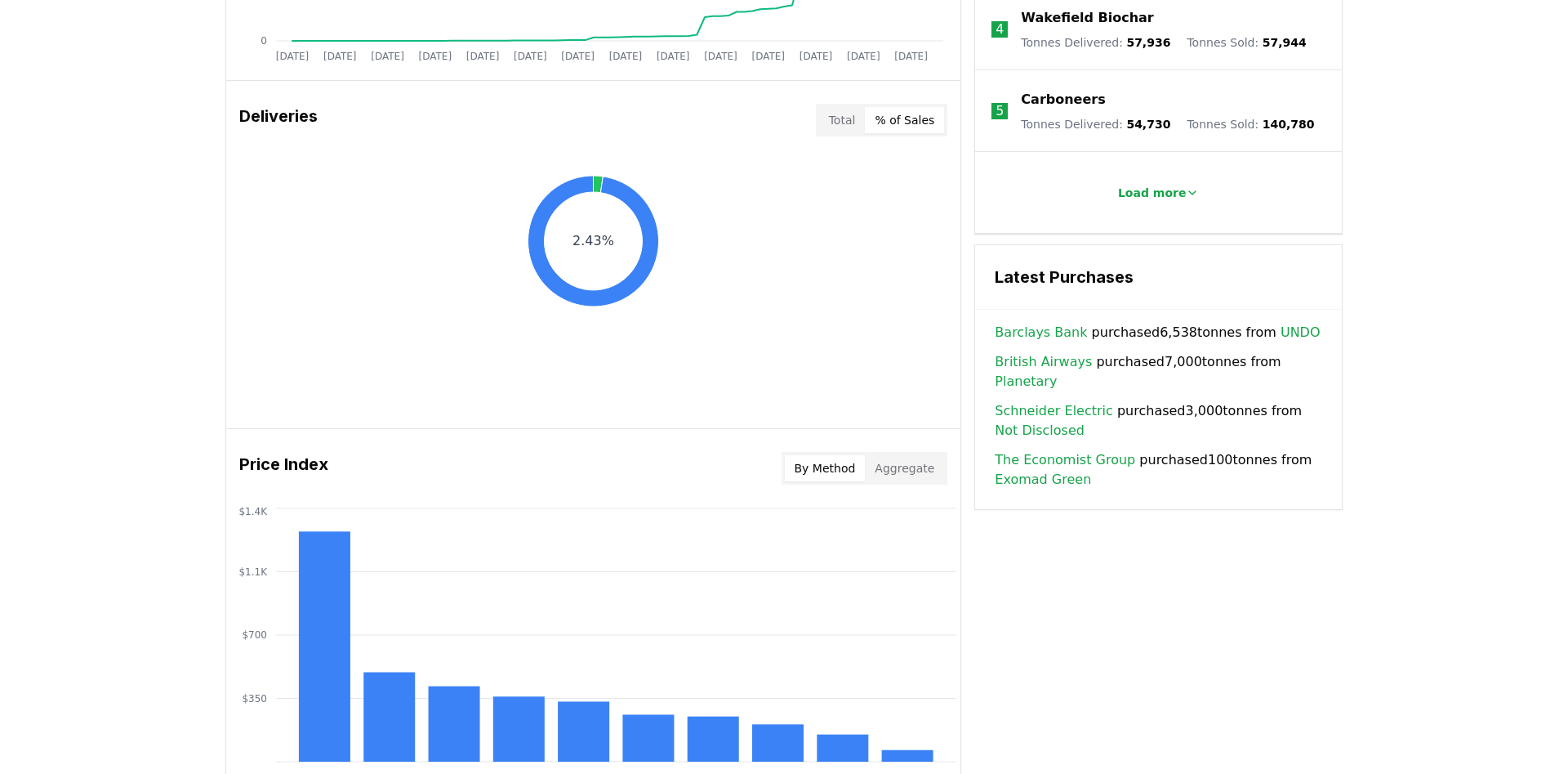
click at [892, 126] on button "% of Sales" at bounding box center [904, 120] width 79 height 26
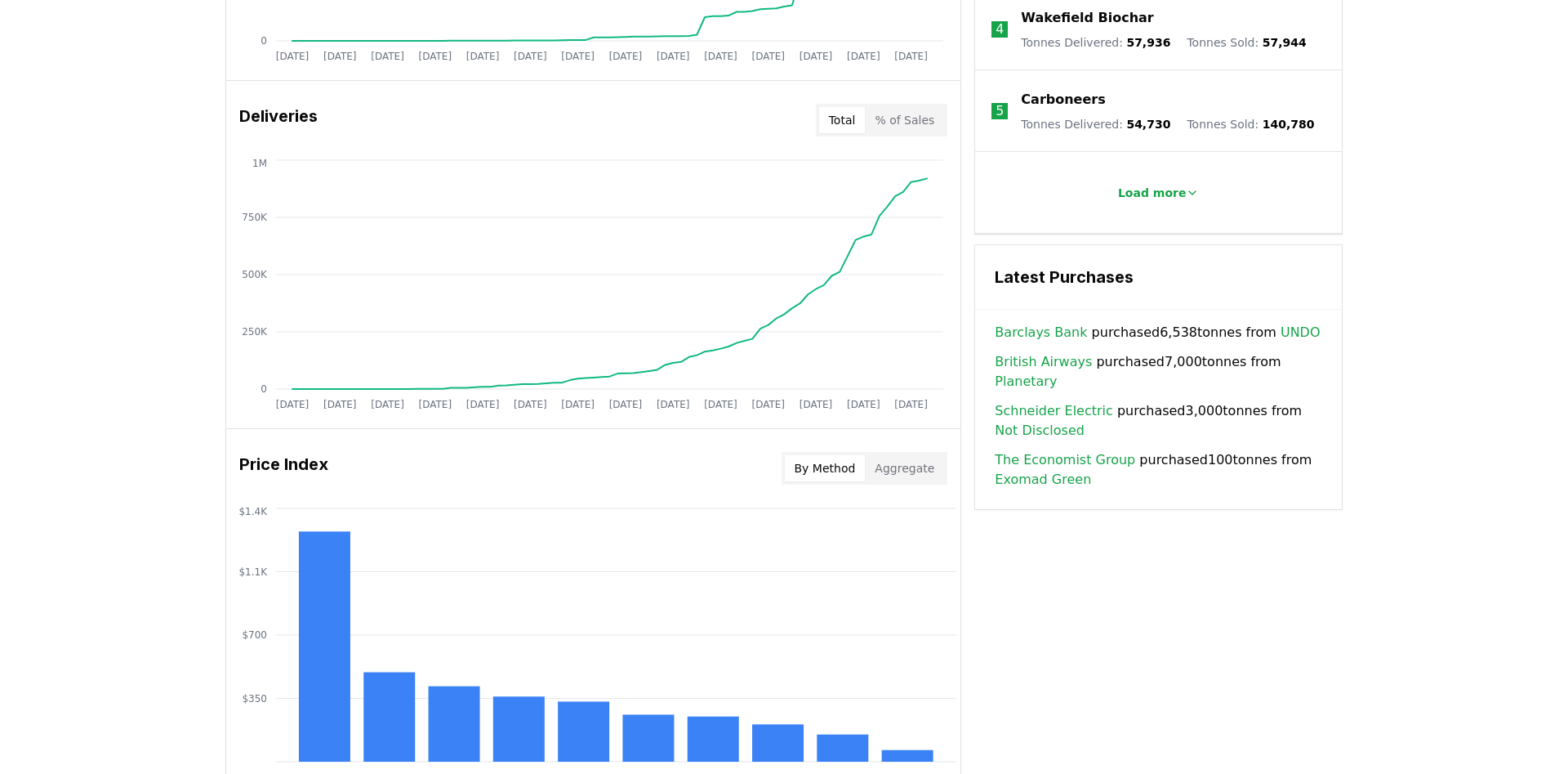
click at [855, 114] on button "Total" at bounding box center [843, 120] width 47 height 26
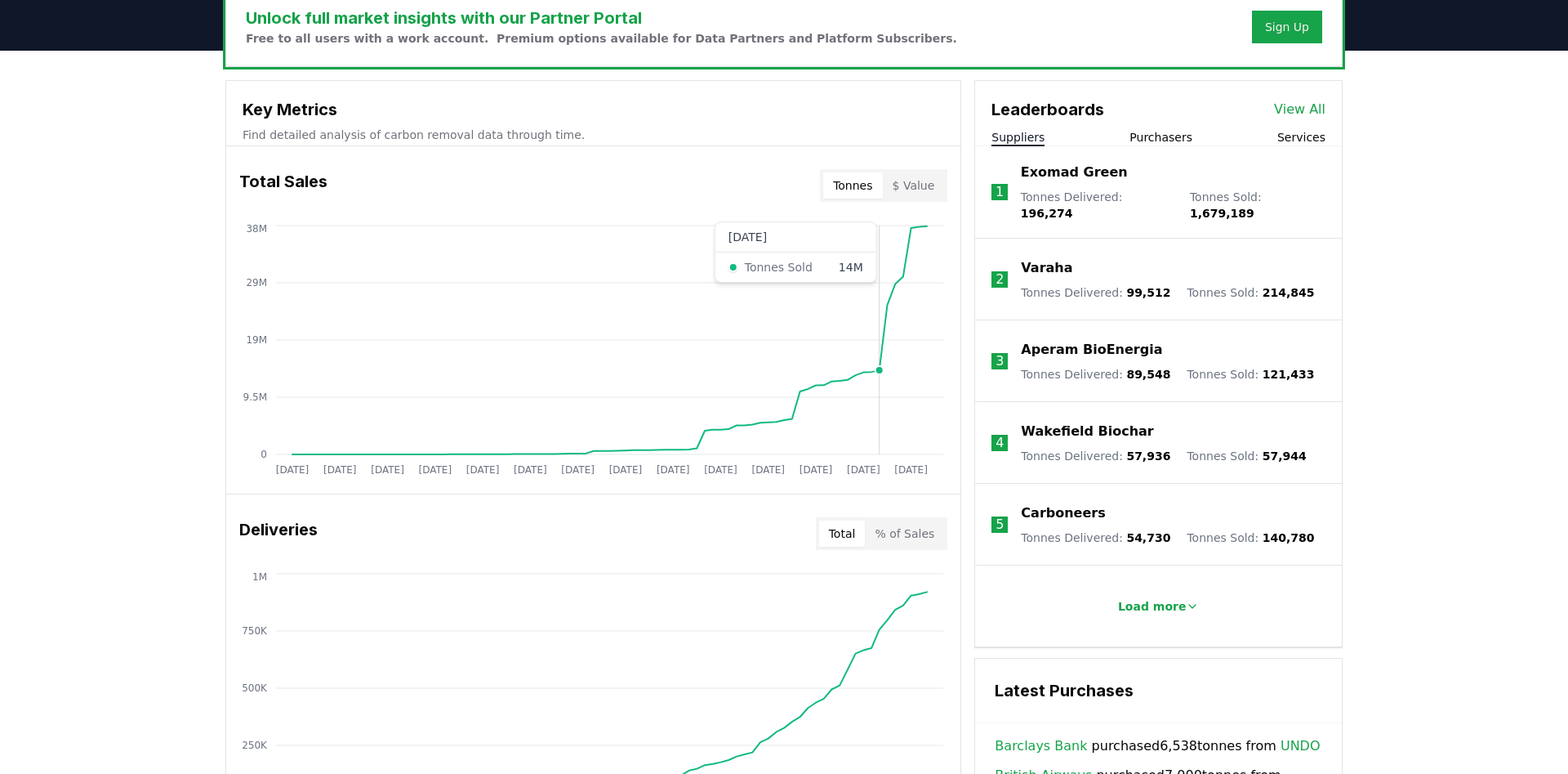
scroll to position [516, 0]
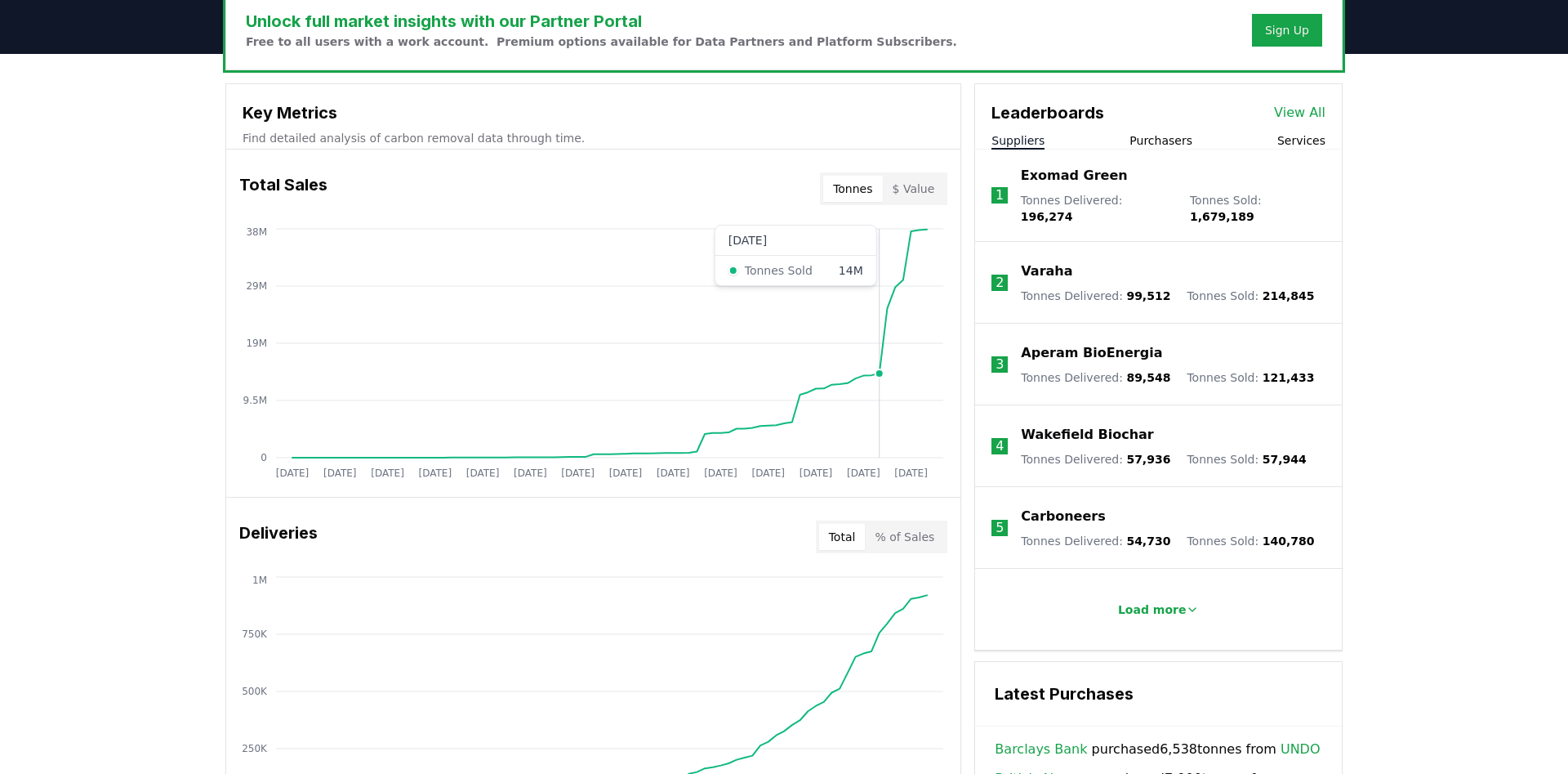
click at [881, 354] on icon "[DATE] [DATE] [DATE] [DATE] [DATE] [DATE] [DATE] [DATE] [DATE] [DATE] [DATE] [D…" at bounding box center [587, 355] width 721 height 261
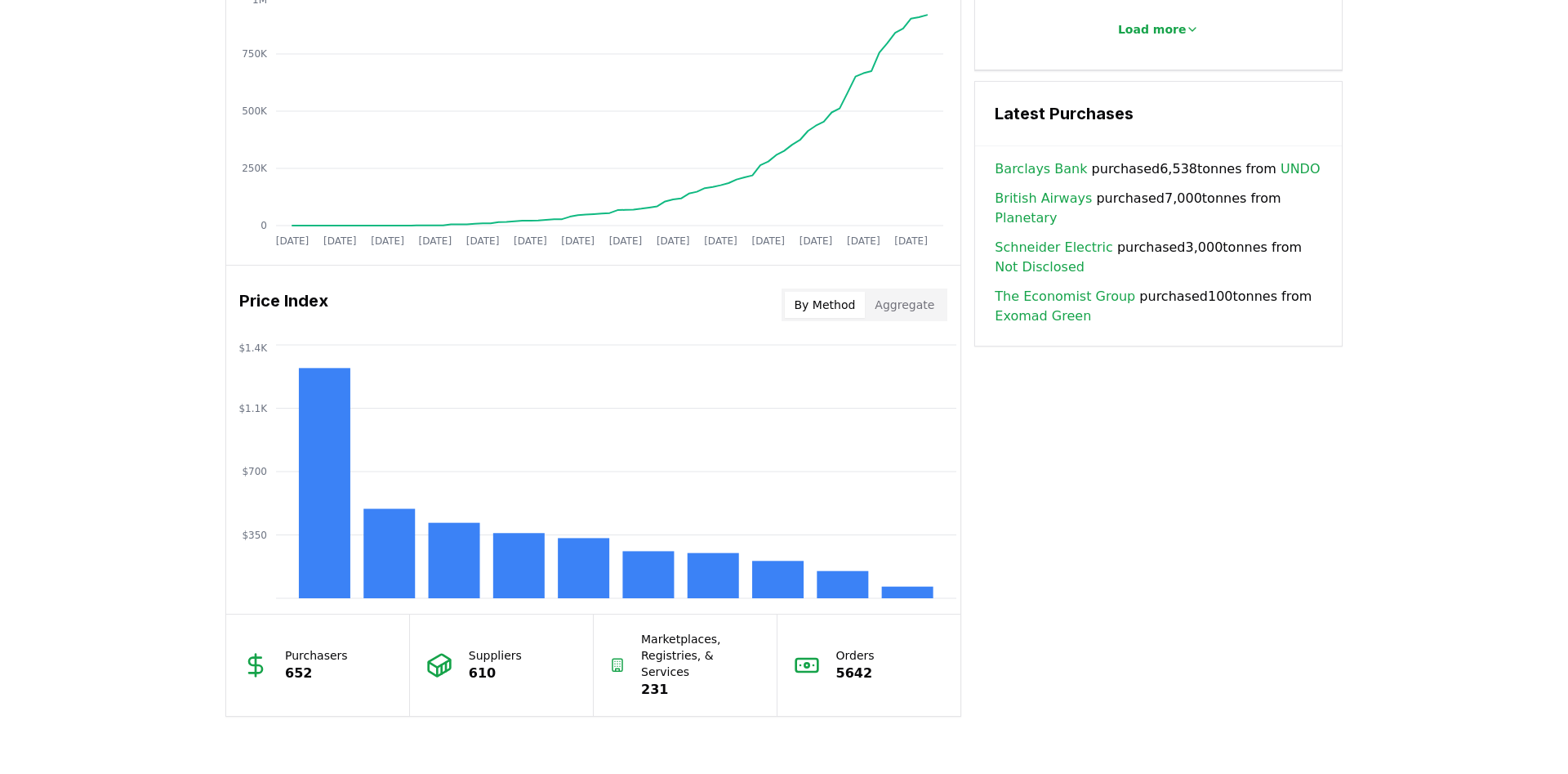
scroll to position [1100, 0]
